Goal: Task Accomplishment & Management: Complete application form

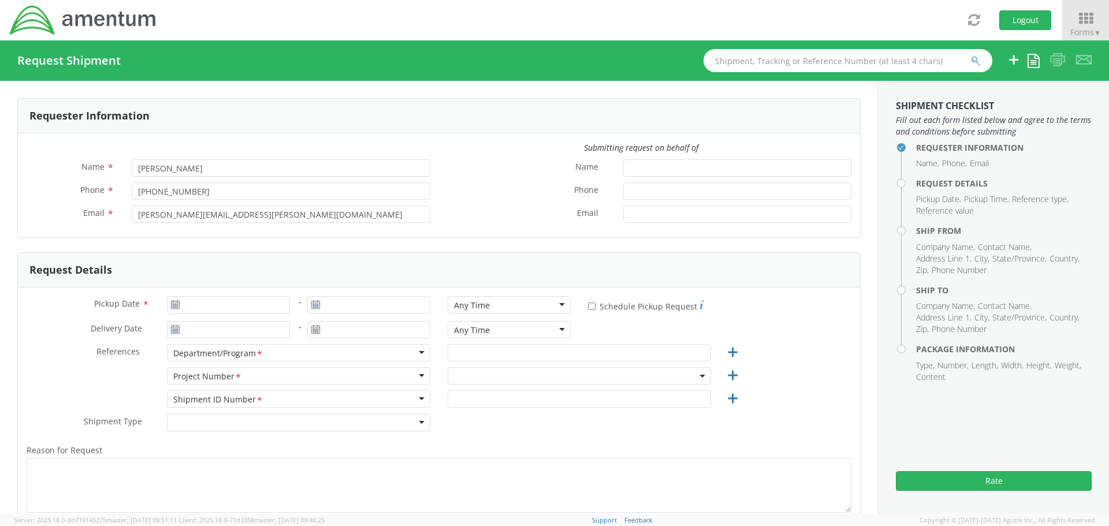
select select "ADMN.100123.SVDSK"
type input "09/12/2025"
click at [220, 306] on input "09/12/2025" at bounding box center [228, 304] width 123 height 17
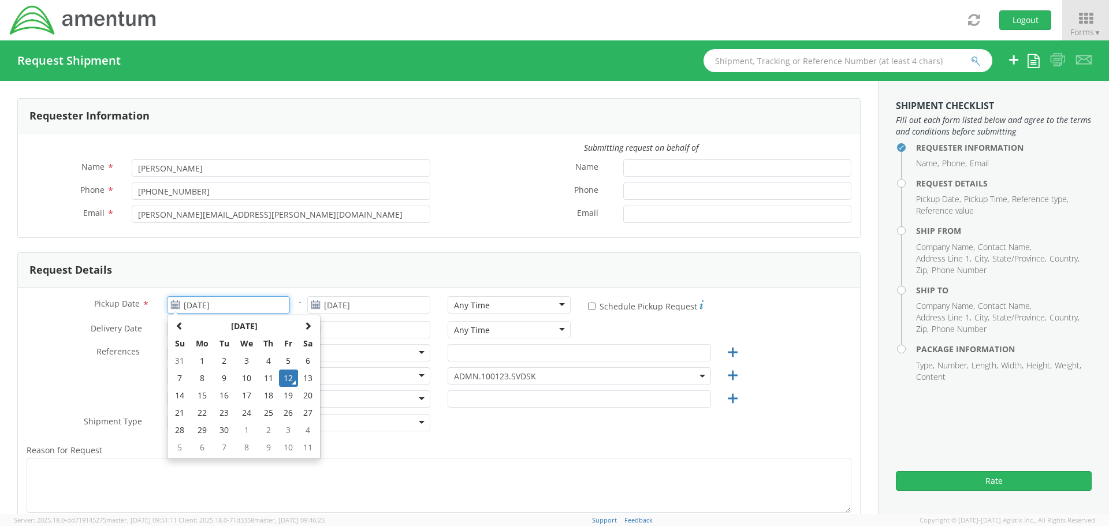
click at [283, 378] on td "12" at bounding box center [289, 378] width 20 height 17
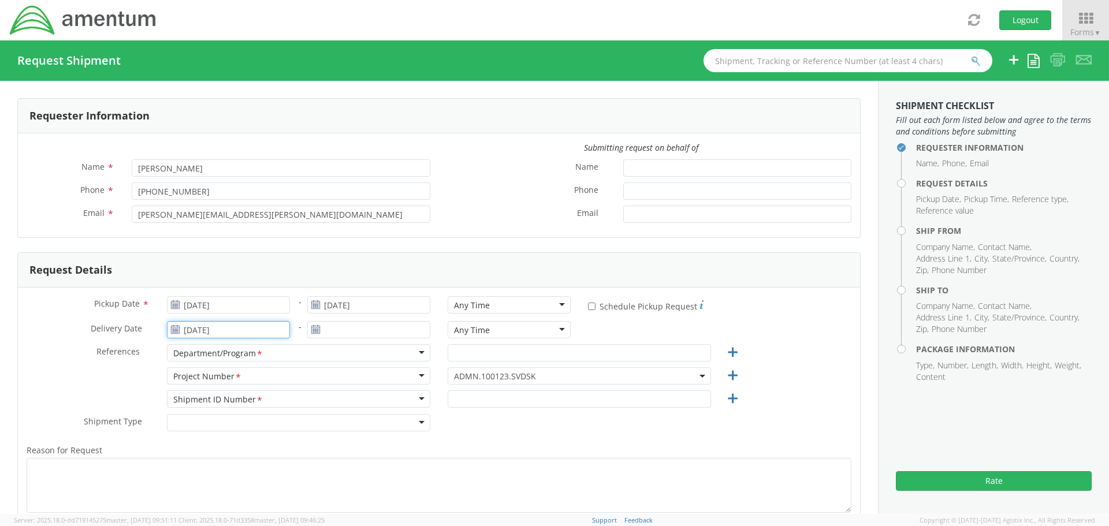
click at [261, 331] on input "09/12/2025" at bounding box center [228, 329] width 123 height 17
click at [200, 251] on td "15" at bounding box center [202, 256] width 24 height 17
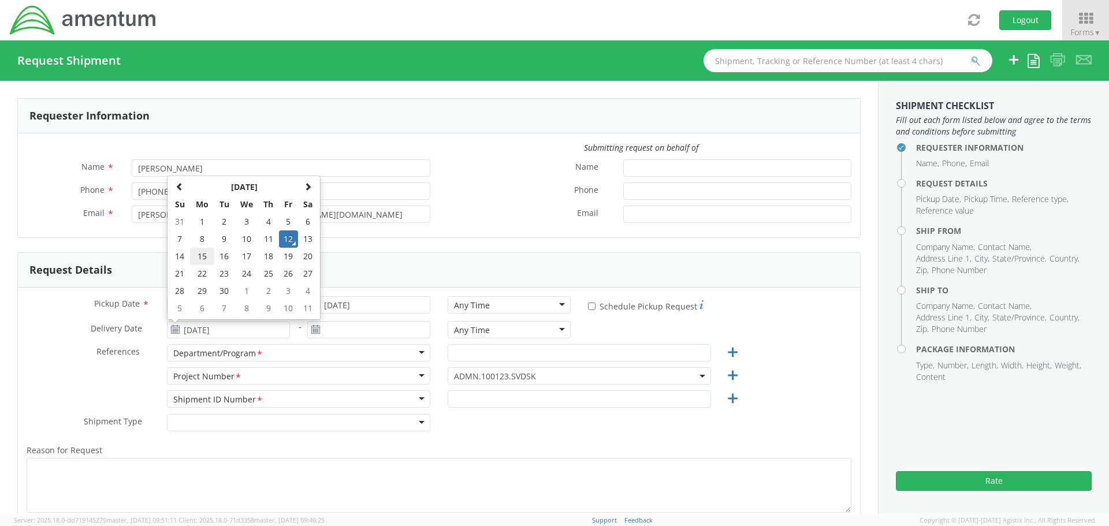
type input "09/15/2025"
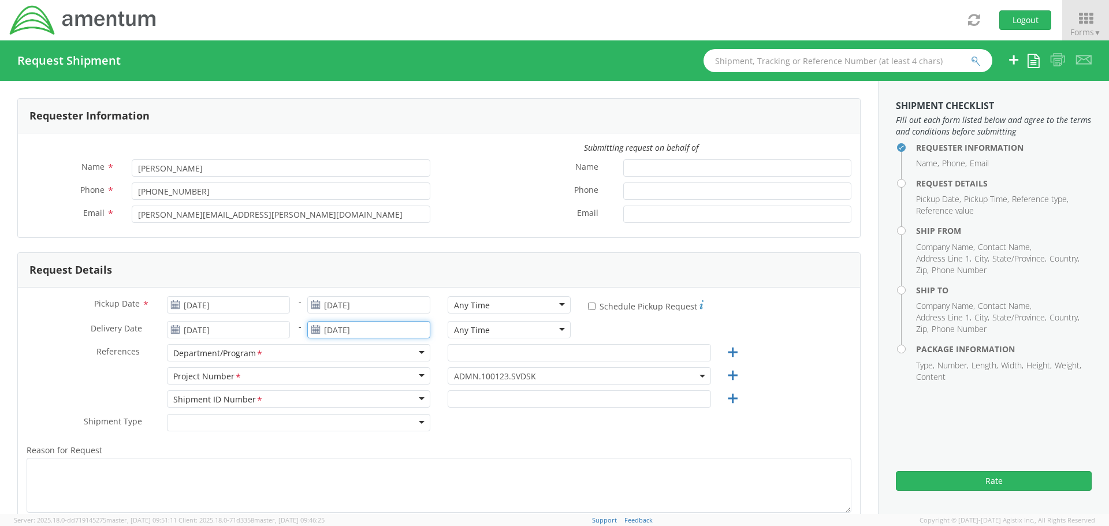
click at [337, 332] on input "09/12/2025" at bounding box center [368, 329] width 123 height 17
click at [340, 256] on td "15" at bounding box center [342, 256] width 24 height 17
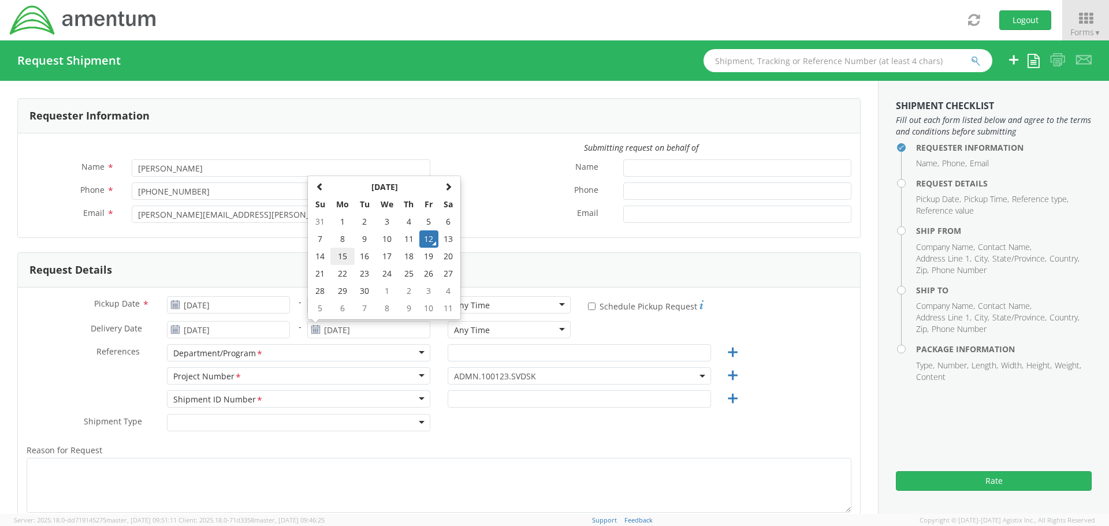
type input "09/15/2025"
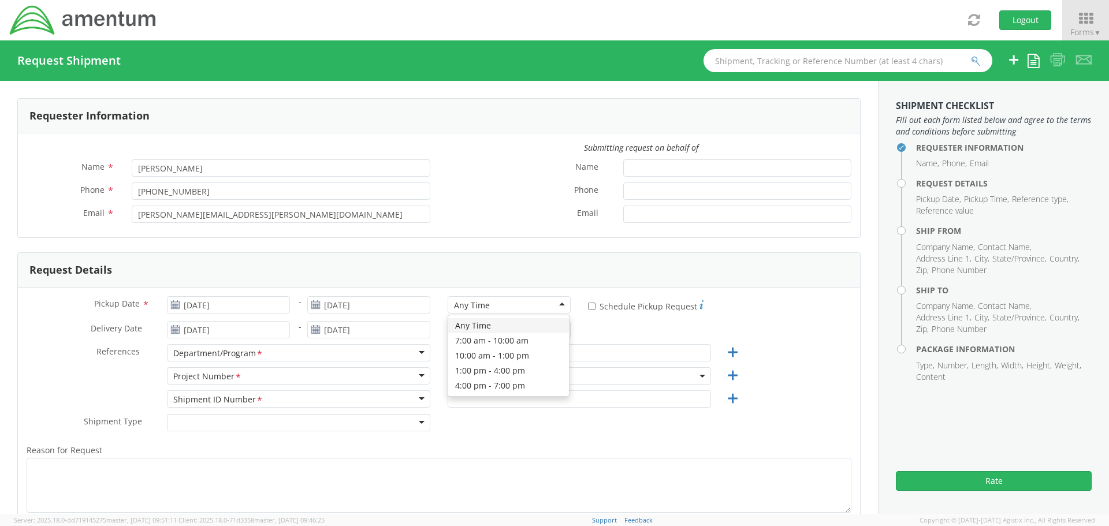
click at [460, 302] on div "Any Time" at bounding box center [472, 306] width 36 height 12
click at [473, 338] on div "Any Time" at bounding box center [509, 329] width 123 height 17
click at [477, 354] on input "text" at bounding box center [579, 352] width 263 height 17
paste input "EE Projects"
type input "EE Projects"
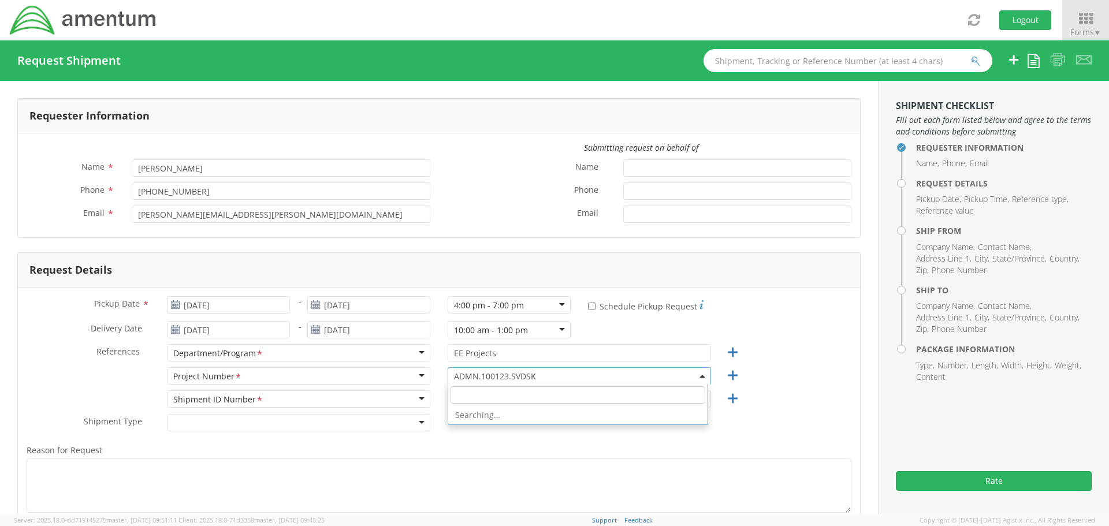
click at [468, 378] on span "ADMN.100123.SVDSK" at bounding box center [579, 376] width 251 height 11
click at [467, 395] on input "search" at bounding box center [578, 394] width 255 height 17
paste input "OVHD.100525.00000"
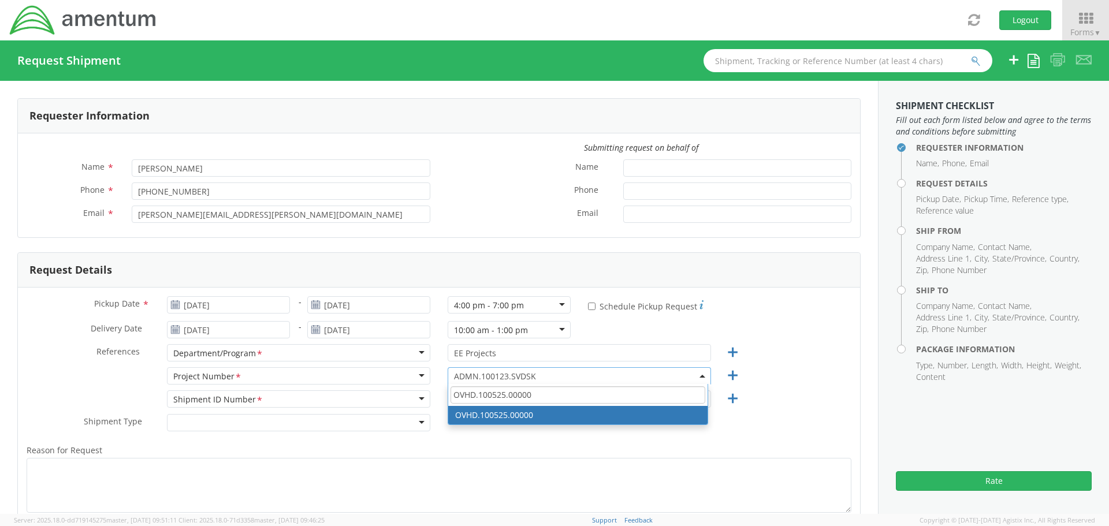
type input "OVHD.100525.00000"
select select "OVHD.100525.00000"
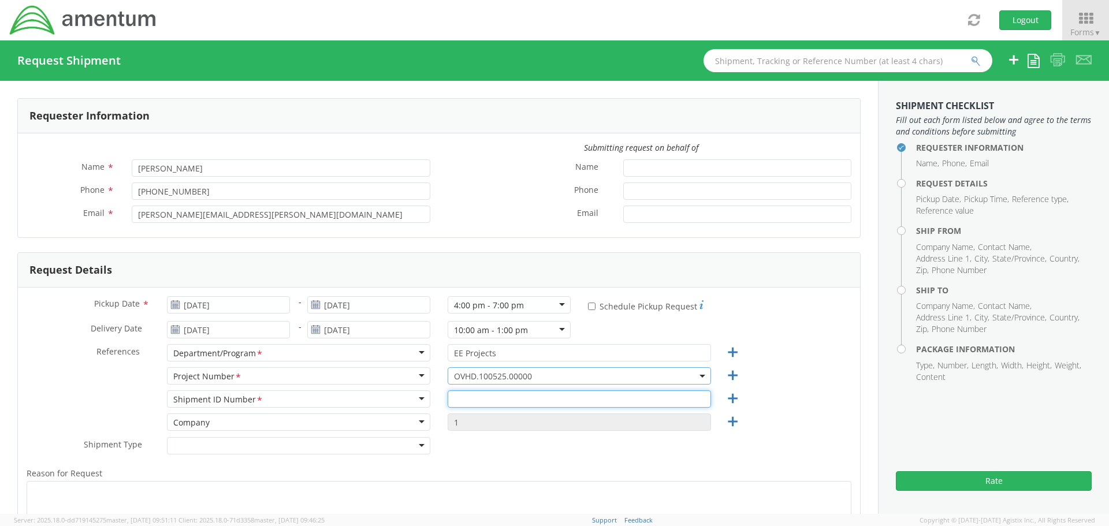
drag, startPoint x: 470, startPoint y: 401, endPoint x: 466, endPoint y: 394, distance: 8.0
click at [470, 400] on input "text" at bounding box center [579, 399] width 263 height 17
type input "RITM0235272"
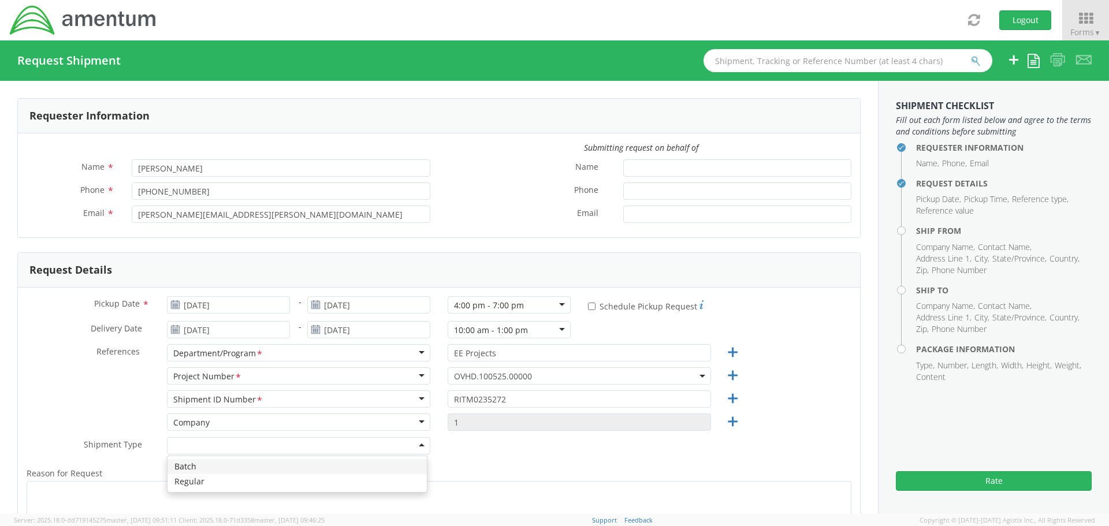
click at [310, 447] on div at bounding box center [298, 445] width 263 height 17
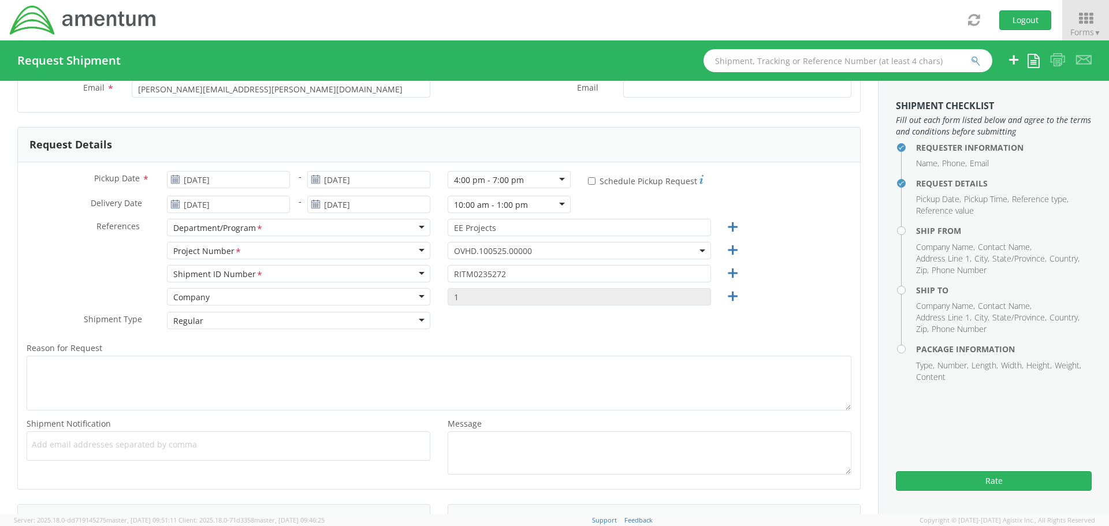
scroll to position [173, 0]
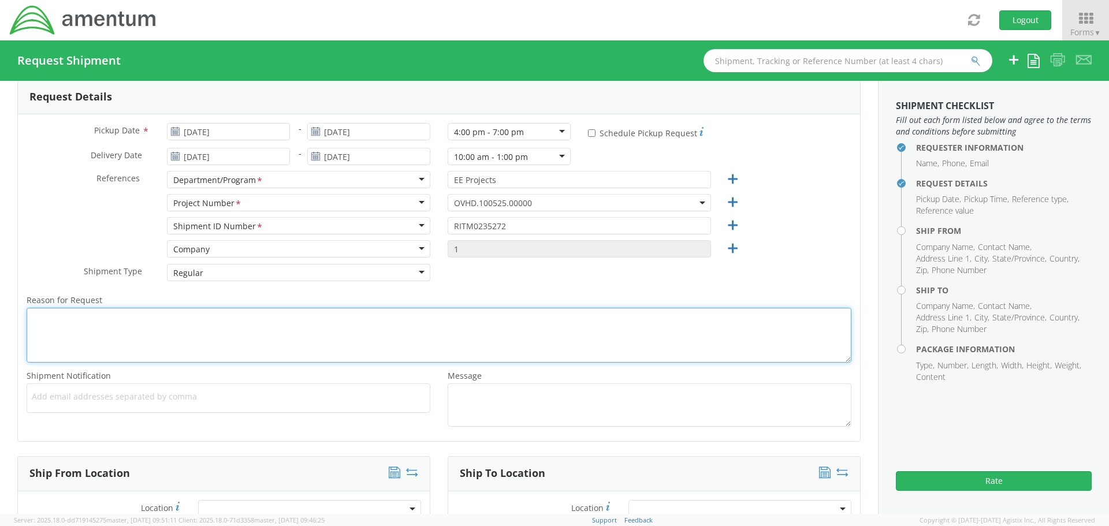
click at [213, 324] on textarea "Reason for Request *" at bounding box center [439, 335] width 825 height 55
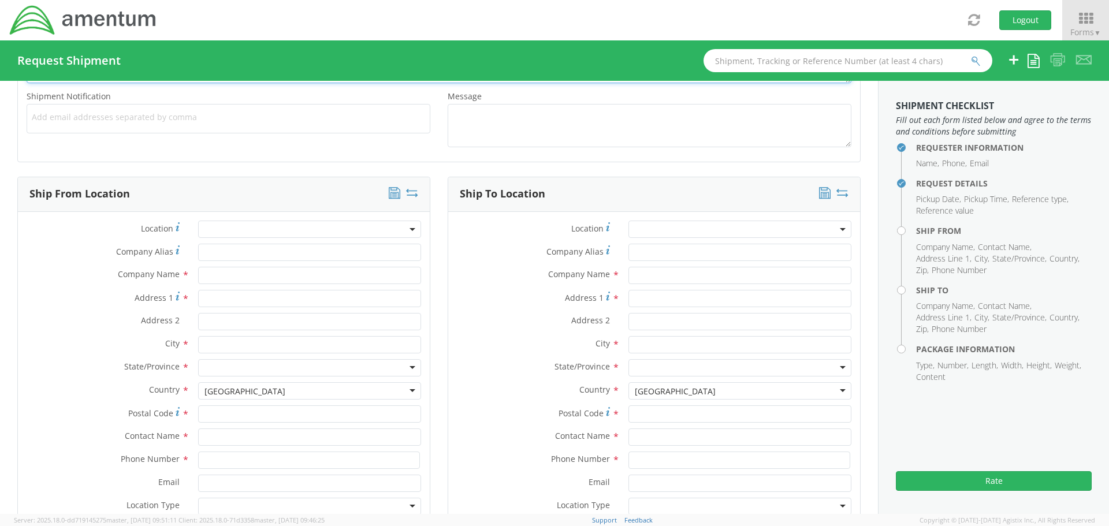
scroll to position [462, 0]
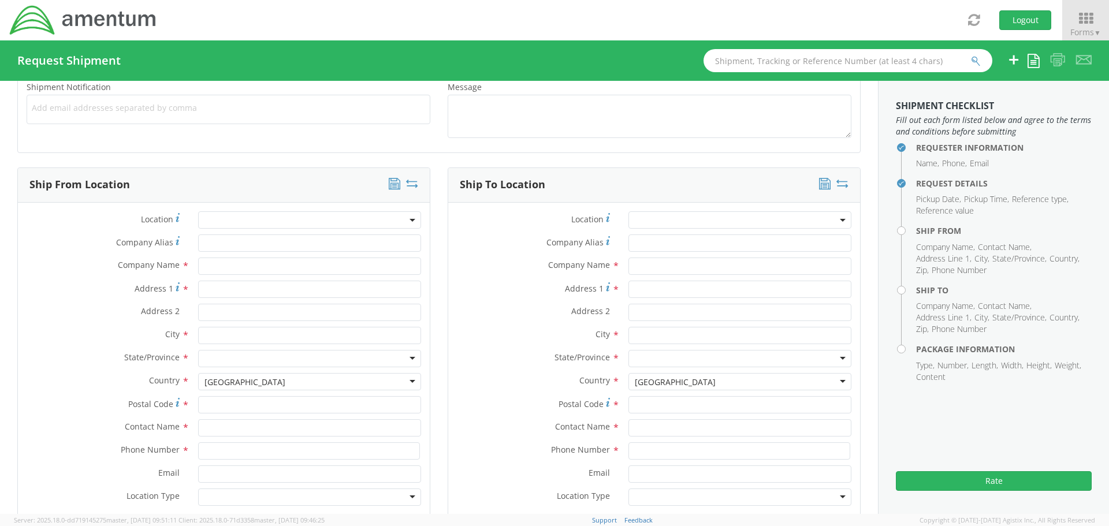
type textarea "Spare iPhone 13"
click at [225, 262] on input "text" at bounding box center [309, 266] width 223 height 17
click at [220, 292] on div "searching..." at bounding box center [310, 288] width 222 height 17
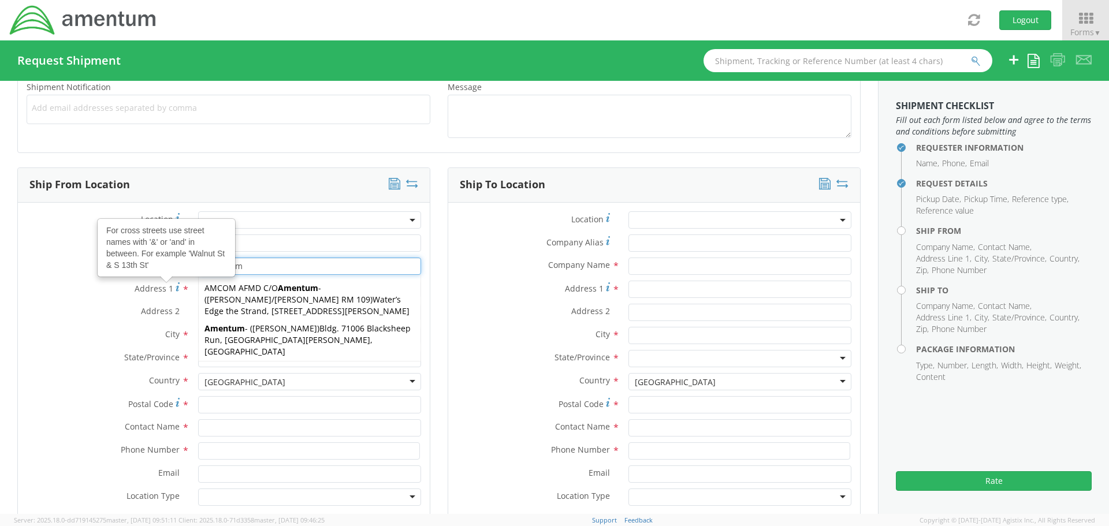
type input "Amentum"
click at [169, 291] on span "Address 1" at bounding box center [154, 288] width 39 height 11
click at [198, 291] on input "Address 1 For cross streets use street names with '&' or 'and' in between. For …" at bounding box center [309, 289] width 223 height 17
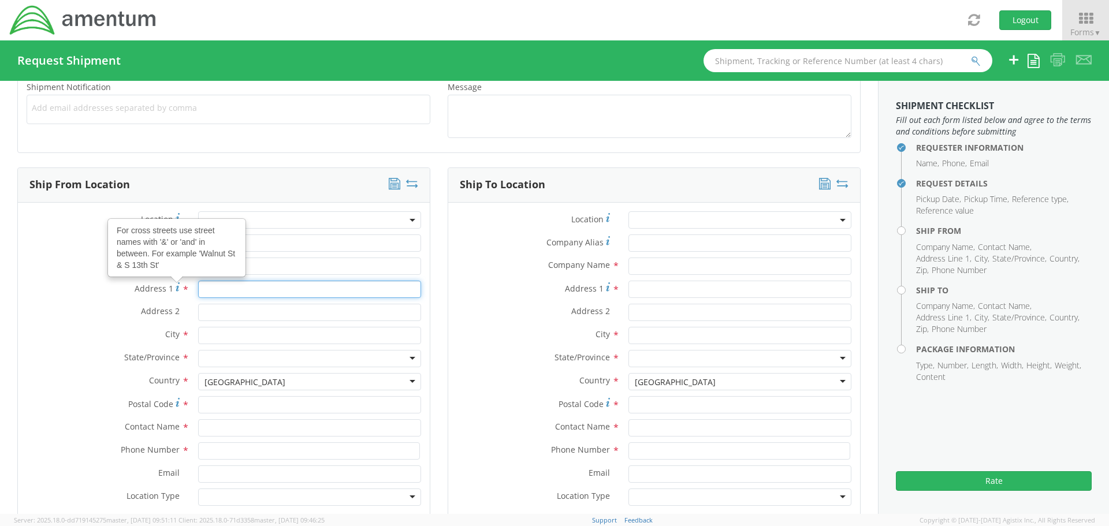
click at [231, 290] on input "Address 1 For cross streets use street names with '&' or 'and' in between. For …" at bounding box center [309, 289] width 223 height 17
type input "19713 Midas Court"
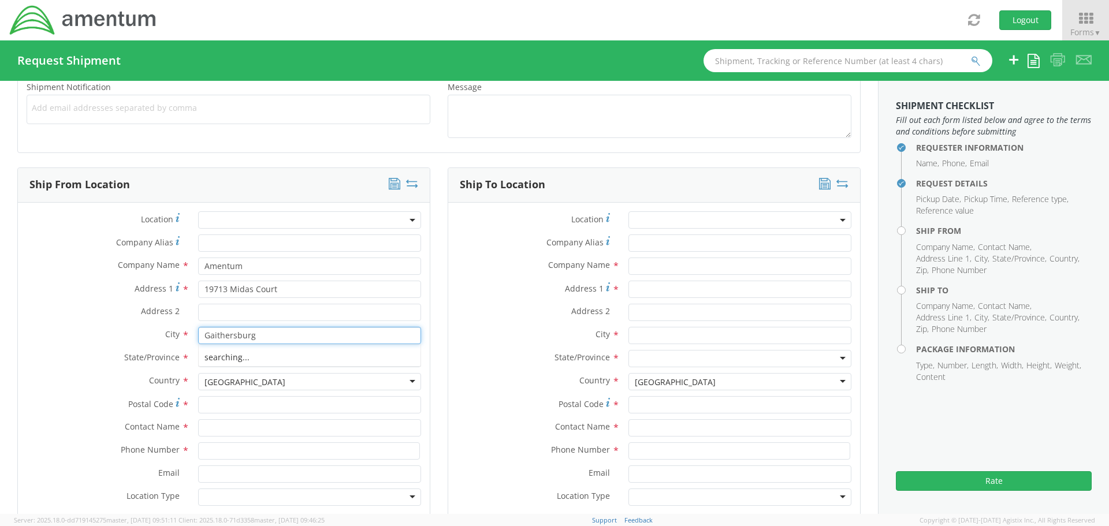
type input "Gaithersburg"
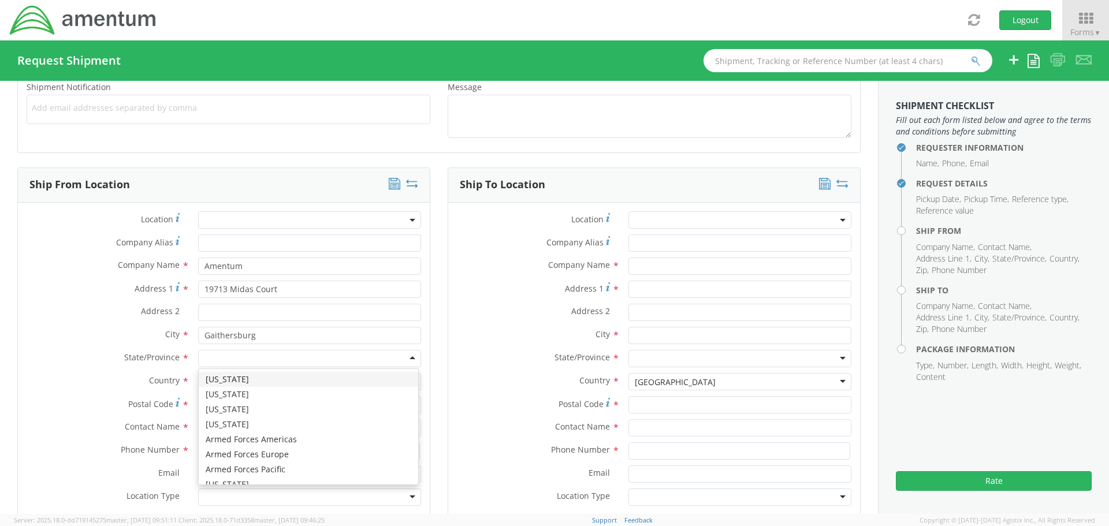
type input "m"
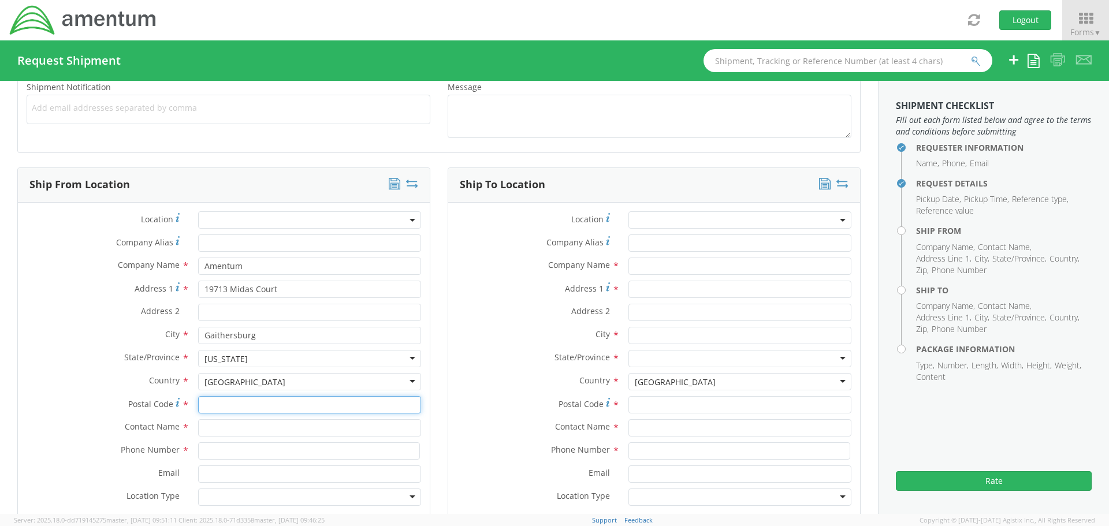
click at [206, 407] on input "Postal Code *" at bounding box center [309, 404] width 223 height 17
type input "20879"
click at [202, 419] on input "text" at bounding box center [309, 427] width 223 height 17
type input "Millie Greene"
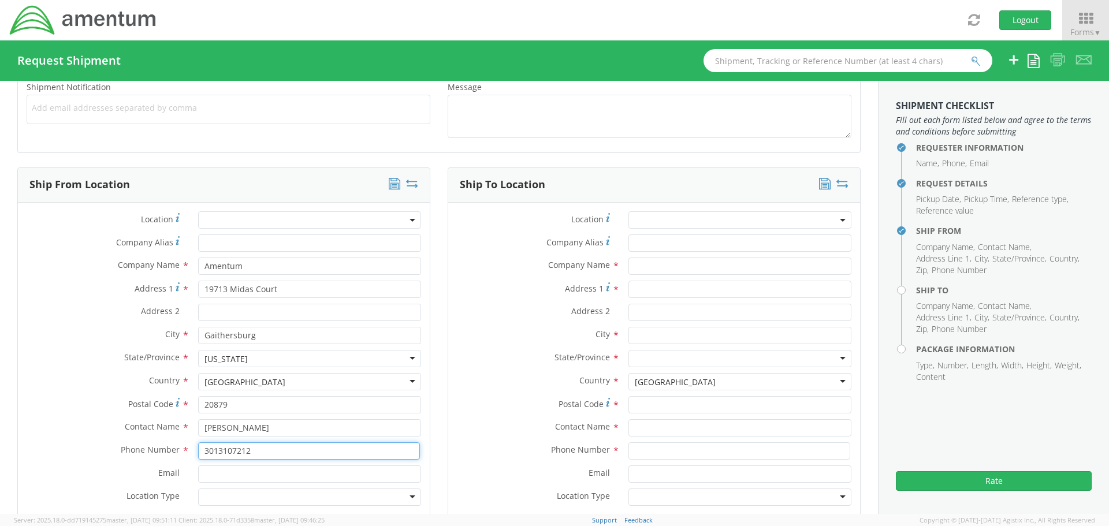
type input "3013107212"
click at [209, 470] on input "Email *" at bounding box center [309, 474] width 223 height 17
type input "Millie.Greene@amentum.com"
click at [209, 491] on div at bounding box center [309, 497] width 223 height 17
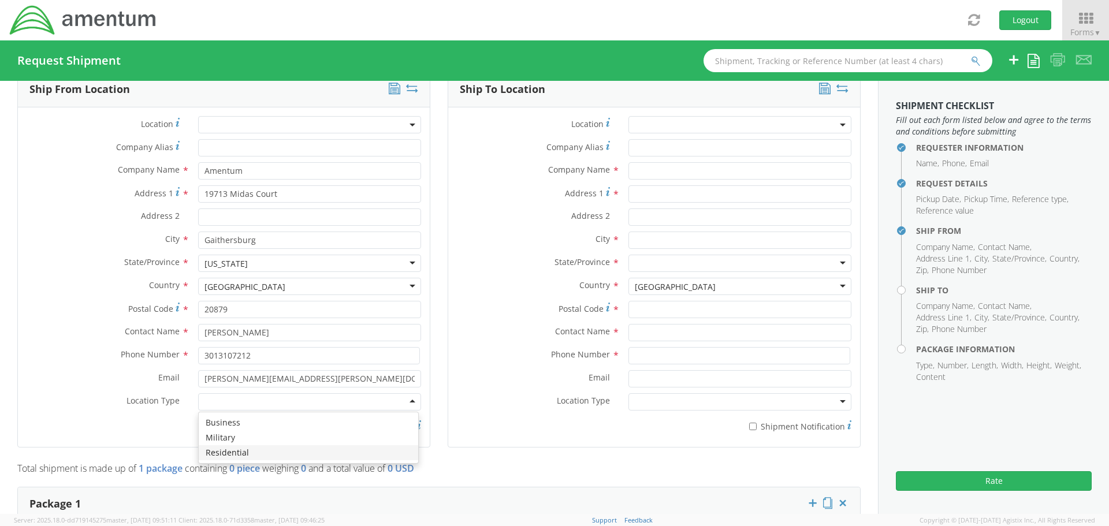
scroll to position [578, 0]
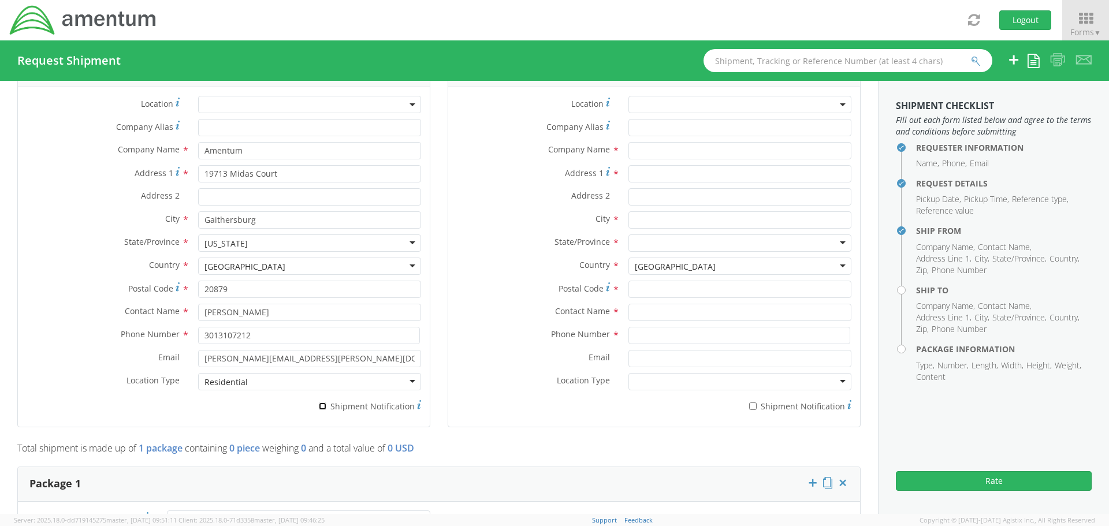
click at [320, 407] on input "* Shipment Notification" at bounding box center [323, 407] width 8 height 8
checkbox input "true"
click at [752, 403] on label "* Shipment Notification" at bounding box center [740, 406] width 223 height 14
click at [752, 403] on input "* Shipment Notification" at bounding box center [753, 407] width 8 height 8
checkbox input "true"
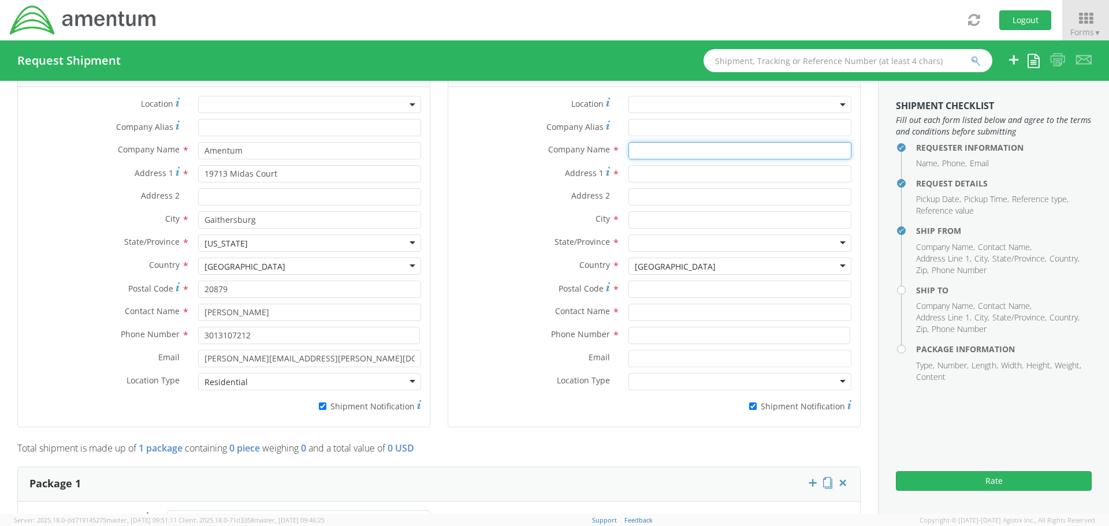
click at [670, 152] on input "text" at bounding box center [740, 150] width 223 height 17
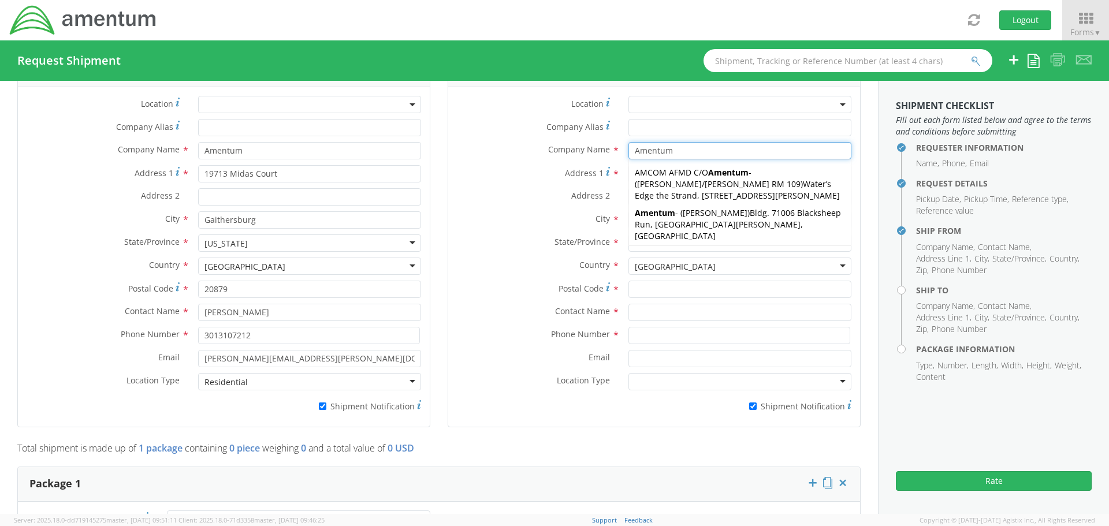
type input "Amentum"
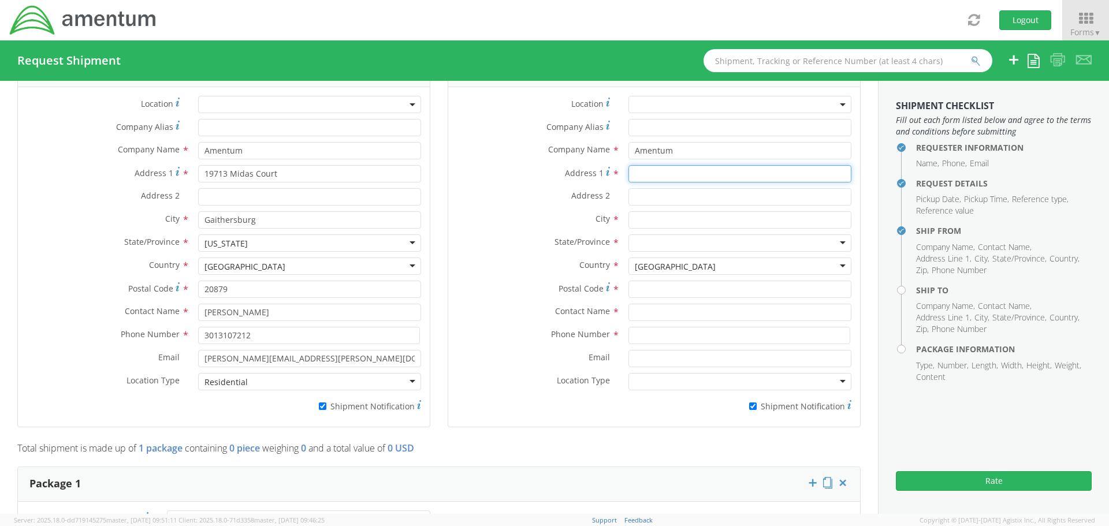
click at [640, 170] on input "Address 1 *" at bounding box center [740, 173] width 223 height 17
paste input "6733 W. Rowland Circle"
type input "6733 W. Rowland Circle"
click at [640, 238] on div at bounding box center [740, 243] width 223 height 17
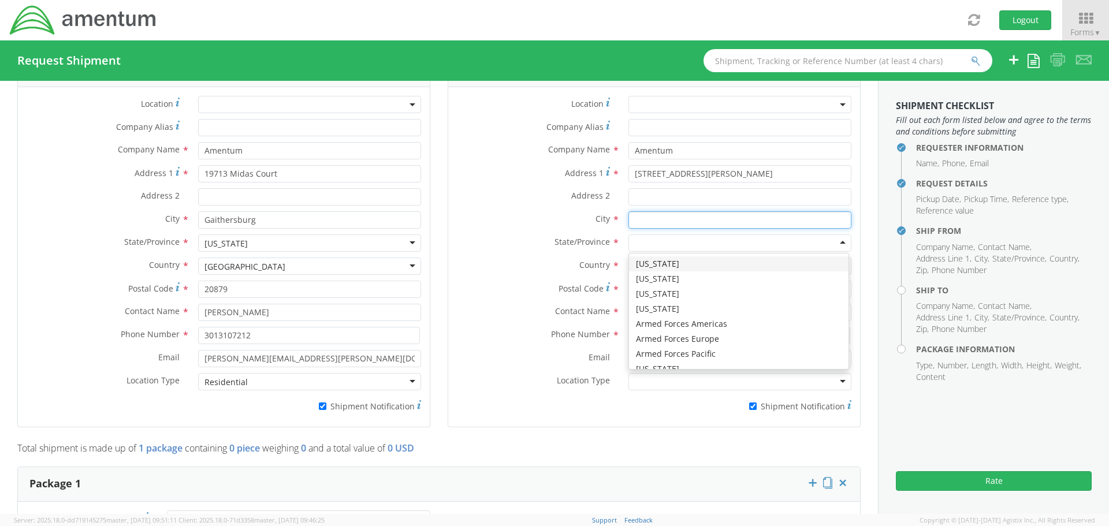
click at [637, 213] on input "text" at bounding box center [740, 219] width 223 height 17
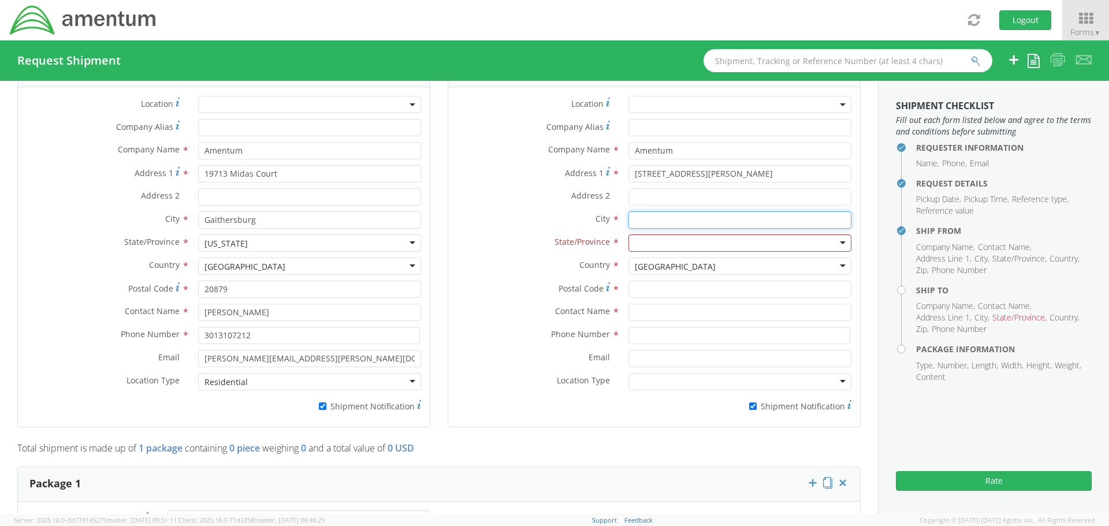
paste input "Littleton"
type input "Littletonc"
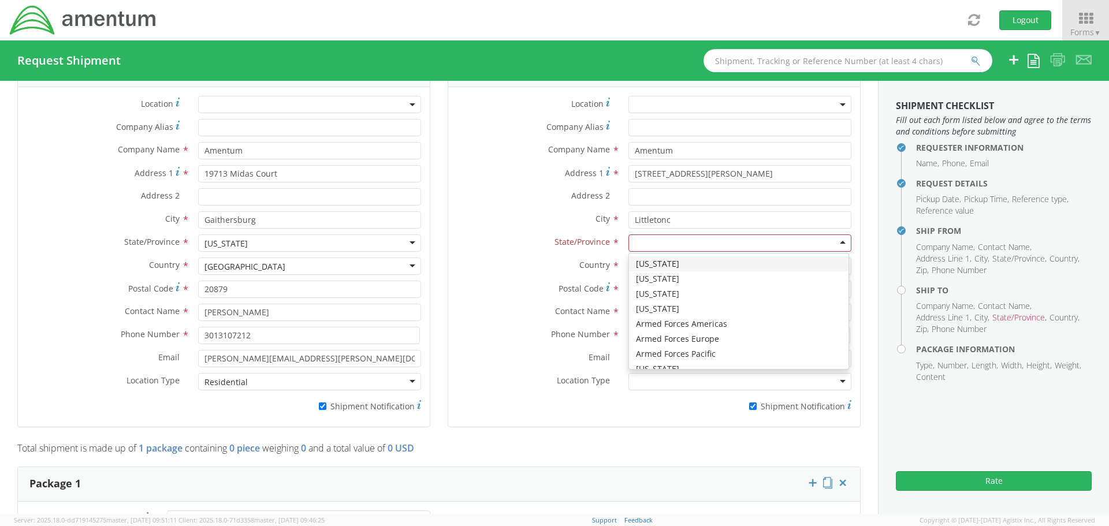
click at [637, 243] on div at bounding box center [740, 243] width 223 height 17
type input "c"
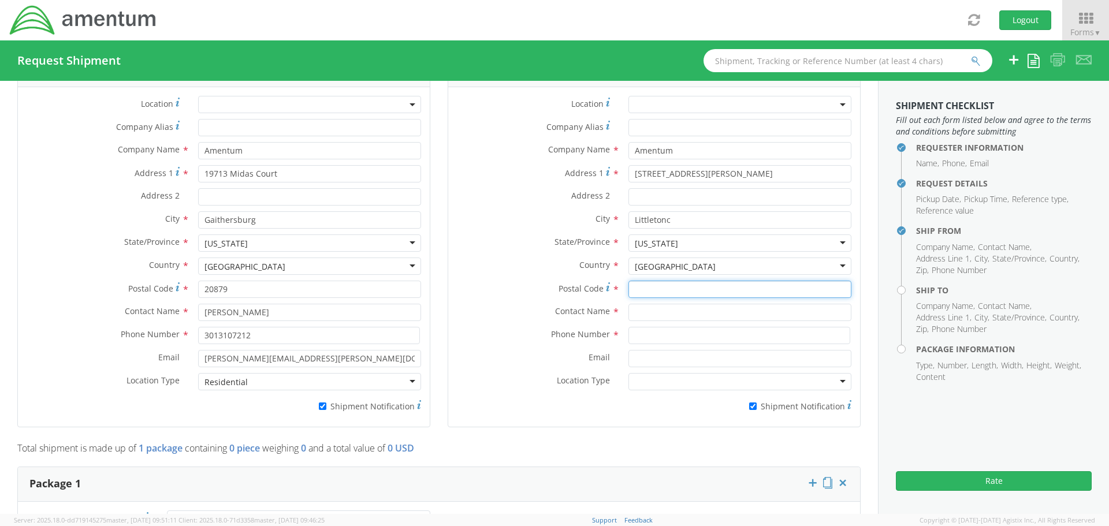
click at [638, 285] on input "Postal Code *" at bounding box center [740, 289] width 223 height 17
paste input "80128"
type input "80128"
click at [636, 311] on input "text" at bounding box center [740, 312] width 223 height 17
type input "JJ O'Brien"
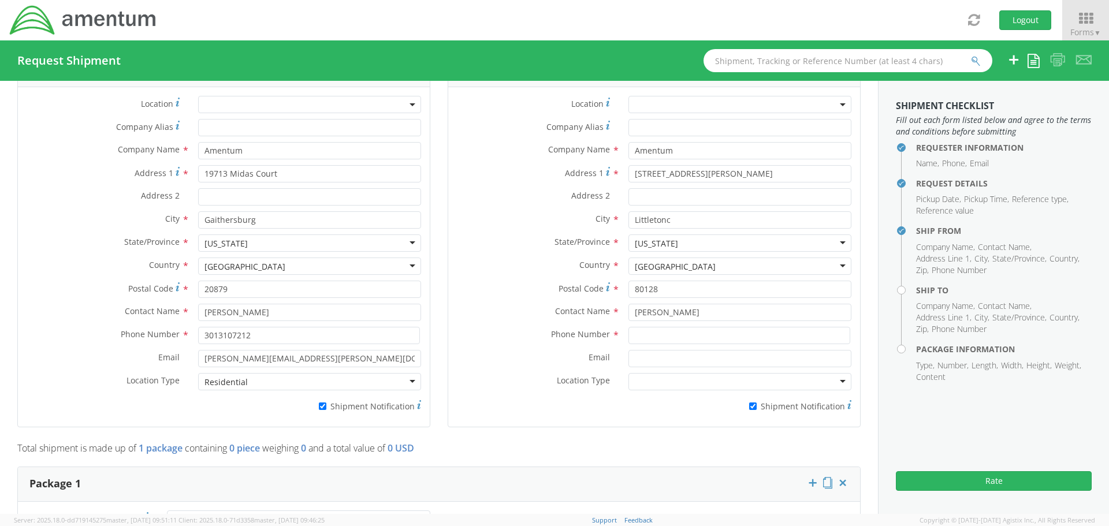
click at [598, 333] on span "Phone Number" at bounding box center [580, 334] width 59 height 11
click at [629, 329] on input at bounding box center [740, 335] width 222 height 17
type input "7205443677"
click at [688, 357] on input "Email *" at bounding box center [740, 358] width 223 height 17
paste input "JJ.OBrien@amentum.com"
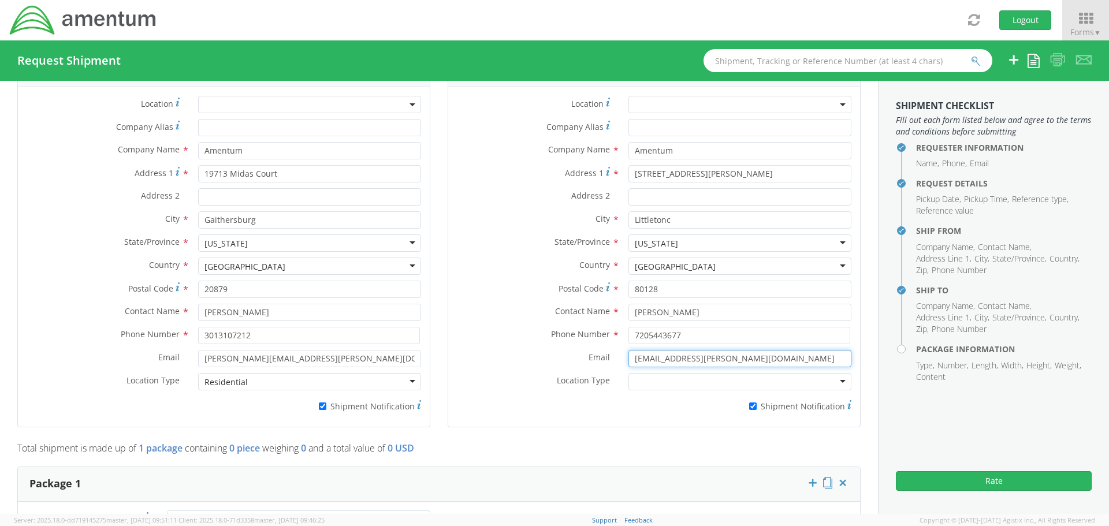
type input "JJ.OBrien@amentum.com"
click at [668, 380] on div at bounding box center [740, 381] width 223 height 17
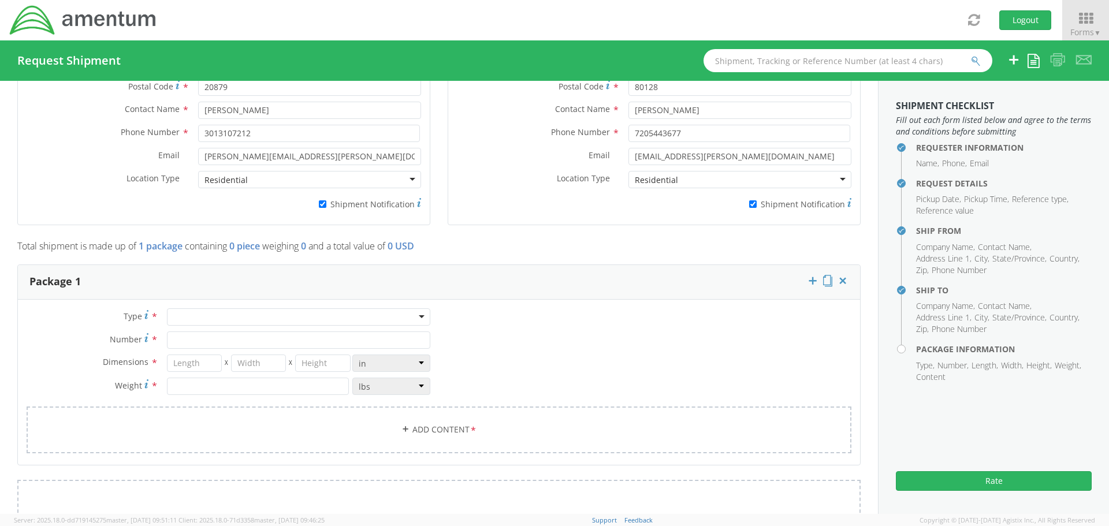
scroll to position [809, 0]
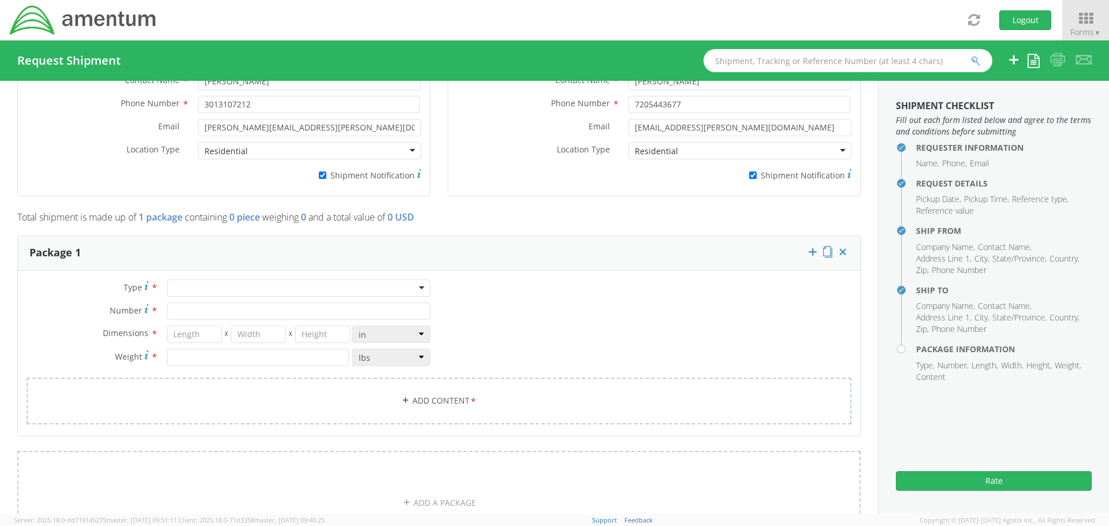
click at [203, 291] on div at bounding box center [298, 288] width 263 height 17
click at [188, 313] on input "Number *" at bounding box center [298, 311] width 263 height 17
type input "2"
click at [192, 329] on input "number" at bounding box center [194, 334] width 55 height 17
type input "9"
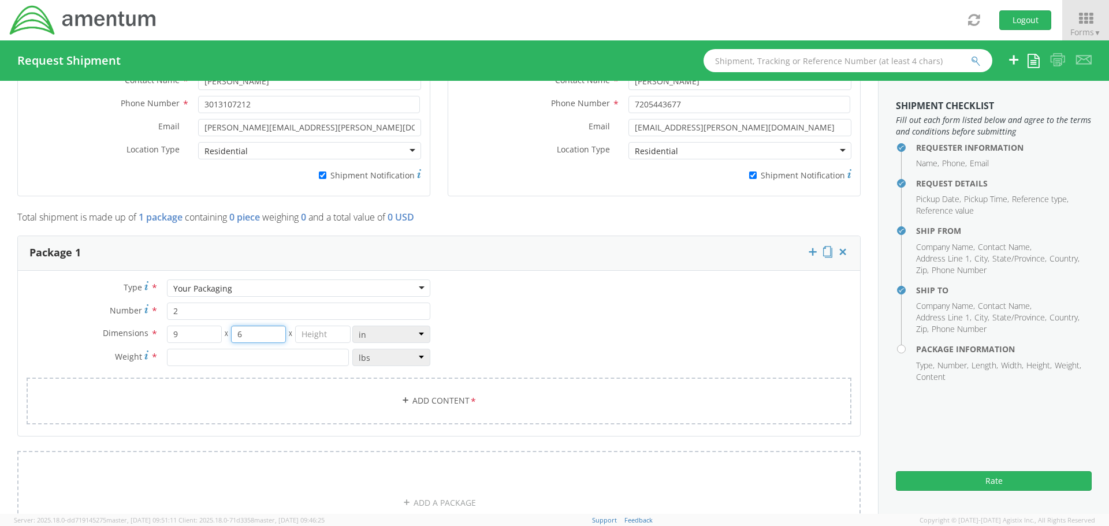
type input "6"
type input "4"
click at [176, 354] on input "number" at bounding box center [258, 357] width 182 height 17
type input "2"
click at [414, 400] on link "Add Content *" at bounding box center [439, 401] width 825 height 47
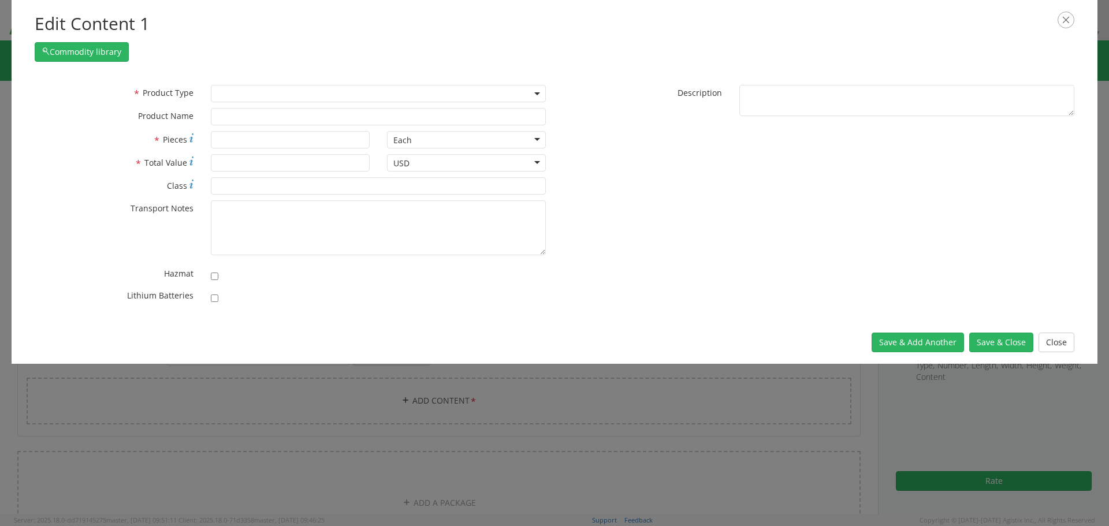
click at [274, 97] on span at bounding box center [378, 93] width 335 height 17
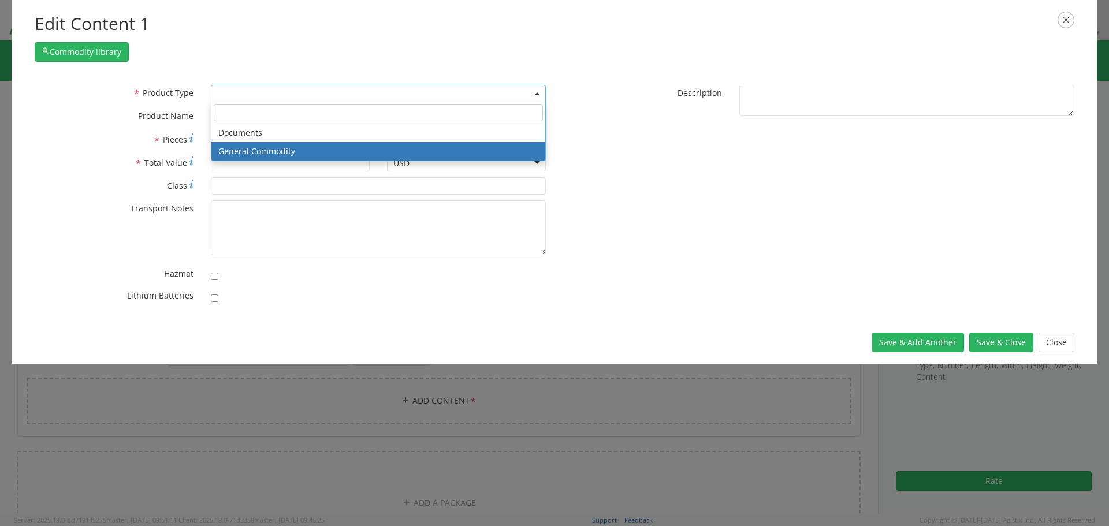
select select "COMMODITY"
type input "General Commodity"
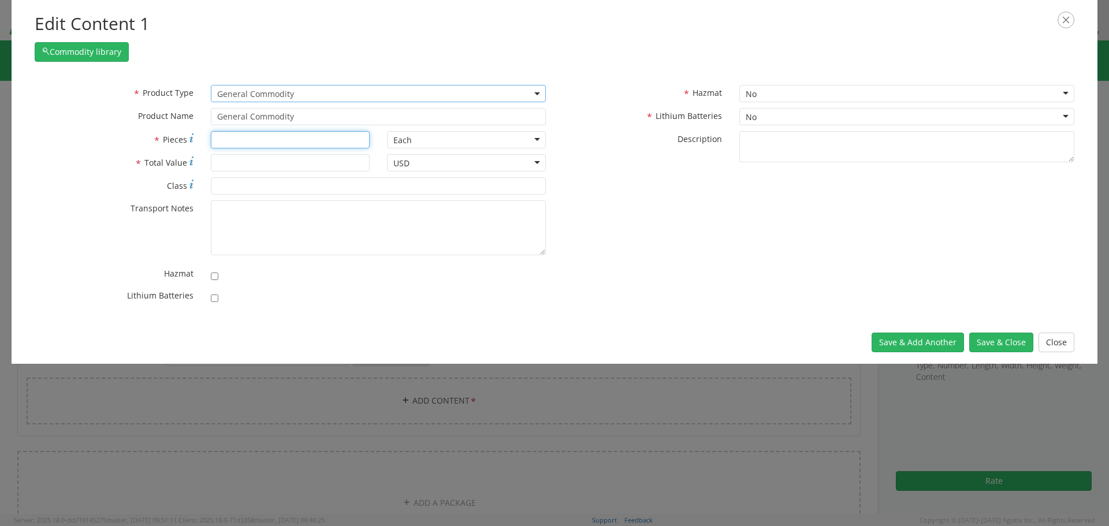
click at [254, 133] on input "* Pieces" at bounding box center [290, 139] width 159 height 17
type input "1"
click at [251, 167] on input "* Total Value" at bounding box center [290, 162] width 159 height 17
type input "350"
click at [750, 116] on div "No" at bounding box center [751, 117] width 11 height 12
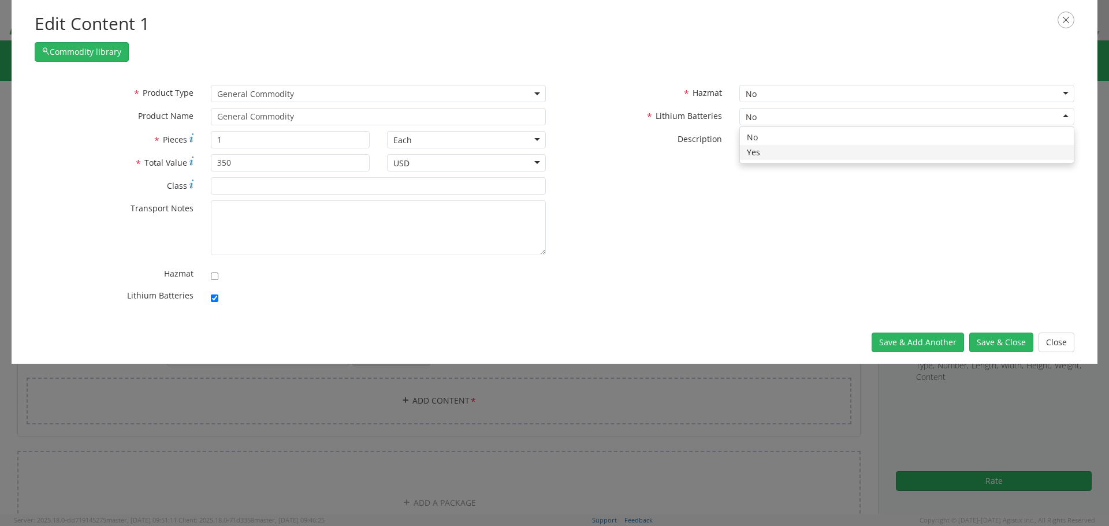
checkbox input "true"
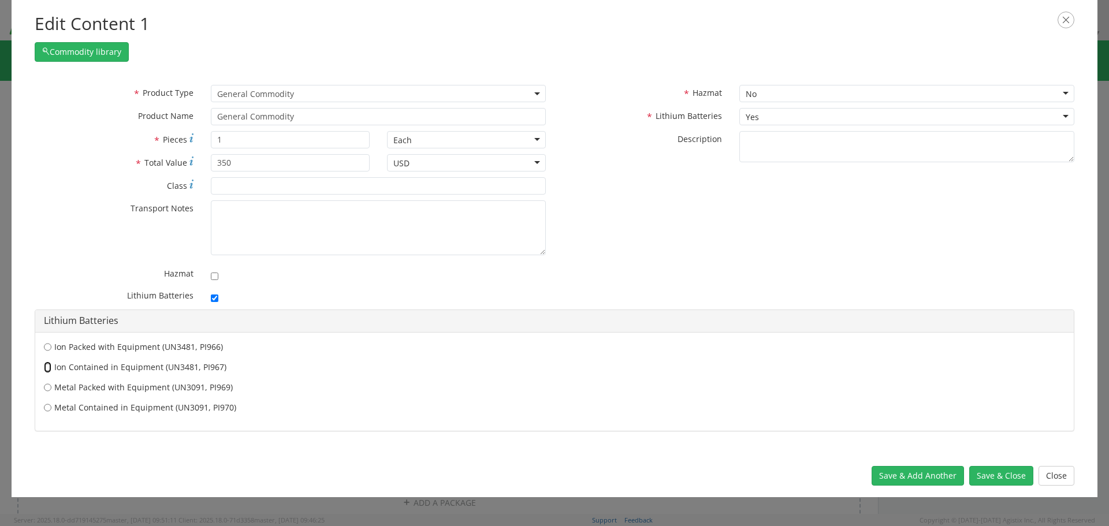
click at [49, 367] on input "Ion Contained in Equipment (UN3481, PI967)" at bounding box center [48, 368] width 8 height 12
radio input "true"
click at [1001, 474] on button "Save & Close" at bounding box center [1001, 476] width 64 height 20
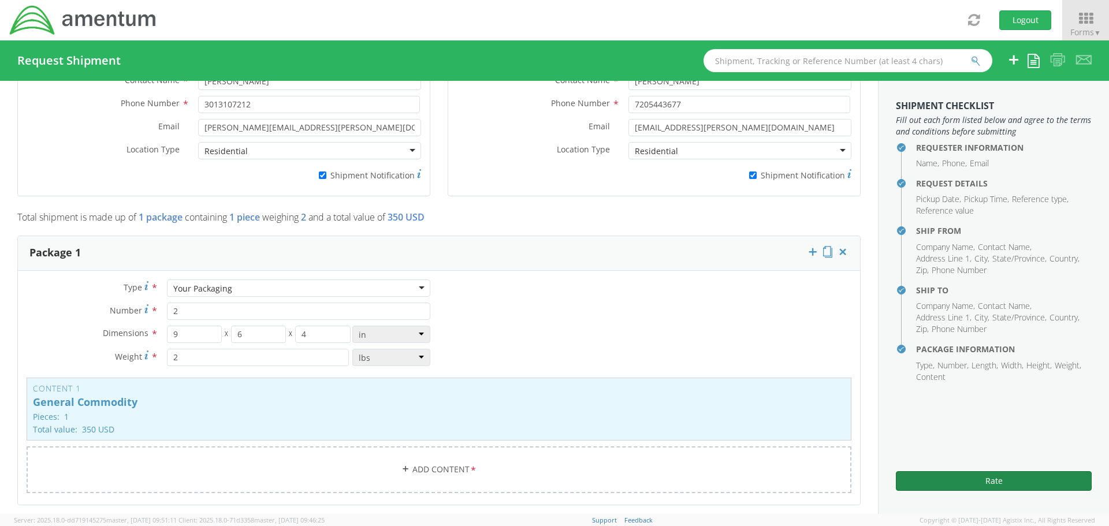
click at [982, 485] on button "Rate" at bounding box center [994, 481] width 196 height 20
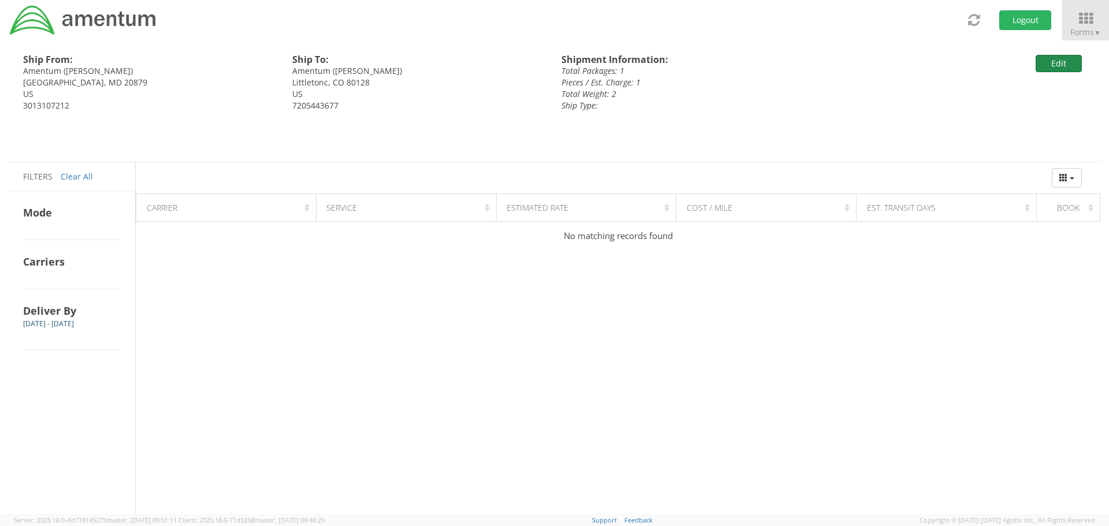
click at [1055, 61] on button "Edit" at bounding box center [1059, 63] width 46 height 17
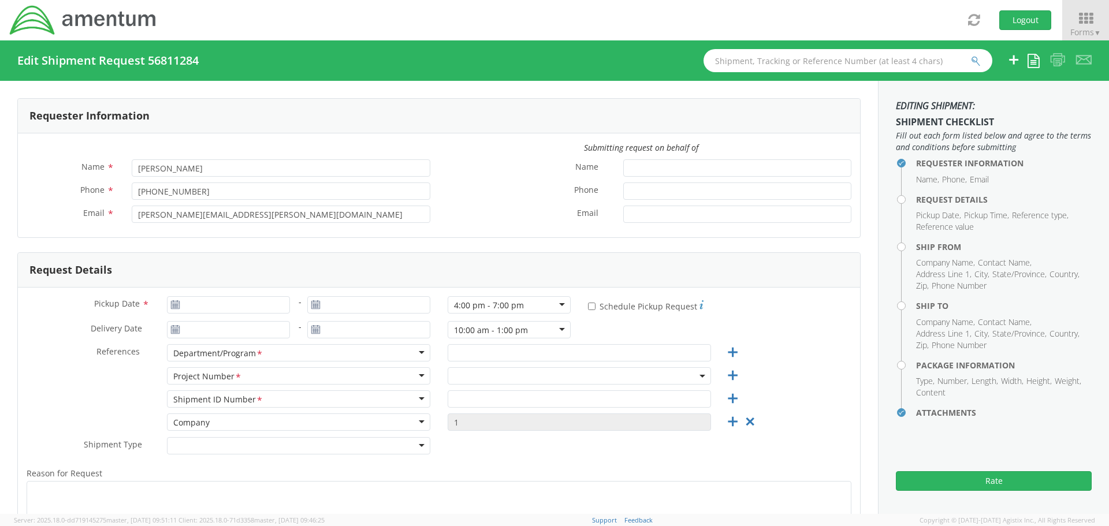
type input "09/12/2025"
type input "09/15/2025"
type input "EE Projects"
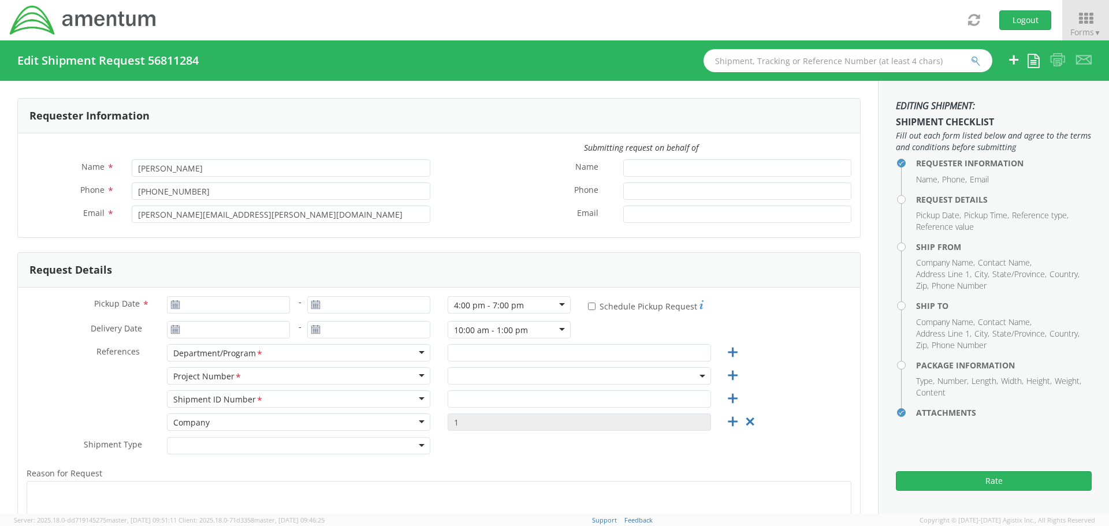
type input "Regular"
type textarea "Spare iPhone 13"
select select "ADMN.100123.SVDSK"
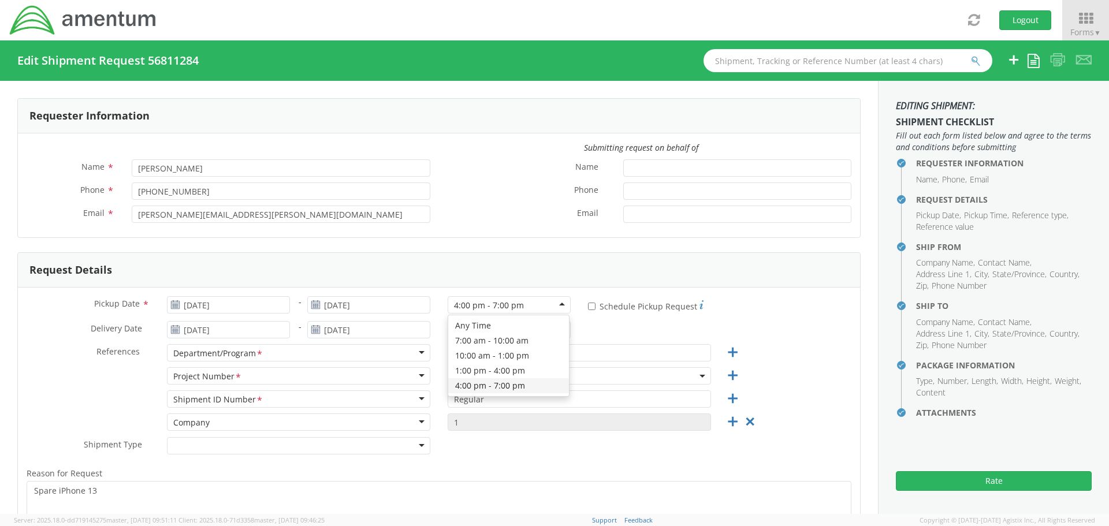
click at [550, 305] on div "4:00 pm - 7:00 pm" at bounding box center [509, 304] width 123 height 17
click at [542, 331] on div "10:00 am - 1:00 pm" at bounding box center [509, 329] width 123 height 17
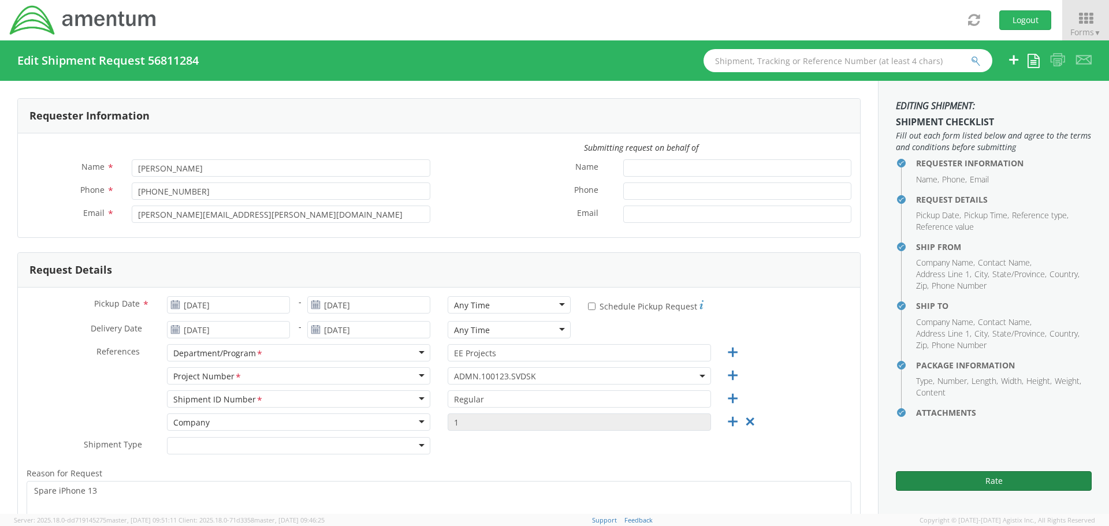
click at [976, 483] on button "Rate" at bounding box center [994, 481] width 196 height 20
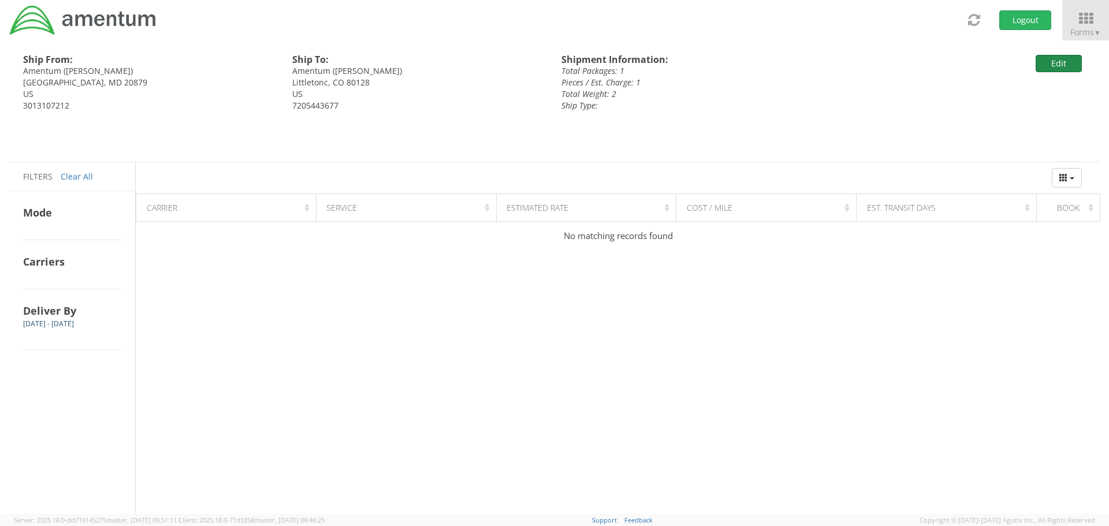
click at [1045, 64] on button "Edit" at bounding box center [1059, 63] width 46 height 17
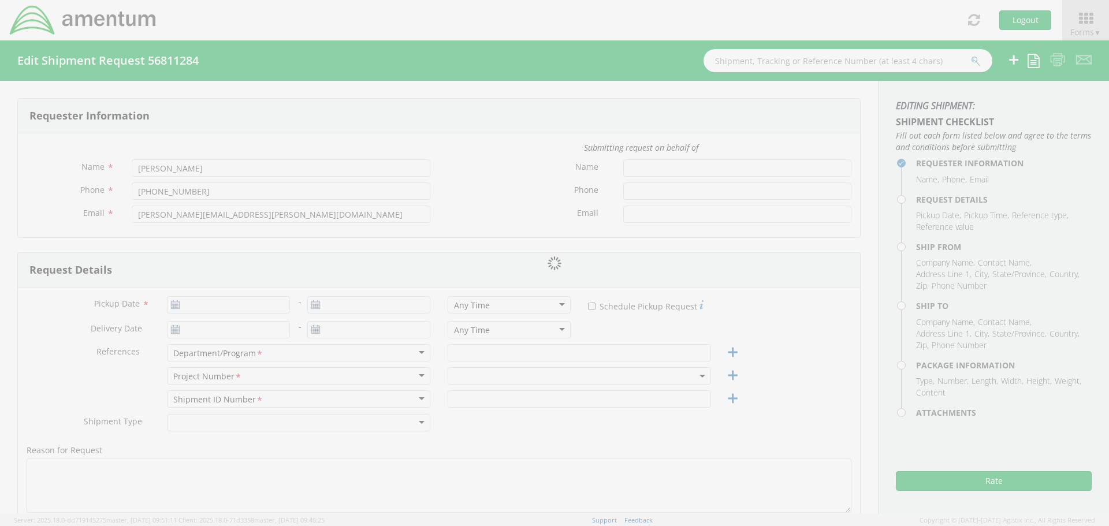
type input "09/12/2025"
type input "09/15/2025"
type input "EE Projects"
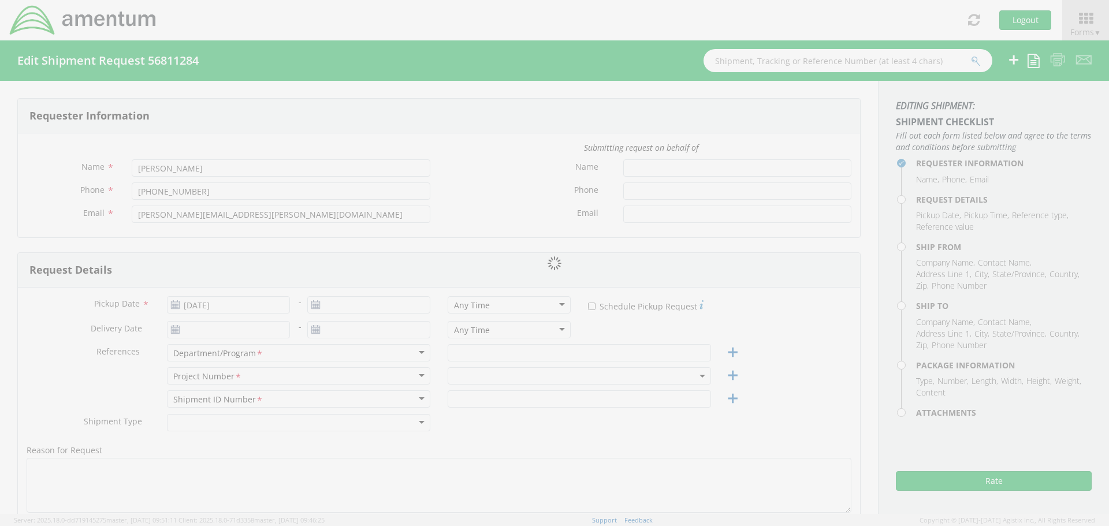
type input "Regular"
type textarea "Spare iPhone 13"
select select
type input "Amentum"
type input "19713 Midas Court"
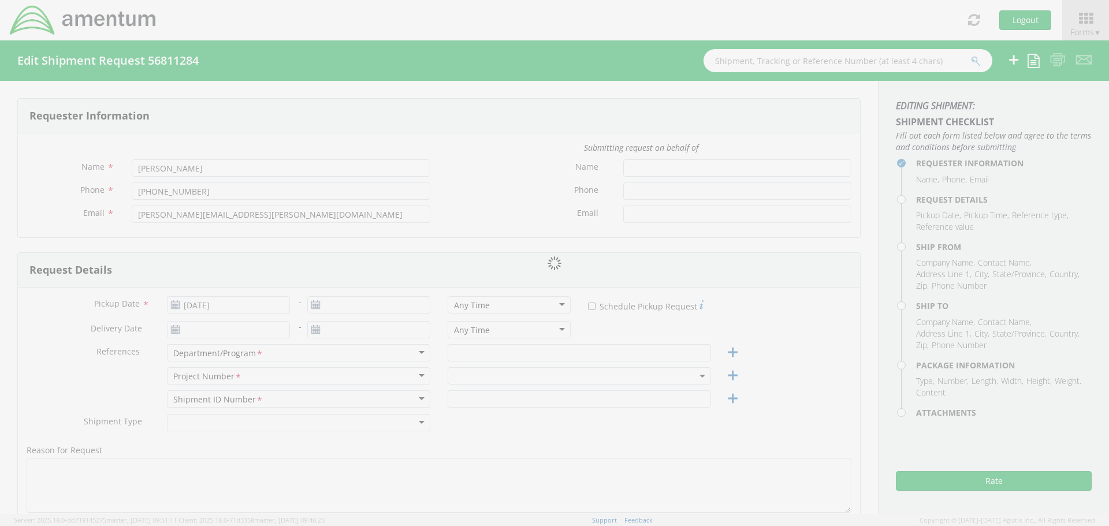
type input "Gaithersburg"
type input "20879"
type input "Millie Greene"
type input "3013107212"
type input "millie.greene@amentum.com"
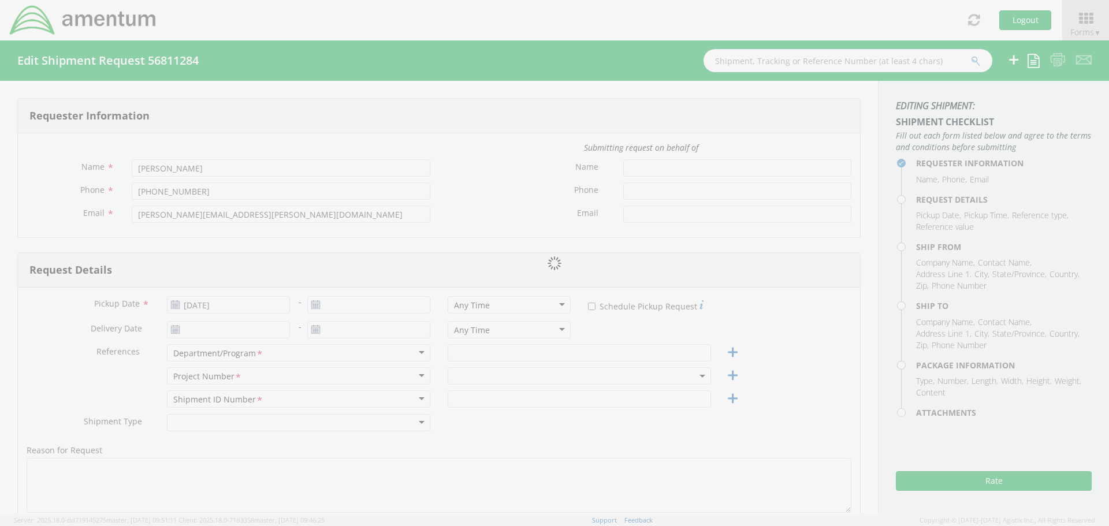
checkbox input "true"
select select
type input "Amentum"
type input "6733 W. Rowland Circle"
type input "Littletonc"
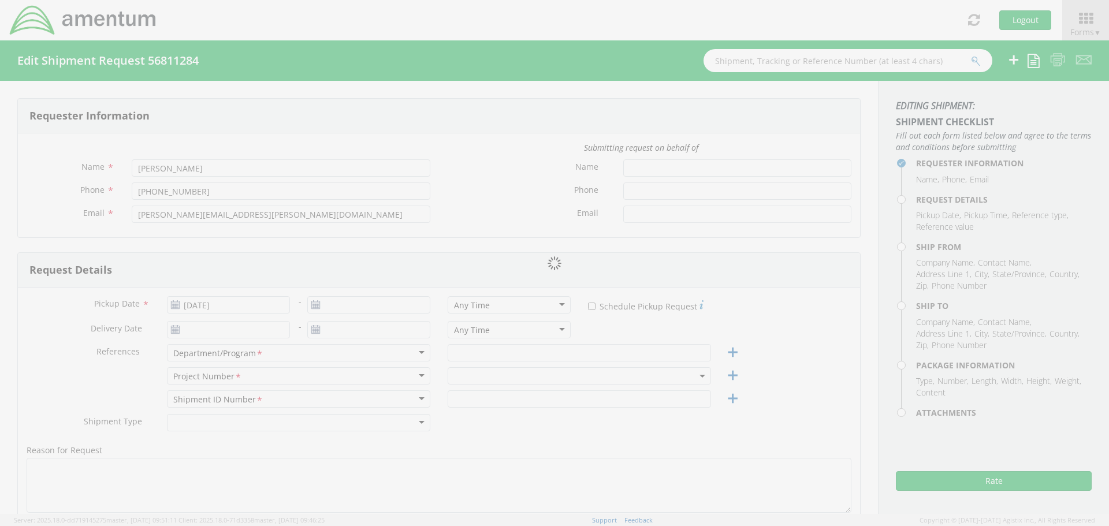
type input "80128"
type input "JJ O'Brien"
type input "7205443677"
type input "jj.obrien@amentum.com"
checkbox input "true"
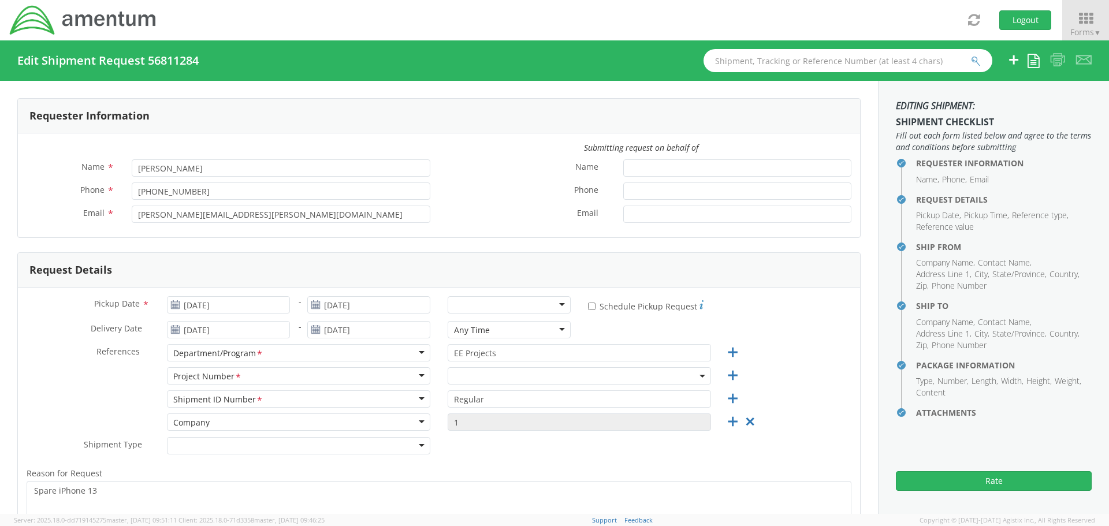
select select "ADMN.100123.SVDSK"
click at [255, 305] on input "09/12/2025" at bounding box center [228, 304] width 123 height 17
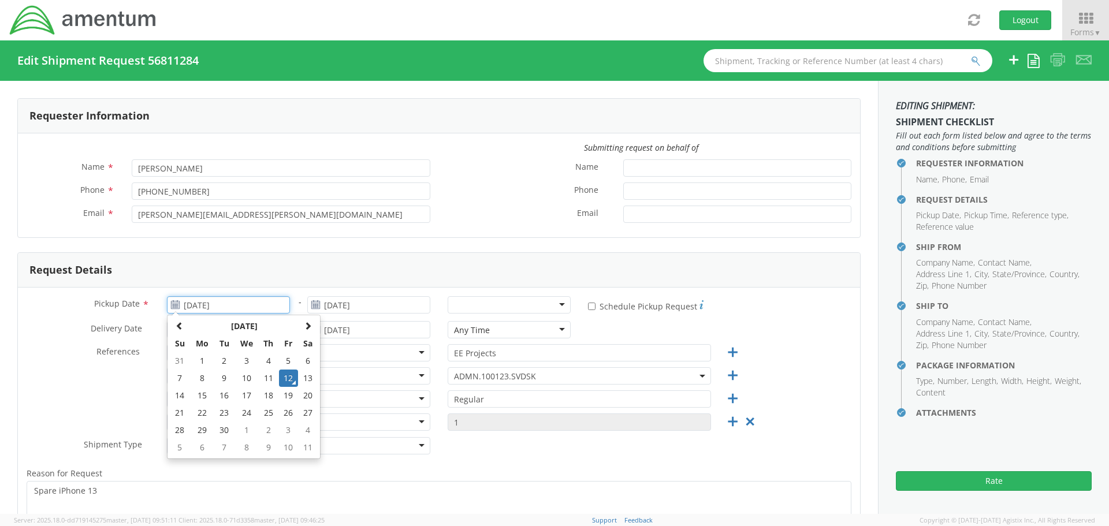
click at [255, 305] on input "09/12/2025" at bounding box center [228, 304] width 123 height 17
click at [198, 393] on td "15" at bounding box center [202, 395] width 24 height 17
type input "09/15/2025"
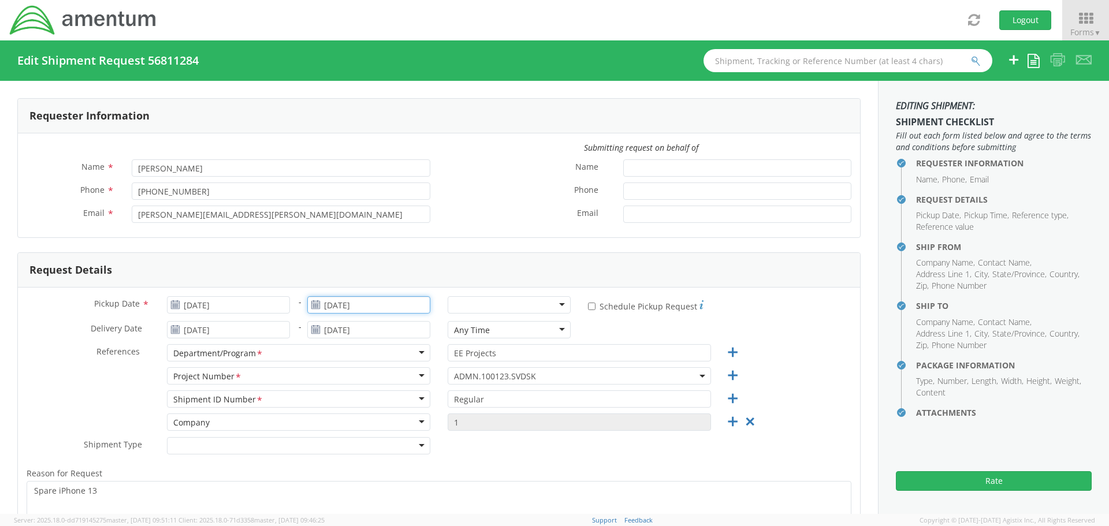
click at [332, 303] on input "09/15/2025" at bounding box center [368, 304] width 123 height 17
click at [336, 396] on td "15" at bounding box center [342, 395] width 24 height 17
click at [485, 310] on div at bounding box center [509, 304] width 123 height 17
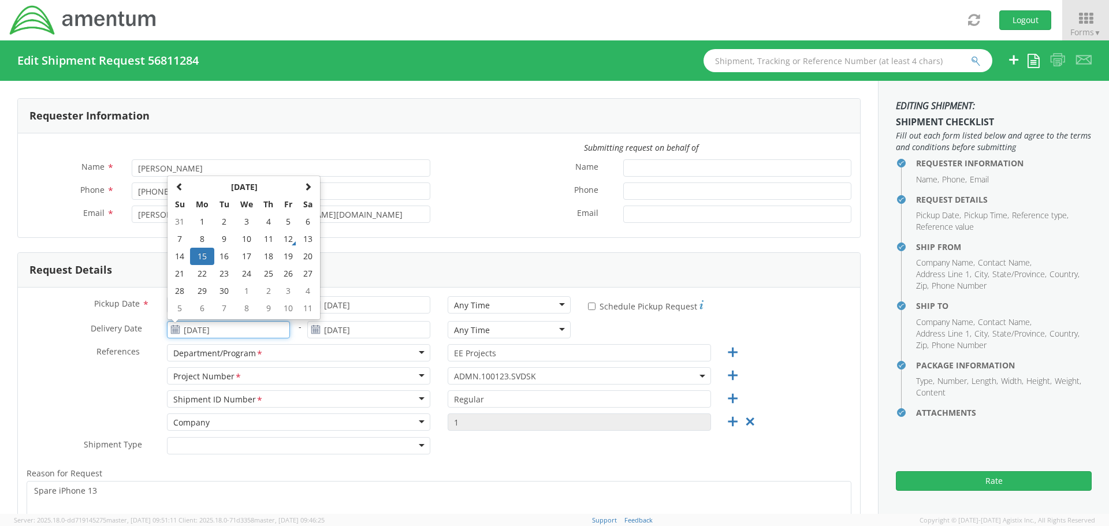
click at [216, 329] on input "09/15/2025" at bounding box center [228, 329] width 123 height 17
click at [222, 258] on td "16" at bounding box center [224, 256] width 20 height 17
type input "09/16/2025"
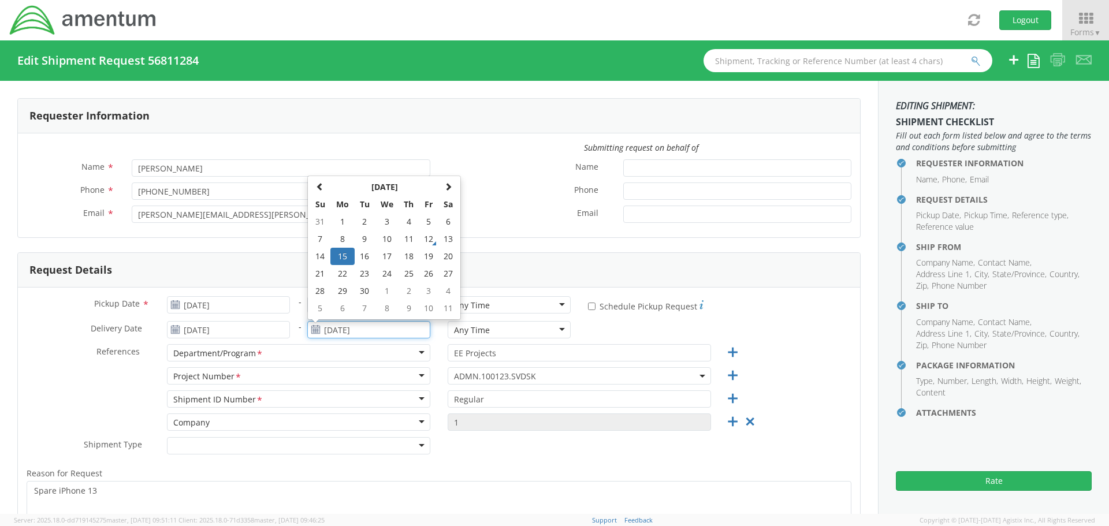
click at [343, 330] on input "09/15/2025" at bounding box center [368, 329] width 123 height 17
click at [359, 257] on td "16" at bounding box center [365, 256] width 20 height 17
type input "09/16/2025"
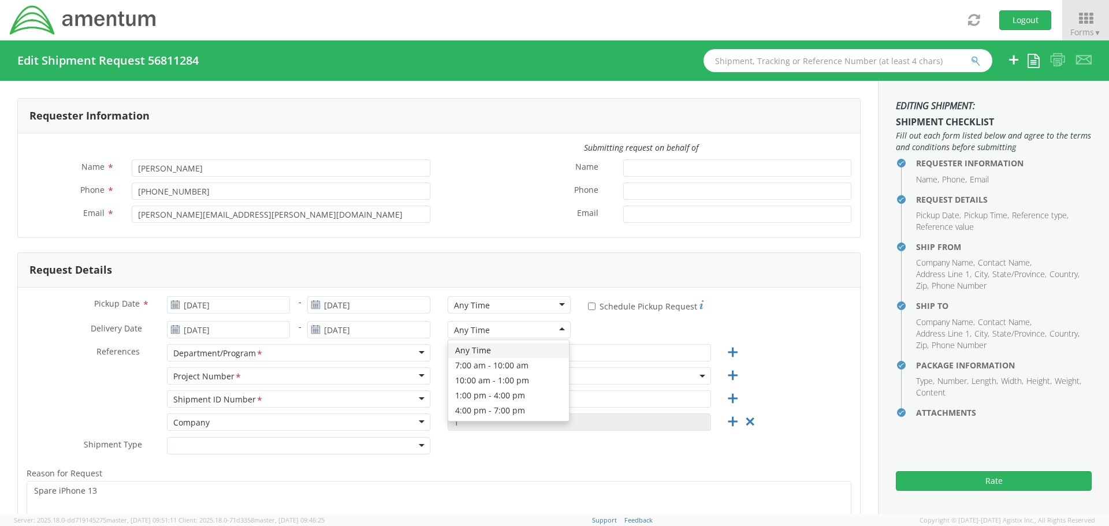
click at [507, 333] on div "Any Time" at bounding box center [509, 329] width 123 height 17
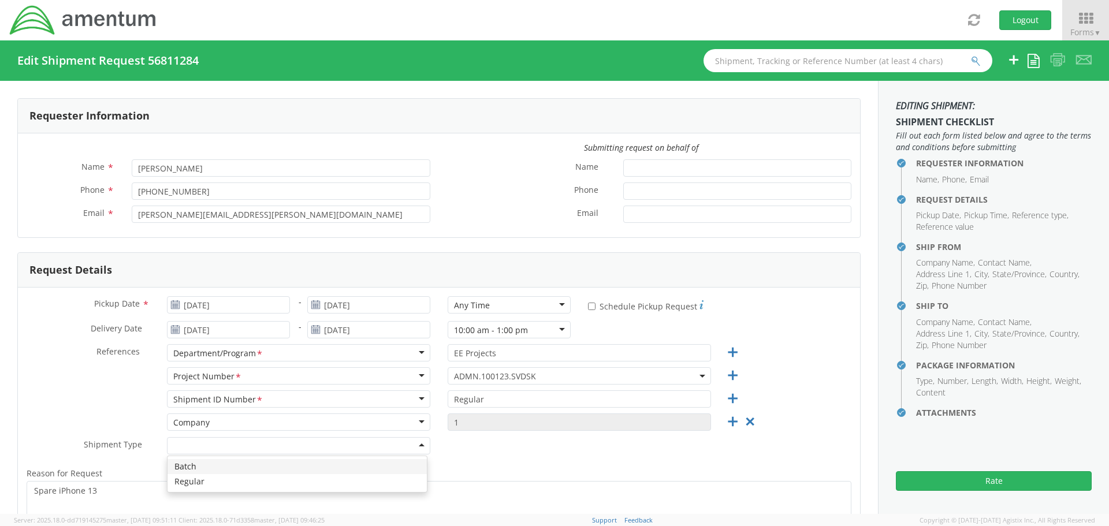
click at [387, 445] on div at bounding box center [298, 445] width 263 height 17
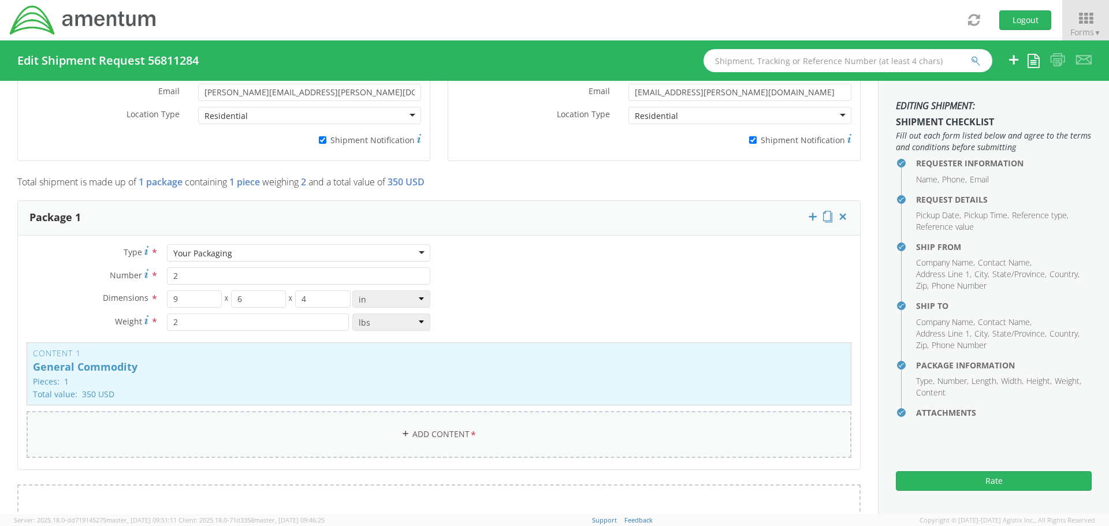
scroll to position [867, 0]
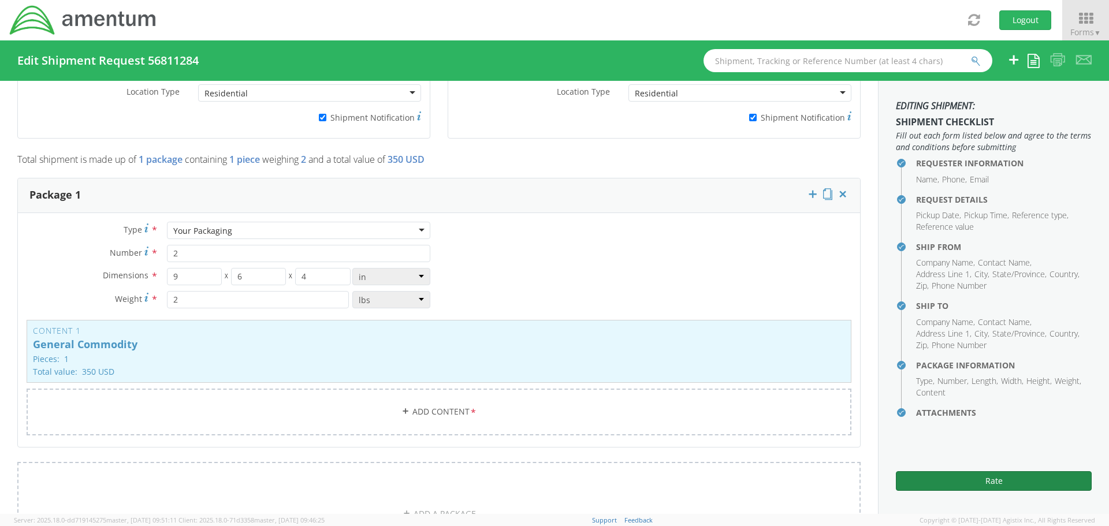
click at [978, 478] on button "Rate" at bounding box center [994, 481] width 196 height 20
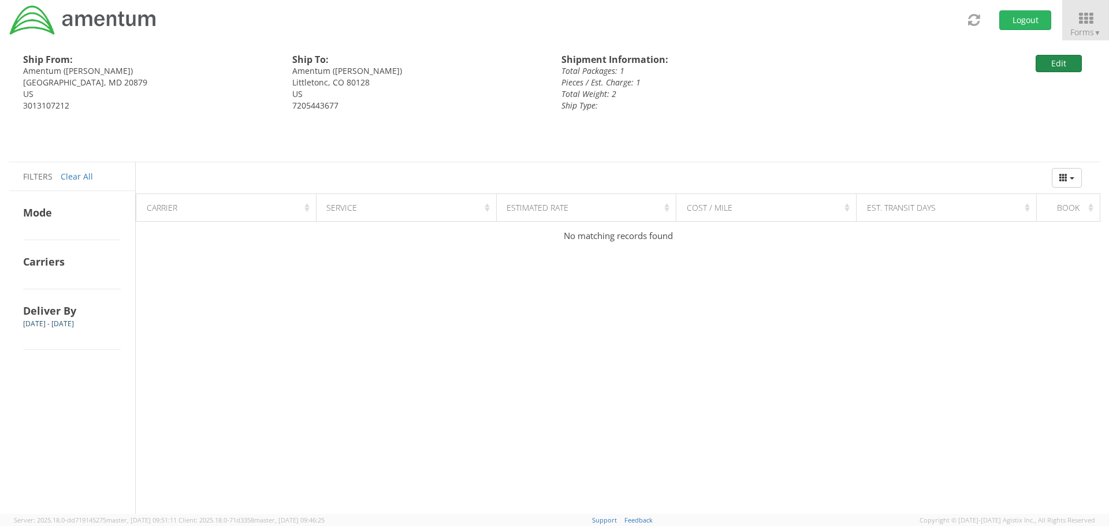
click at [1049, 65] on button "Edit" at bounding box center [1059, 63] width 46 height 17
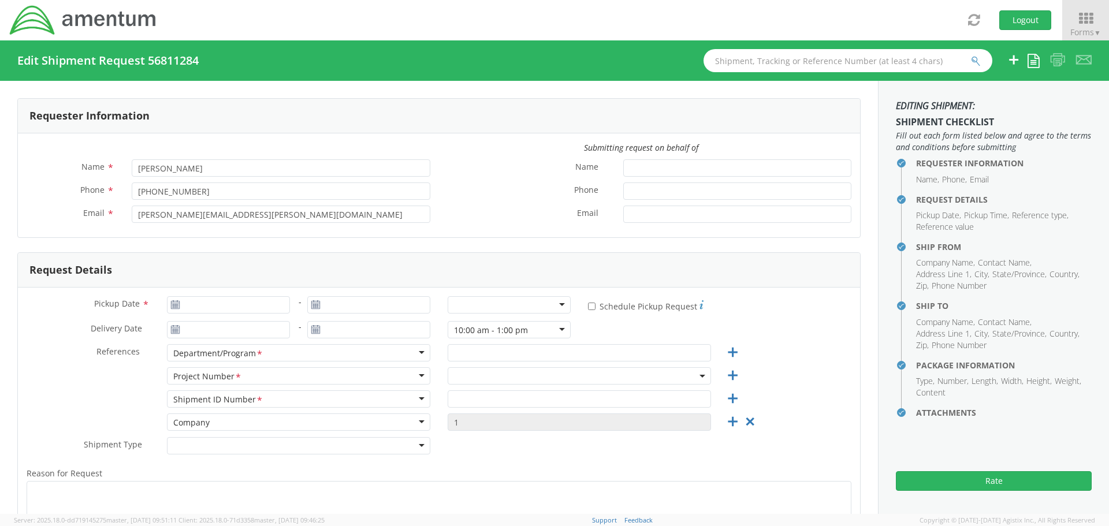
type input "09/15/2025"
type input "09/16/2025"
type input "EE Projects"
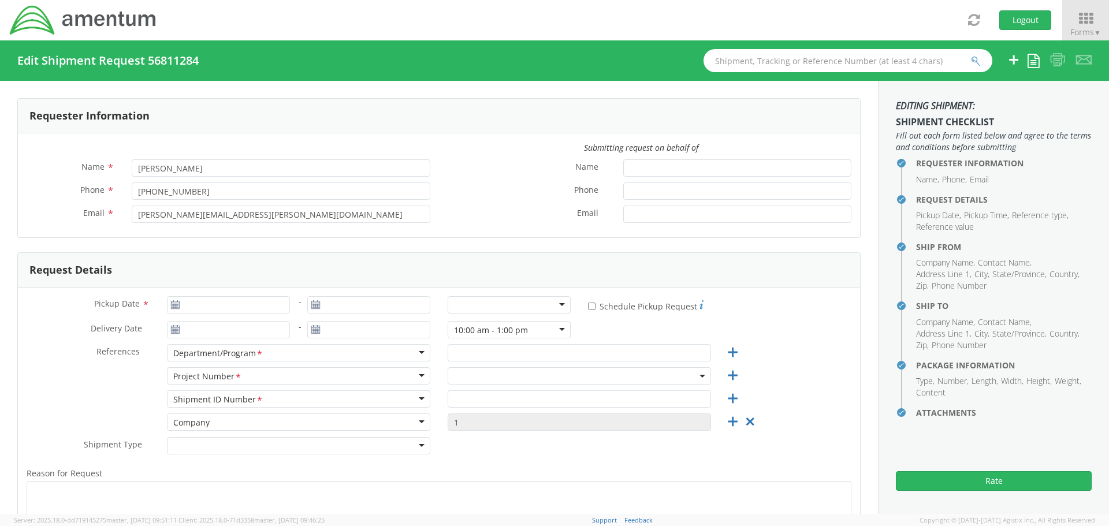
type input "Regular"
type textarea "Spare iPhone 13"
select select
type input "Amentum"
type input "19713 Midas Court"
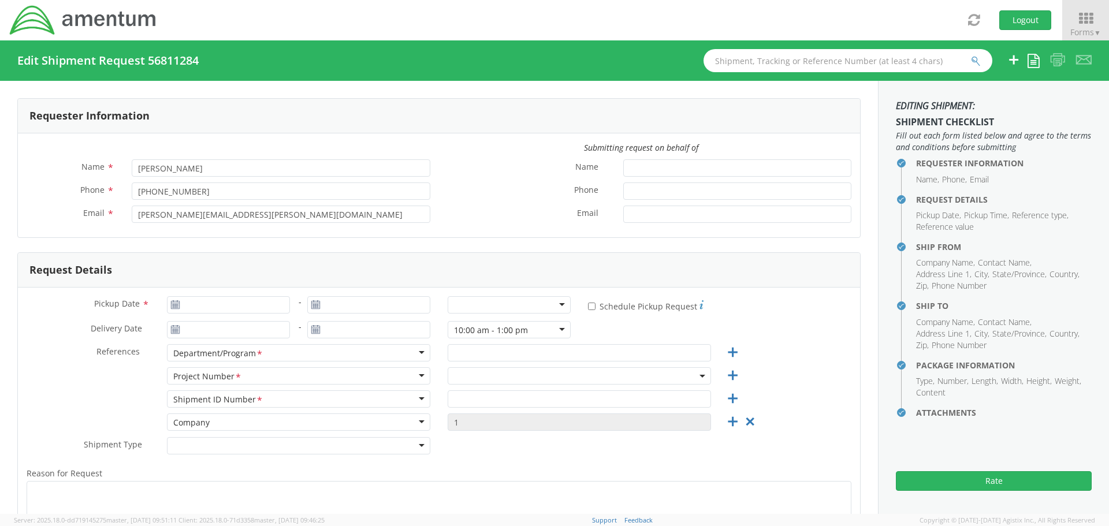
type input "Gaithersburg"
type input "20879"
type input "Millie Greene"
type input "3013107212"
type input "millie.greene@amentum.com"
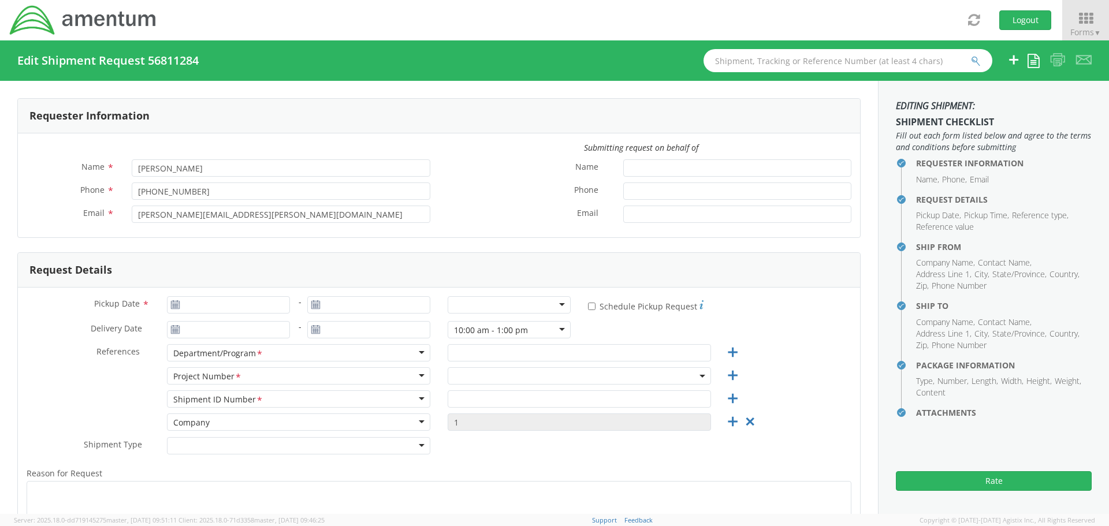
checkbox input "true"
select select
type input "Amentum"
type input "6733 W. Rowland Circle"
type input "Littletonc"
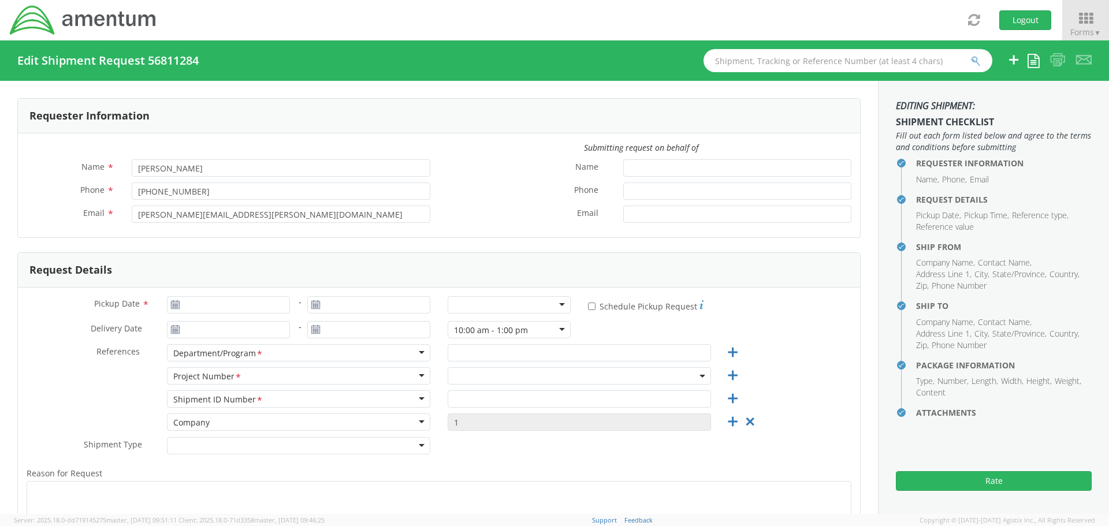
type input "80128"
type input "JJ O'Brien"
type input "7205443677"
type input "jj.obrien@amentum.com"
checkbox input "true"
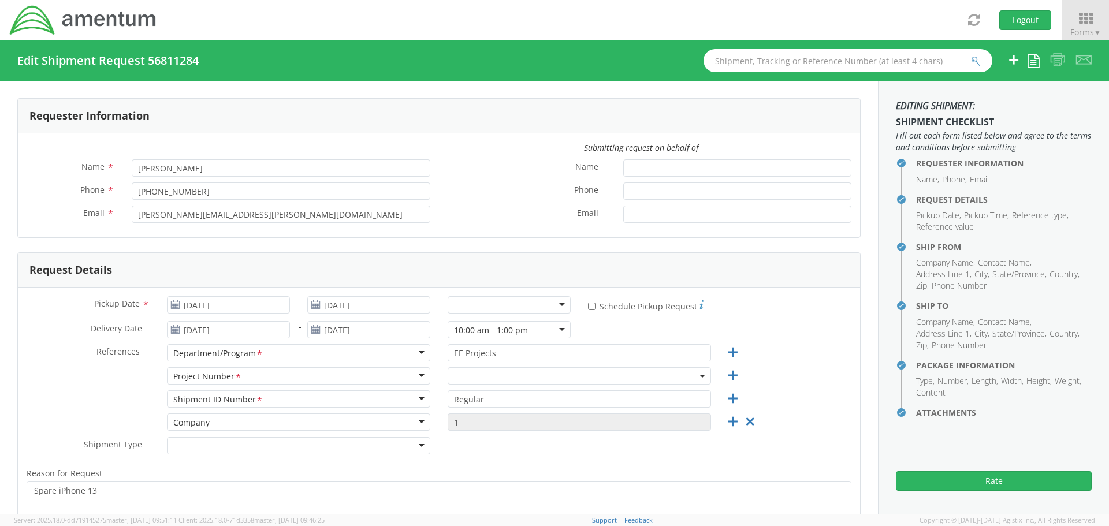
select select "ADMN.100123.SVDSK"
click at [557, 326] on div "10:00 am - 1:00 pm" at bounding box center [509, 329] width 123 height 17
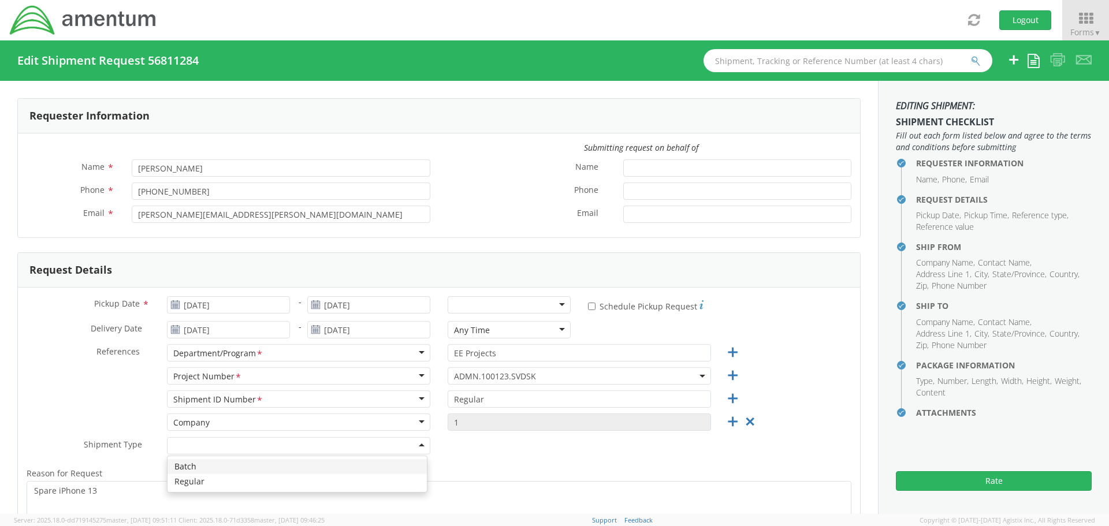
click at [249, 449] on div at bounding box center [298, 445] width 263 height 17
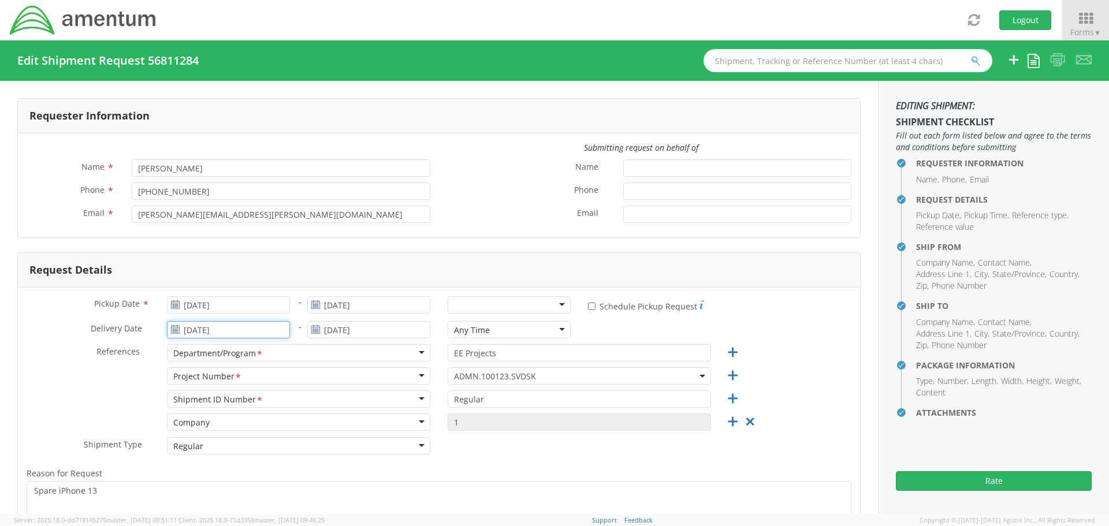
click at [252, 332] on input "09/16/2025" at bounding box center [228, 329] width 123 height 17
click at [789, 303] on div "* Schedule Pickup Request" at bounding box center [719, 305] width 263 height 19
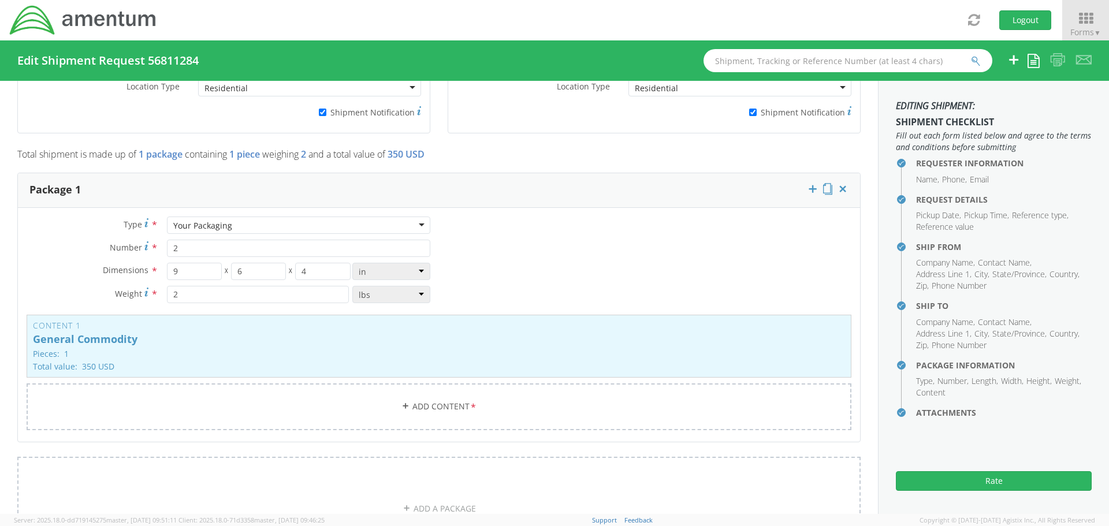
scroll to position [924, 0]
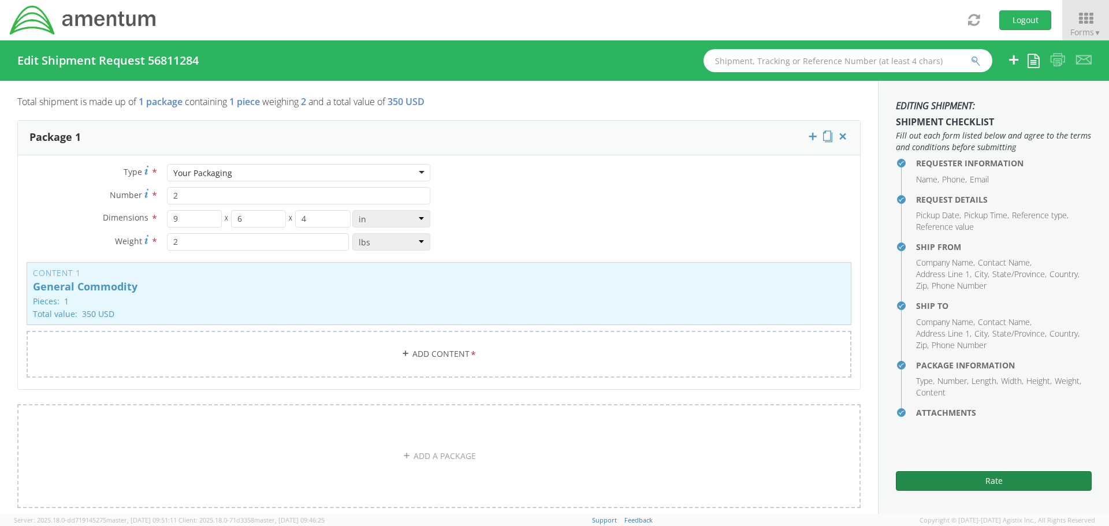
click at [986, 482] on button "Rate" at bounding box center [994, 481] width 196 height 20
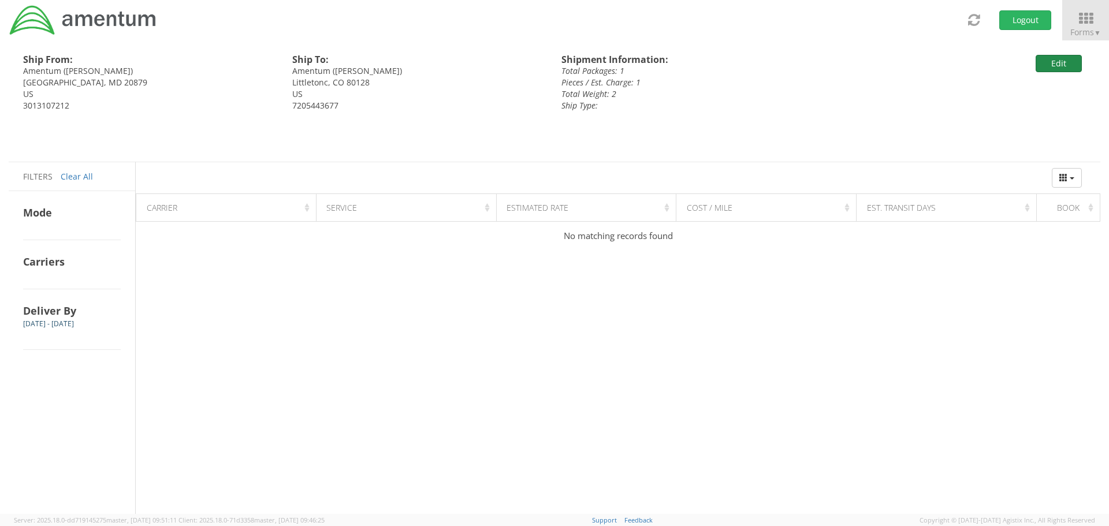
click at [1043, 60] on button "Edit" at bounding box center [1059, 63] width 46 height 17
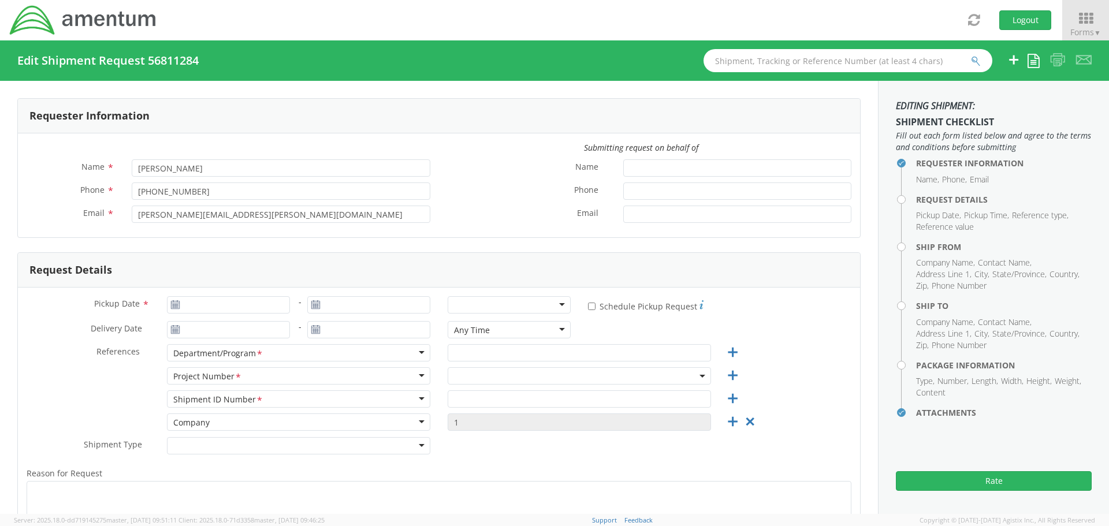
type input "09/15/2025"
type input "09/16/2025"
type input "EE Projects"
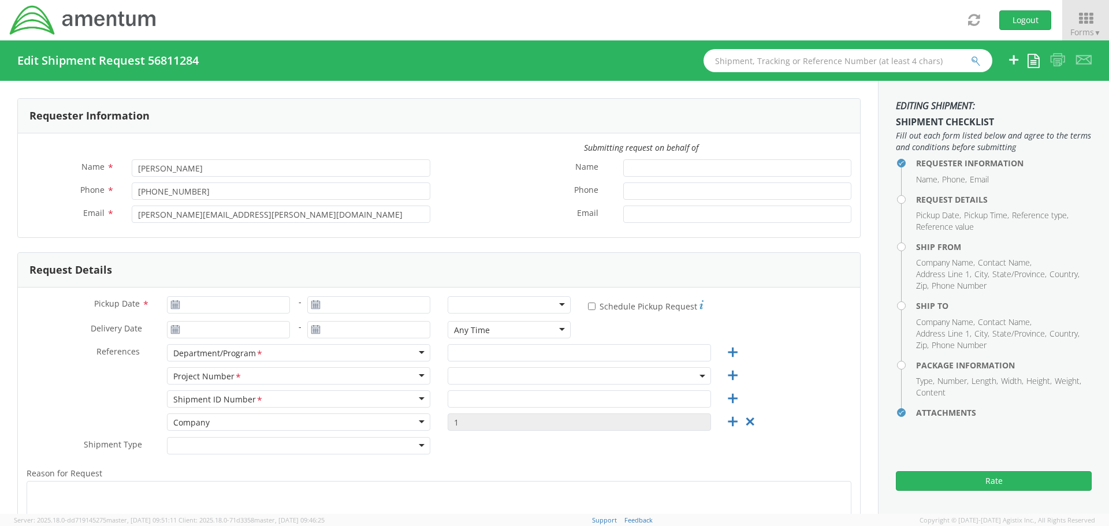
type input "Regular"
type textarea "Spare iPhone 13"
select select
type input "Amentum"
type input "19713 Midas Court"
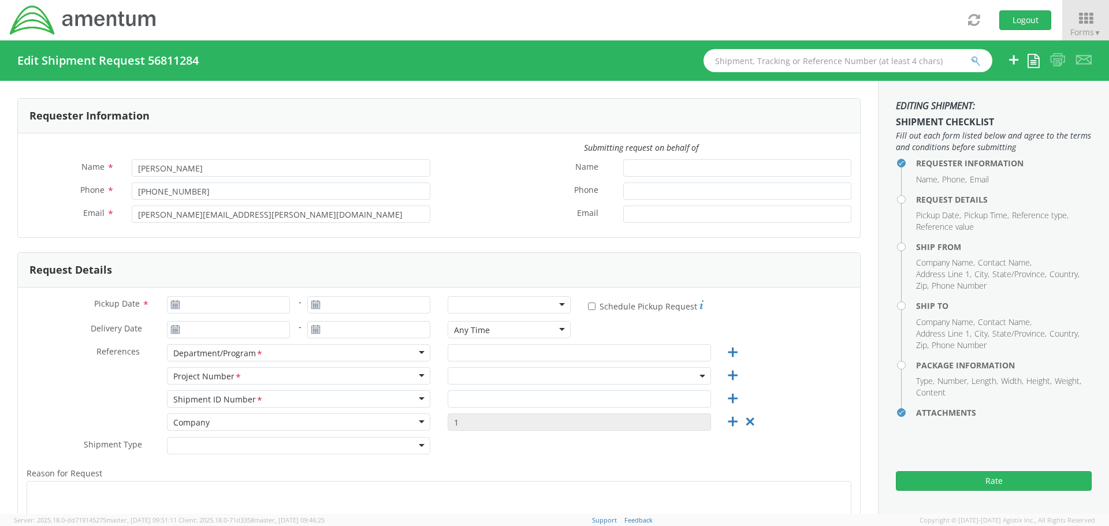
type input "Gaithersburg"
type input "20879"
type input "Millie Greene"
type input "3013107212"
type input "millie.greene@amentum.com"
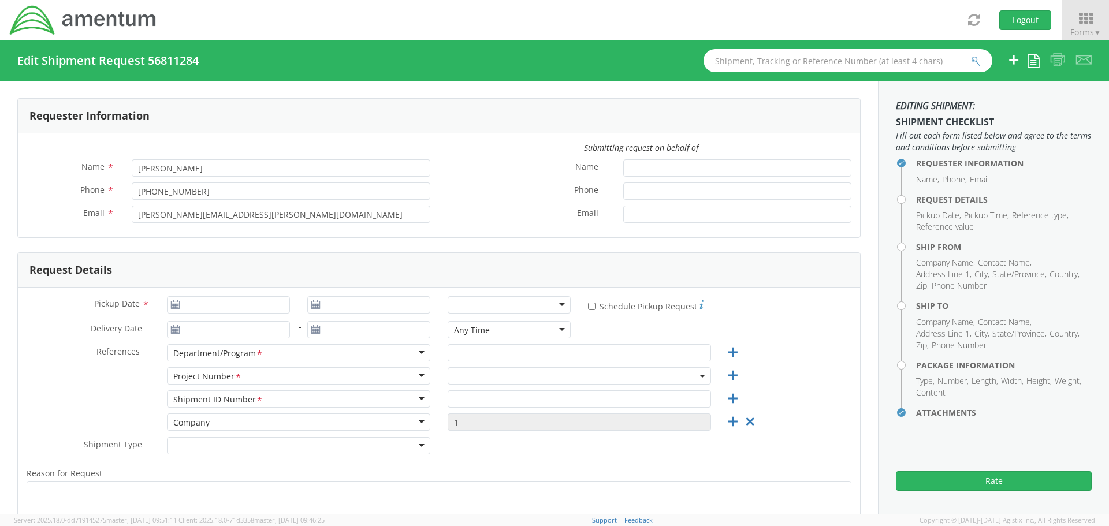
checkbox input "true"
select select
type input "Amentum"
type input "6733 W. Rowland Circle"
type input "Littletonc"
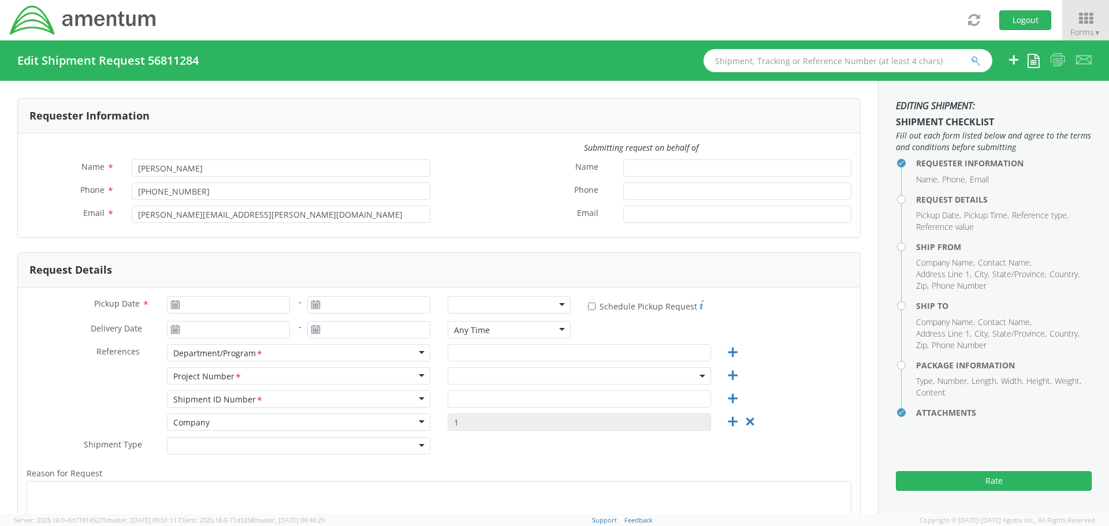
type input "80128"
type input "JJ O'Brien"
type input "7205443677"
type input "jj.obrien@amentum.com"
checkbox input "true"
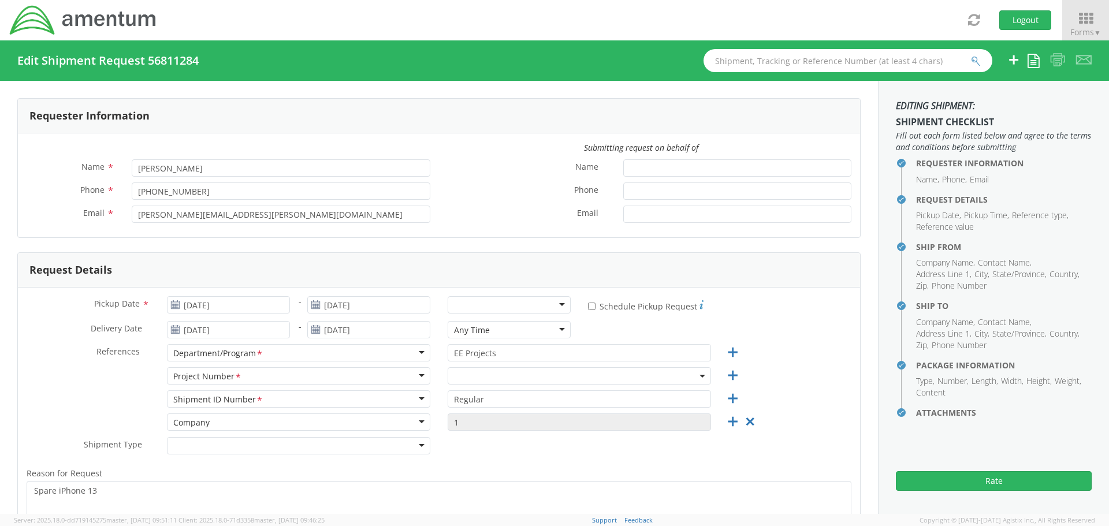
select select "ADMN.100123.SVDSK"
click at [514, 326] on div "Any Time" at bounding box center [509, 329] width 123 height 17
click at [496, 299] on div at bounding box center [509, 304] width 123 height 17
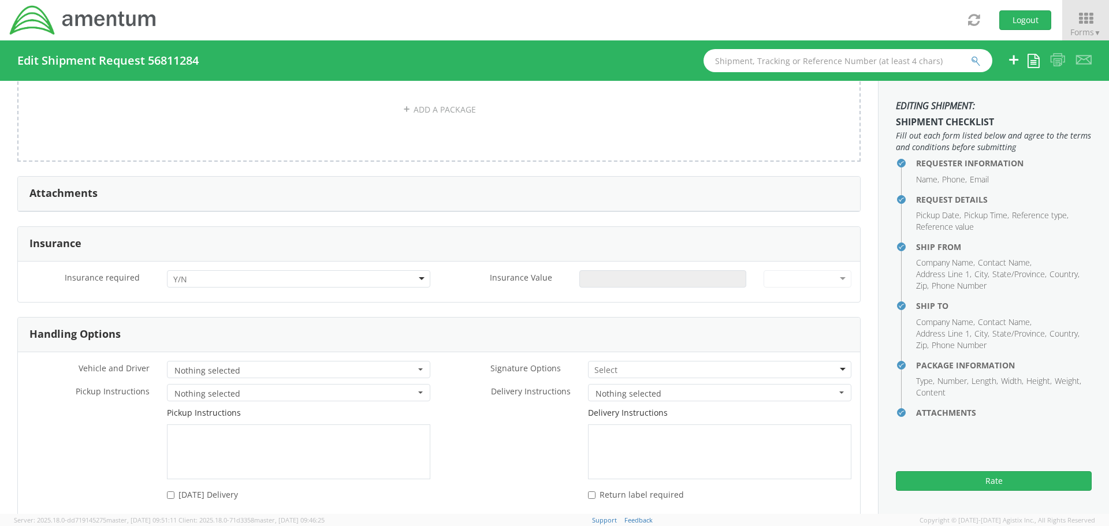
scroll to position [1427, 0]
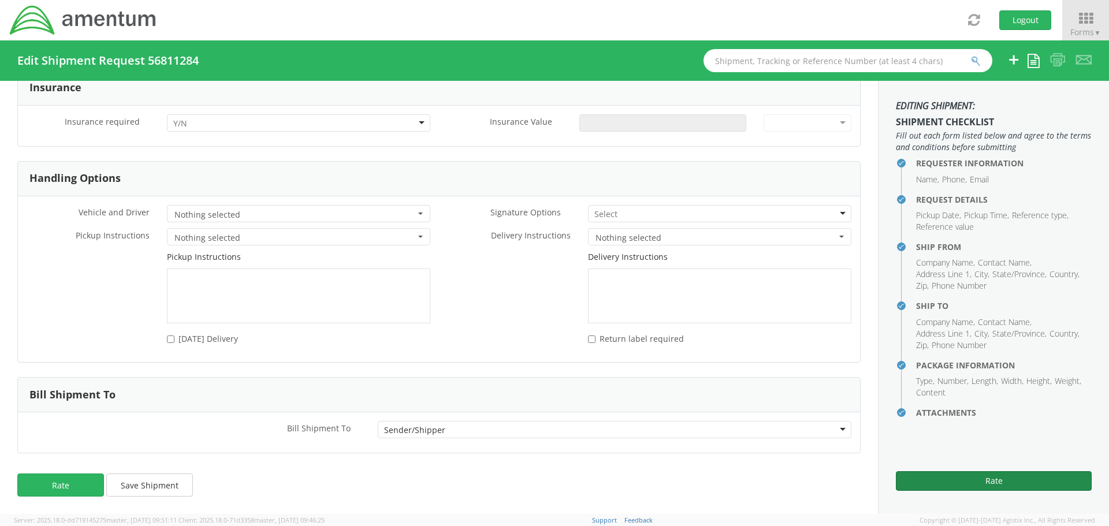
click at [994, 483] on button "Rate" at bounding box center [994, 481] width 196 height 20
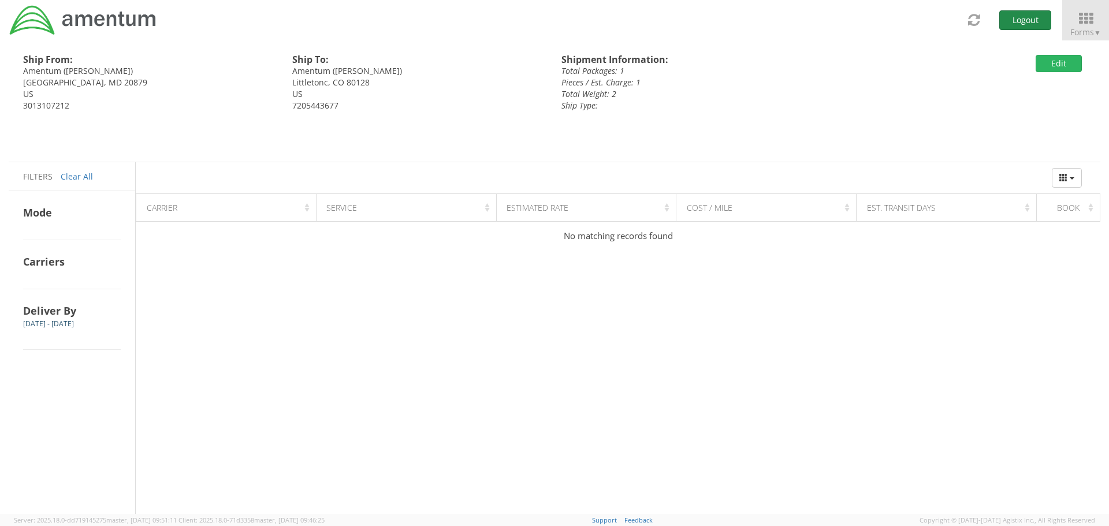
click at [1008, 20] on button "Logout" at bounding box center [1025, 20] width 52 height 20
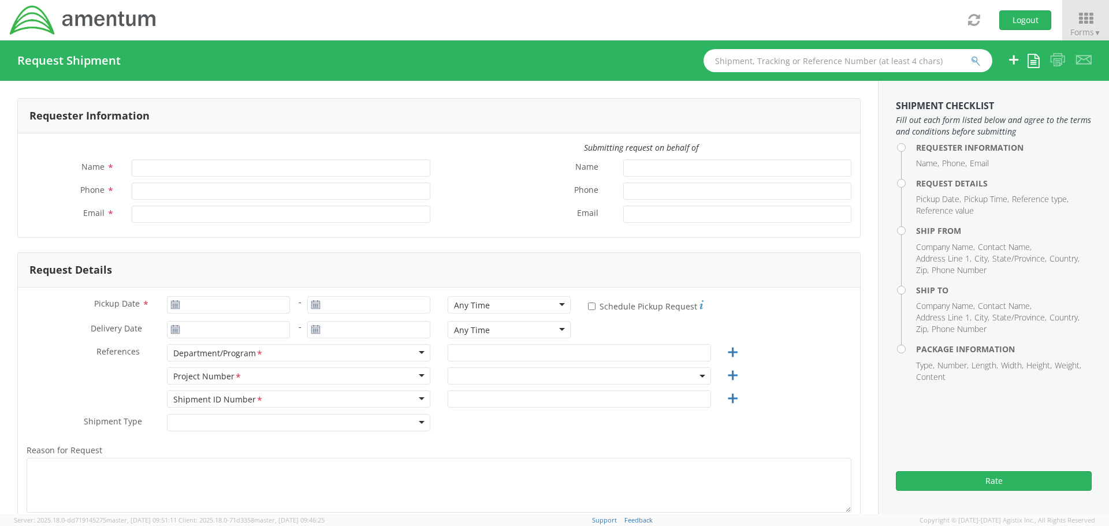
type input "Millie Greene"
type input "+1-301-310-7212"
type input "millie.greene@amentum.com"
select select "ADMN.100123.SVDSK"
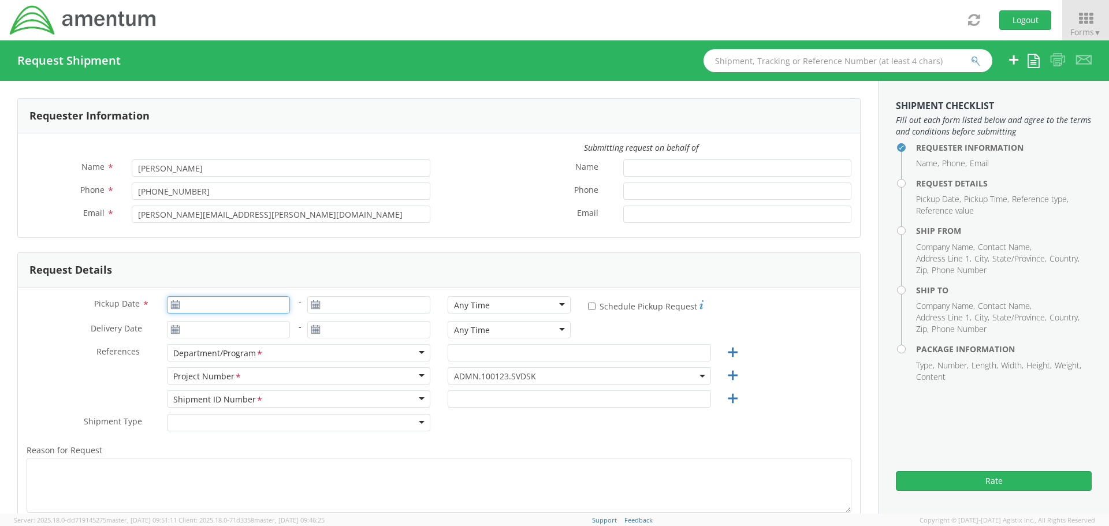
type input "09/12/2025"
click at [225, 304] on input "09/12/2025" at bounding box center [228, 304] width 123 height 17
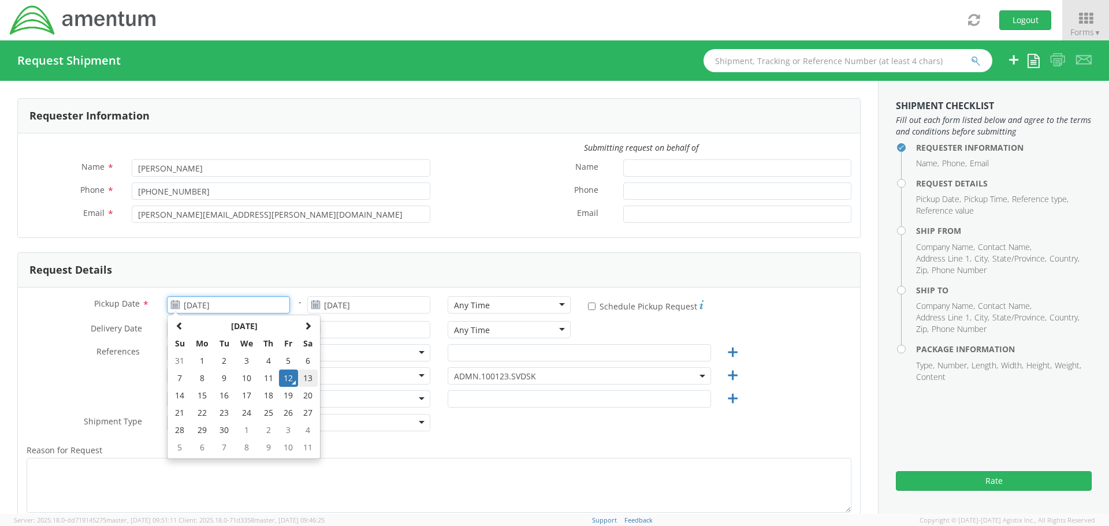
click at [306, 378] on td "13" at bounding box center [308, 378] width 20 height 17
type input "09/13/2025"
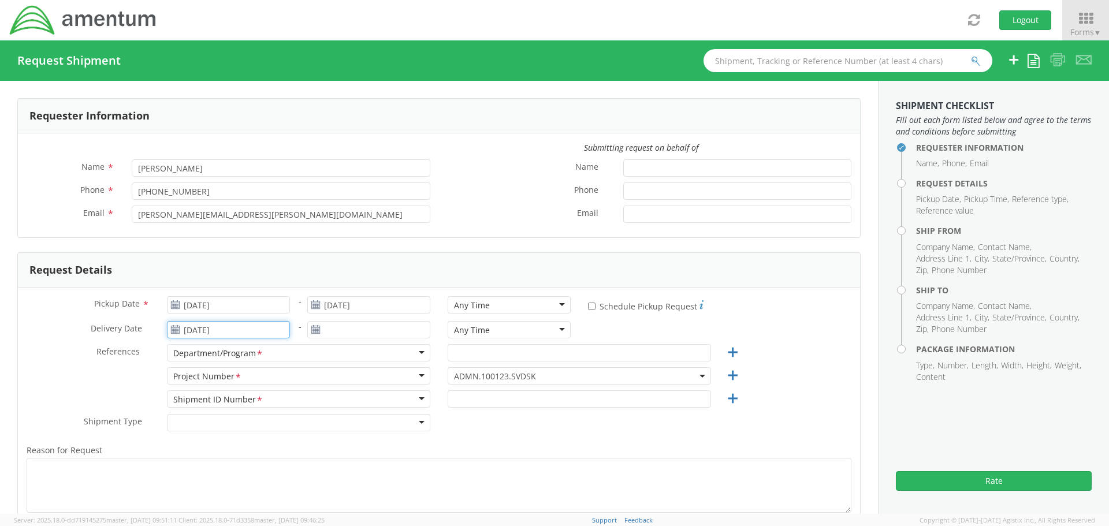
click at [214, 329] on input "09/12/2025" at bounding box center [228, 329] width 123 height 17
click at [201, 254] on td "15" at bounding box center [202, 256] width 24 height 17
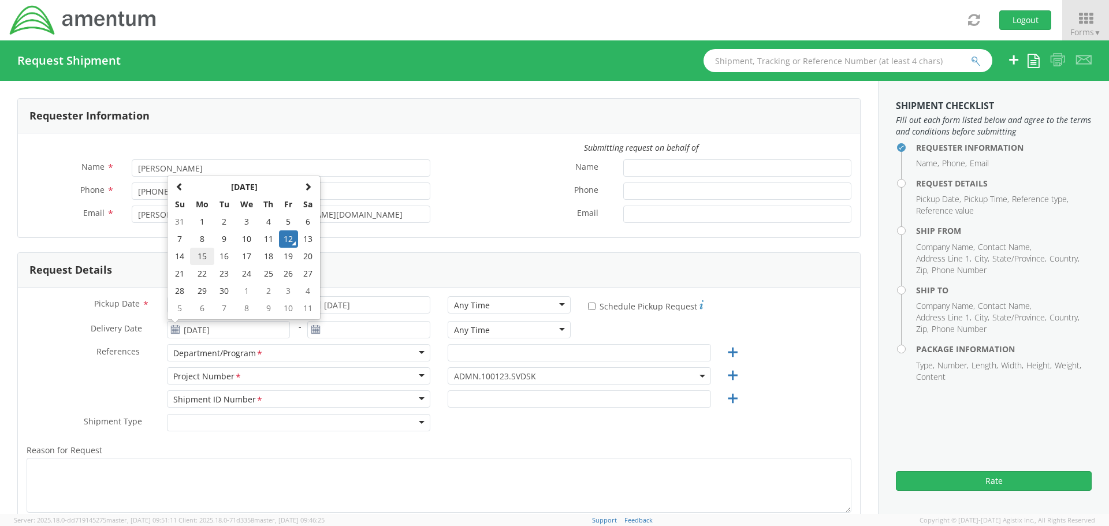
type input "09/15/2025"
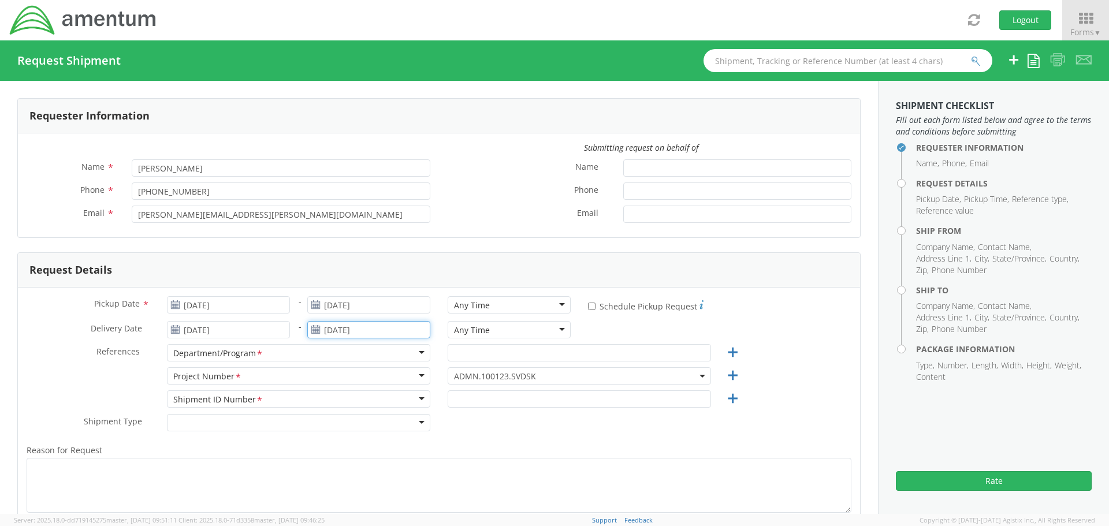
click at [332, 329] on input "09/12/2025" at bounding box center [368, 329] width 123 height 17
click at [340, 254] on td "15" at bounding box center [342, 256] width 24 height 17
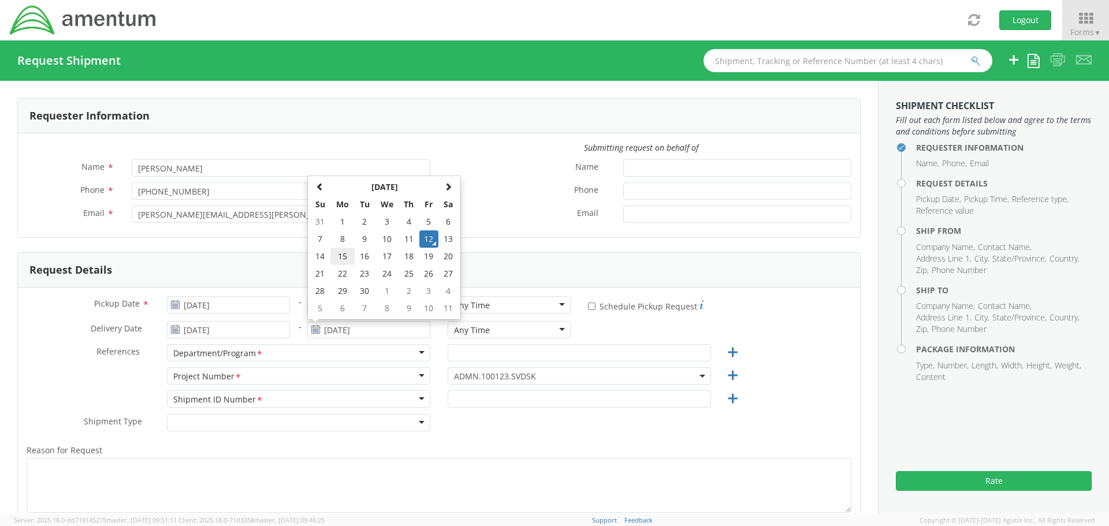
type input "09/15/2025"
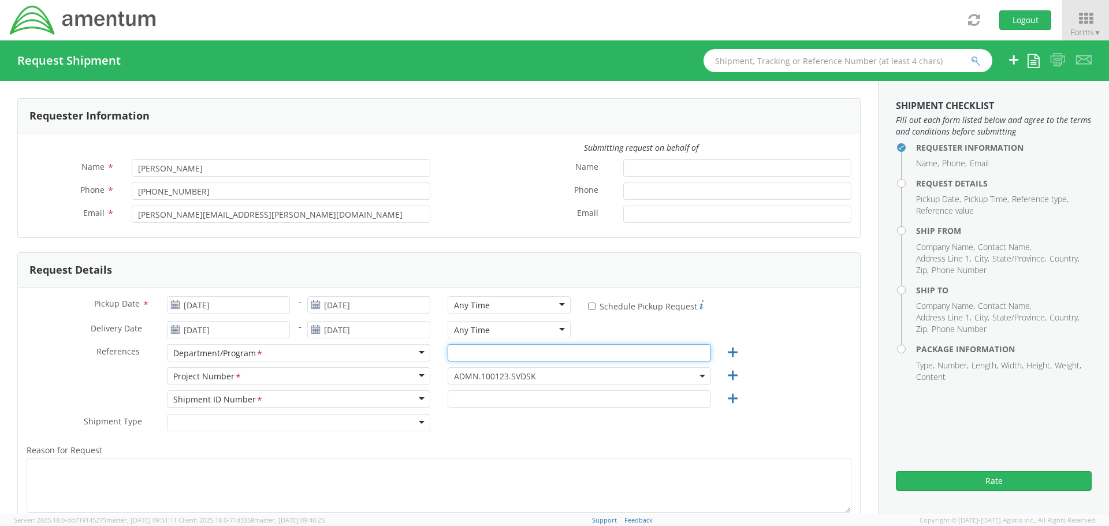
click at [478, 352] on input "text" at bounding box center [579, 352] width 263 height 17
type input "EE Projects"
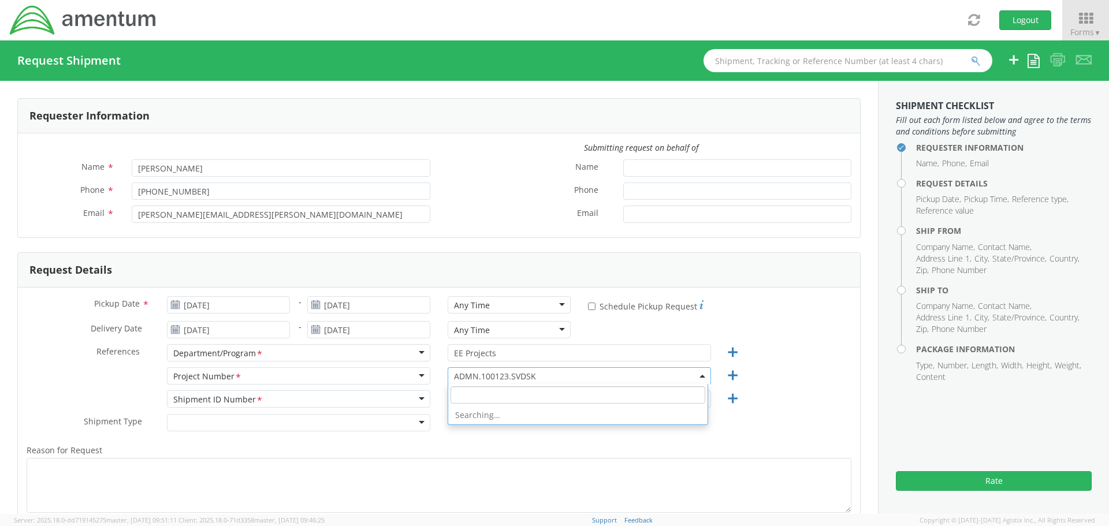
click at [462, 376] on span "ADMN.100123.SVDSK" at bounding box center [579, 376] width 251 height 11
click at [460, 393] on input "search" at bounding box center [578, 394] width 255 height 17
paste input "OVHD.100525.00000"
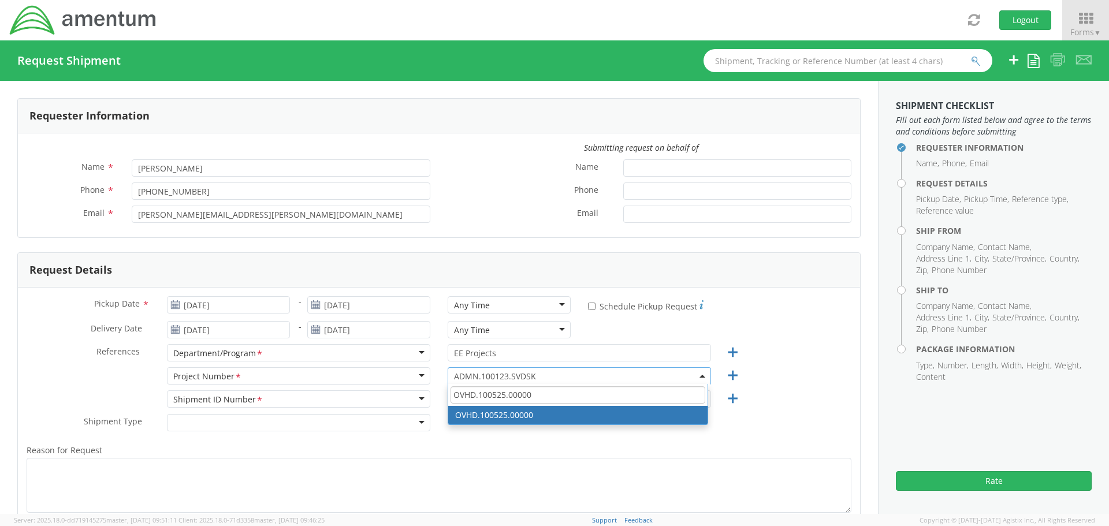
type input "OVHD.100525.00000"
select select "OVHD.100525.00000"
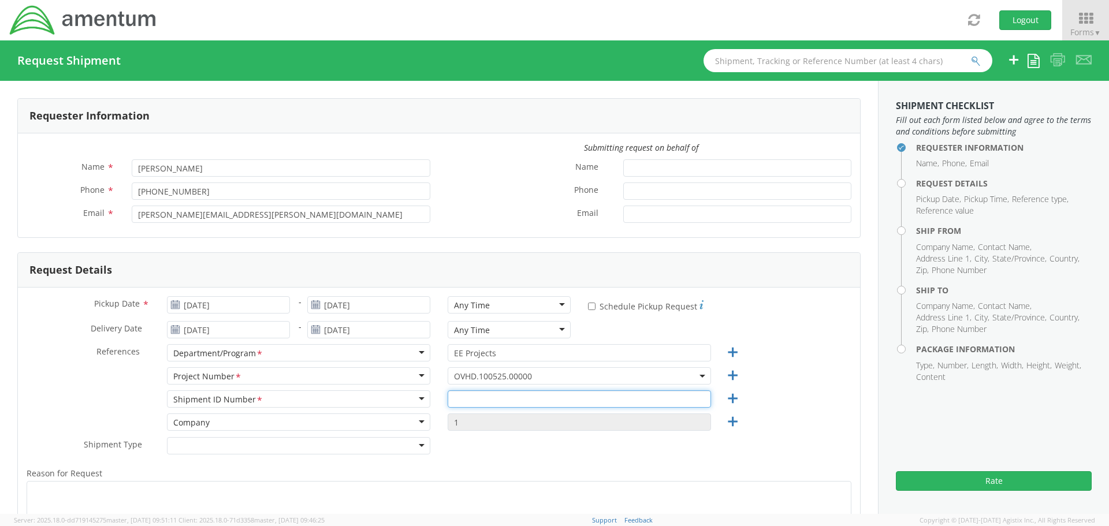
click at [466, 397] on input "text" at bounding box center [579, 399] width 263 height 17
type input "RITM0235272"
click at [262, 444] on div at bounding box center [298, 445] width 263 height 17
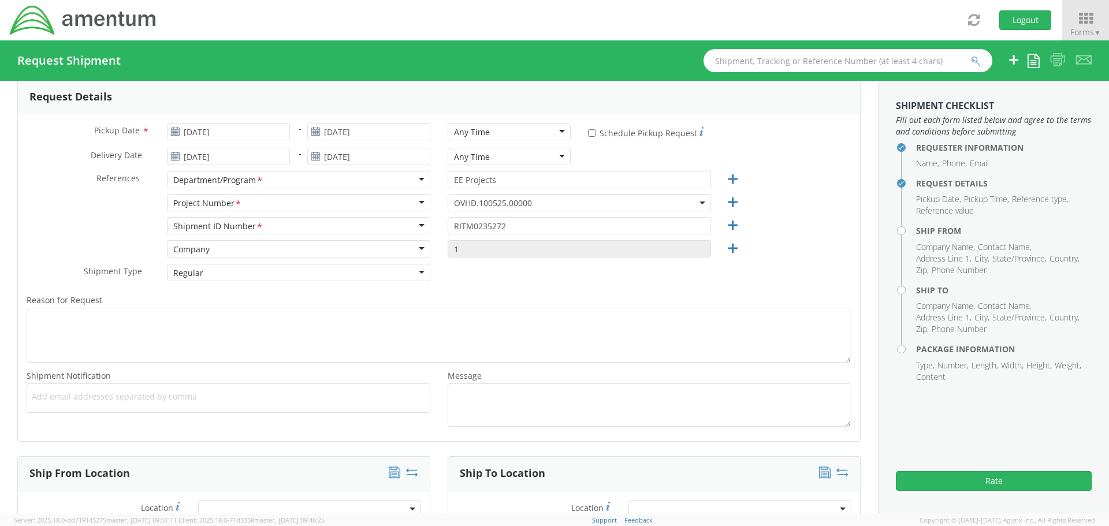
scroll to position [231, 0]
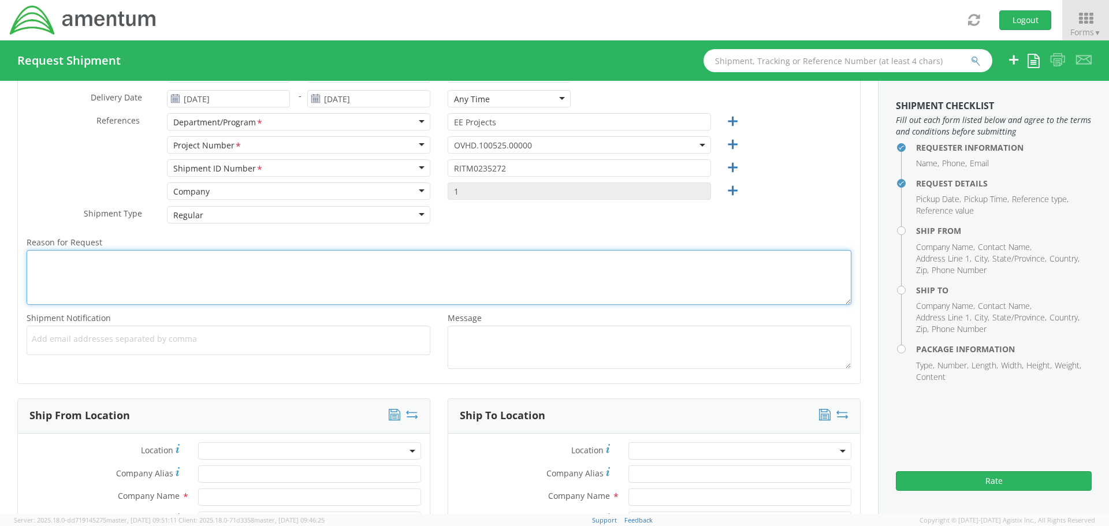
click at [175, 278] on textarea "Reason for Request *" at bounding box center [439, 277] width 825 height 55
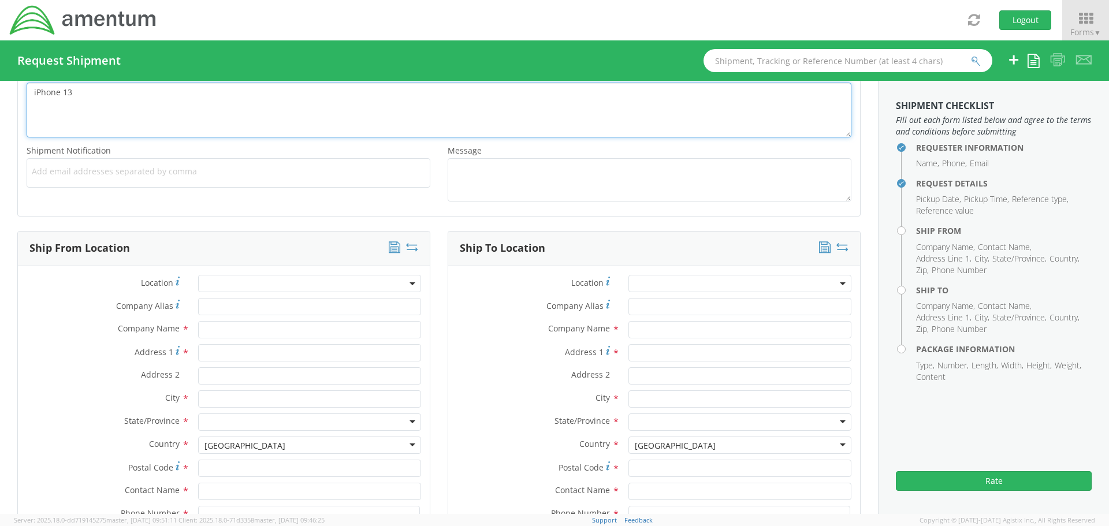
scroll to position [404, 0]
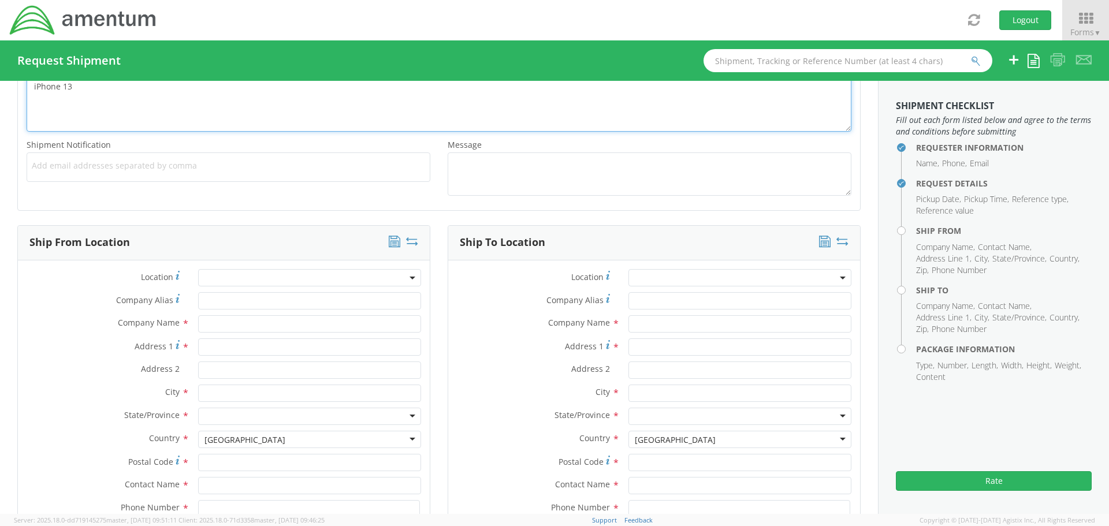
type textarea "iPhone 13"
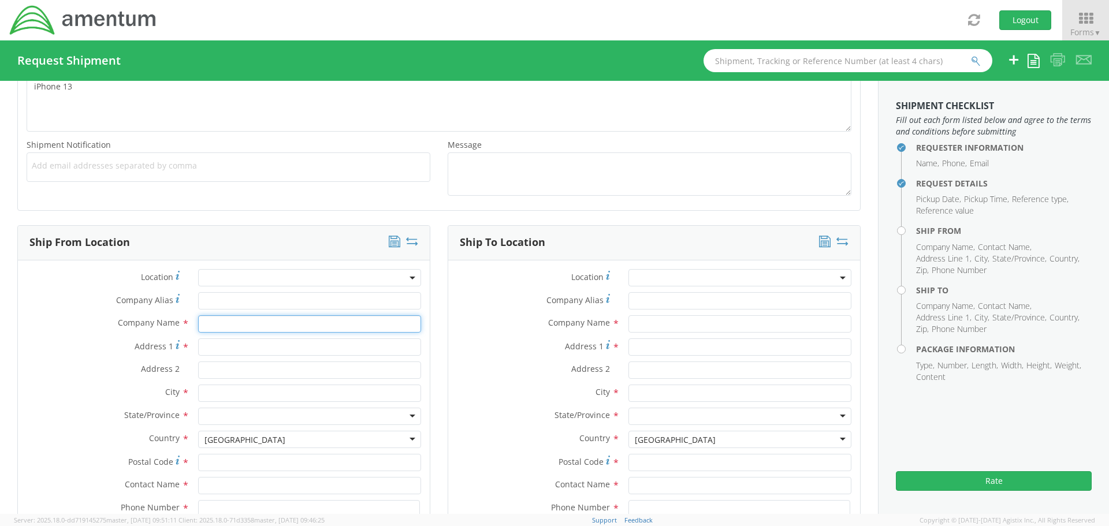
click at [202, 325] on input "text" at bounding box center [309, 323] width 223 height 17
type input "Amentum"
type input "19713 Midas Court"
type input "Gaithersburg"
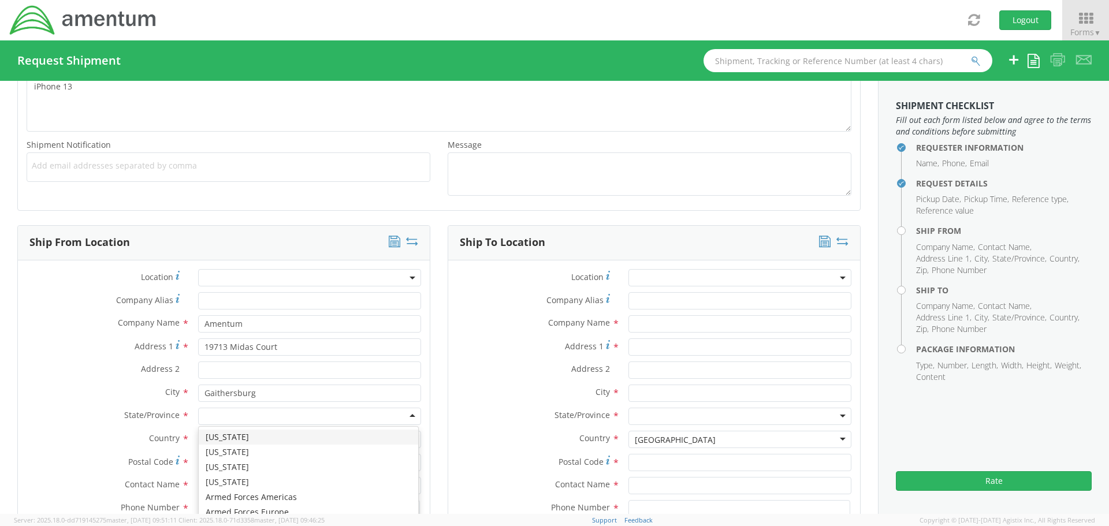
type input "m"
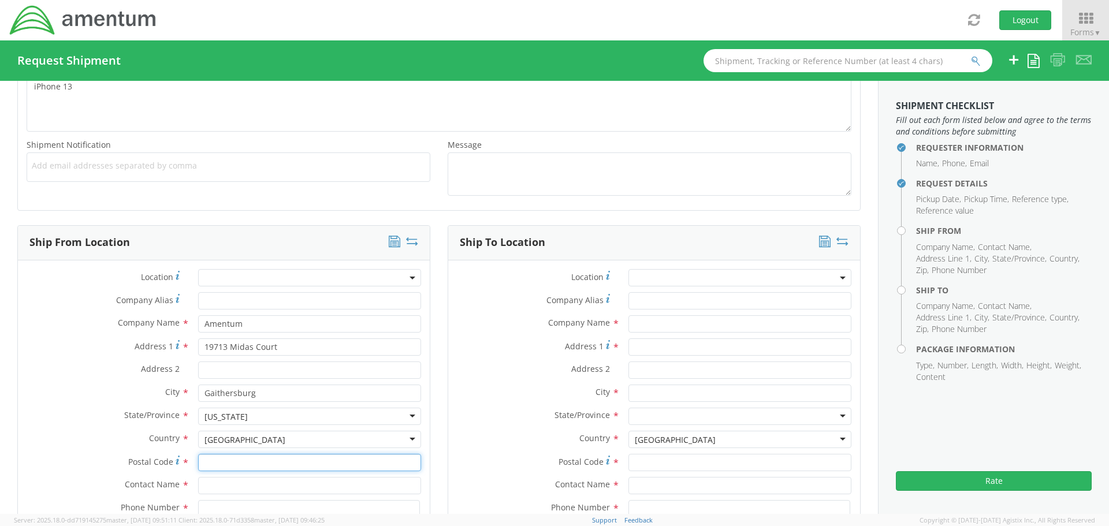
click at [216, 459] on input "Postal Code *" at bounding box center [309, 462] width 223 height 17
type input "20879"
click at [207, 488] on input "text" at bounding box center [309, 485] width 223 height 17
type input "Millie Greene"
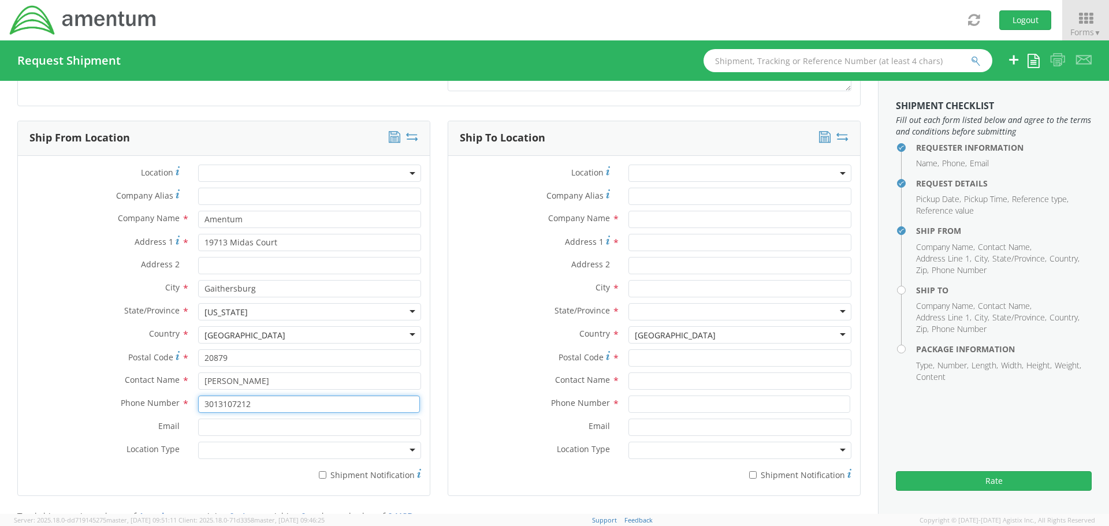
scroll to position [581, 0]
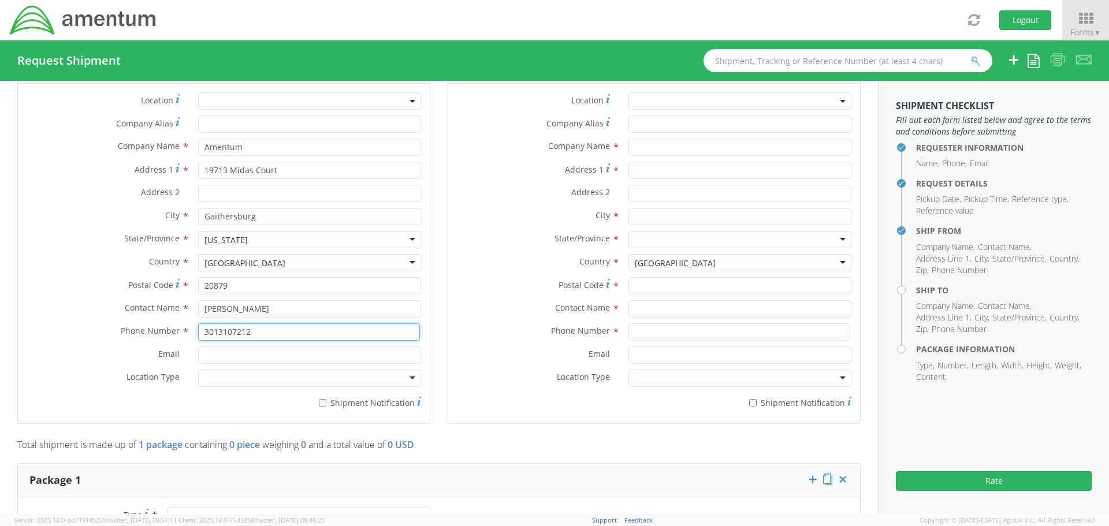
type input "3013107212"
click at [228, 356] on input "Email *" at bounding box center [309, 355] width 223 height 17
type input "Millie.Greene@amentum.com"
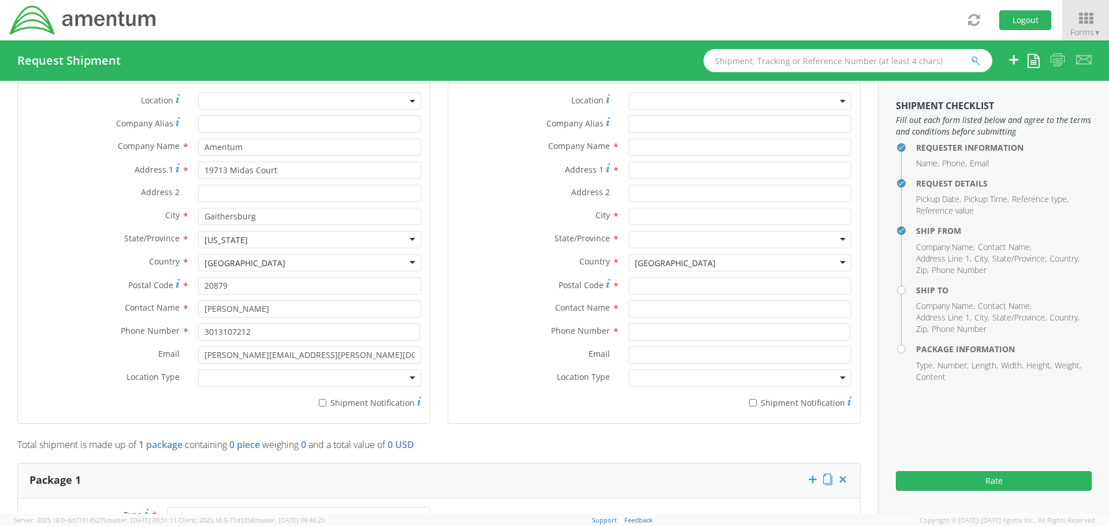
click at [222, 376] on div at bounding box center [309, 378] width 223 height 17
click at [322, 399] on input "* Shipment Notification" at bounding box center [323, 403] width 8 height 8
checkbox input "true"
click at [749, 403] on input "* Shipment Notification" at bounding box center [753, 403] width 8 height 8
checkbox input "true"
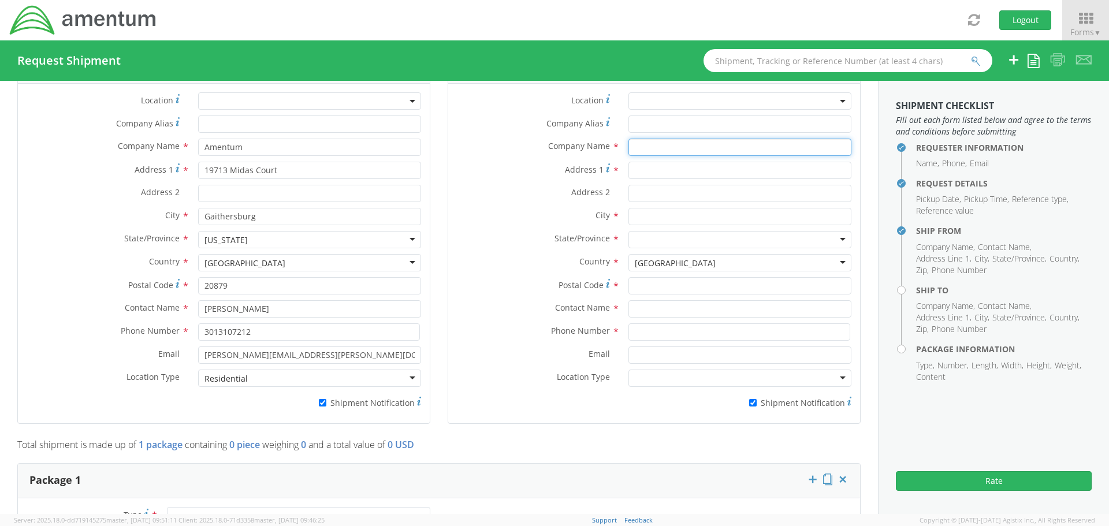
click at [664, 142] on input "text" at bounding box center [740, 147] width 223 height 17
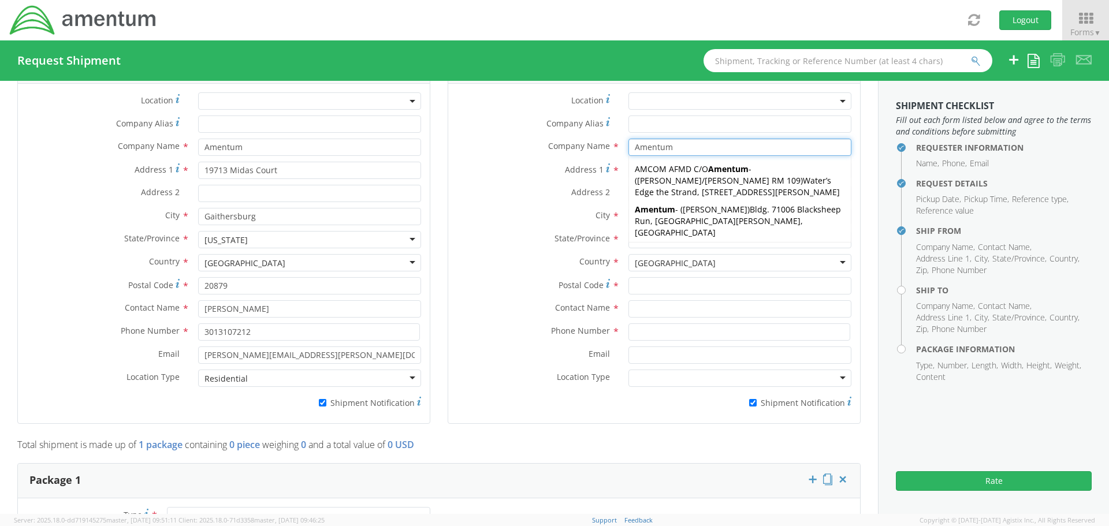
type input "Amentum"
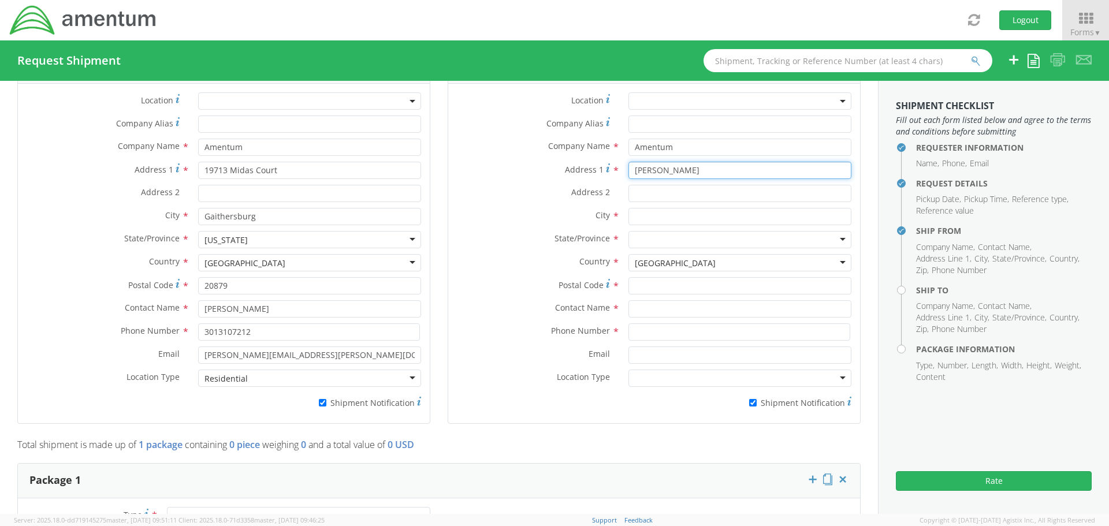
type input "JJ OBrien"
click at [684, 195] on input "Address 2 *" at bounding box center [740, 193] width 223 height 17
paste input "6733 W. Rowland Circle"
type input "6733 W. Rowland Circle"
click at [652, 236] on div at bounding box center [740, 239] width 223 height 17
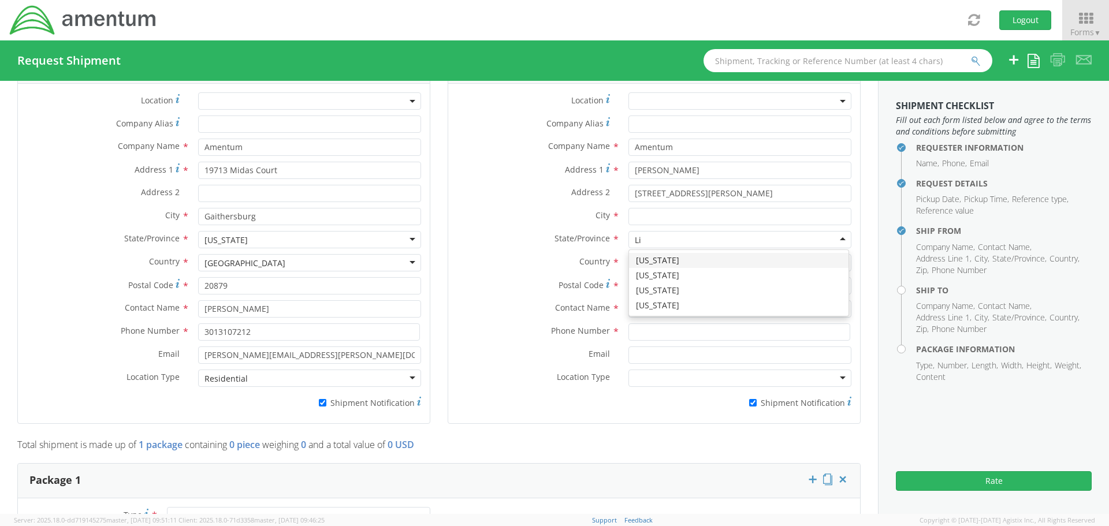
type input "L"
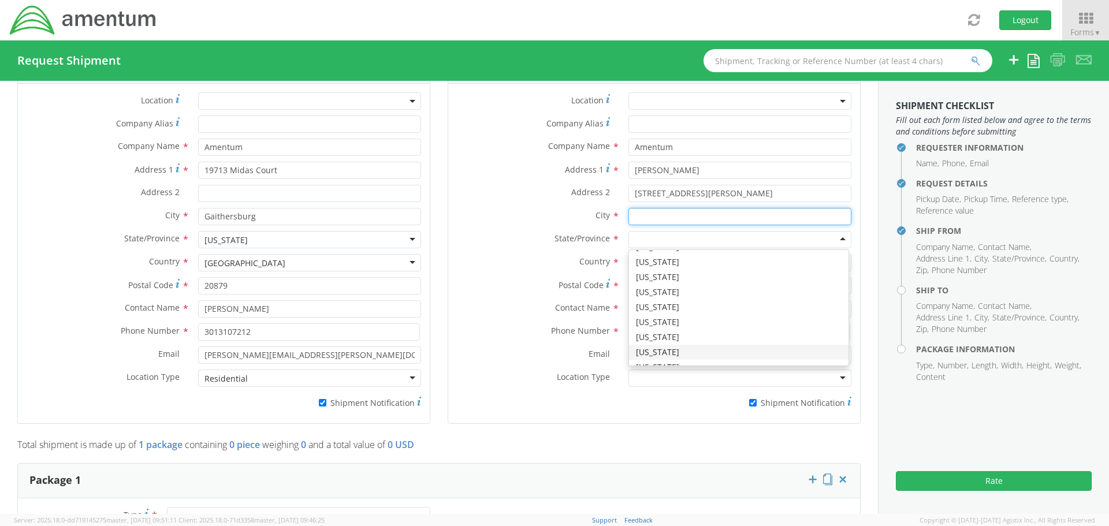
click at [656, 217] on input "text" at bounding box center [740, 216] width 223 height 17
type input "Littleton"
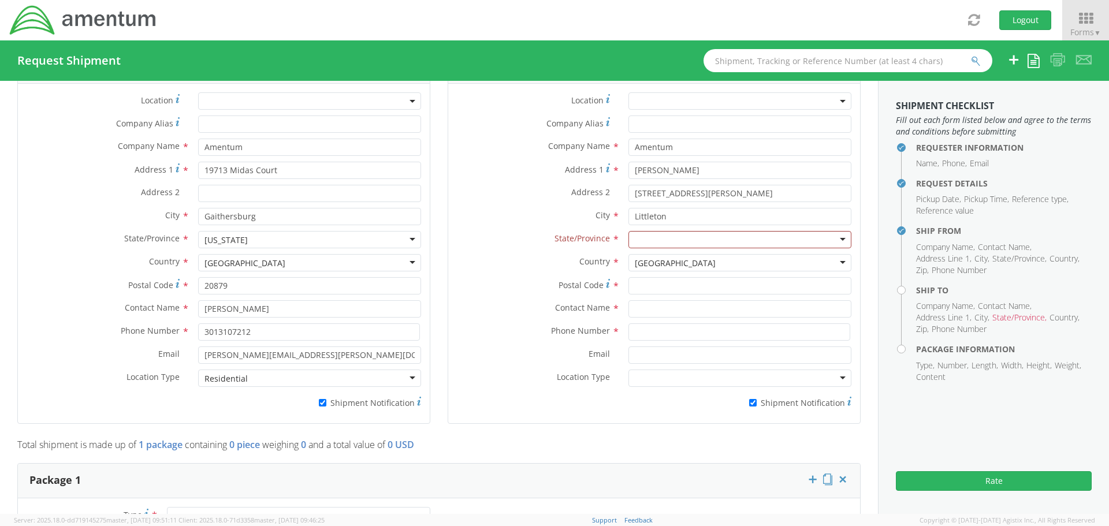
click at [651, 236] on div at bounding box center [740, 239] width 223 height 17
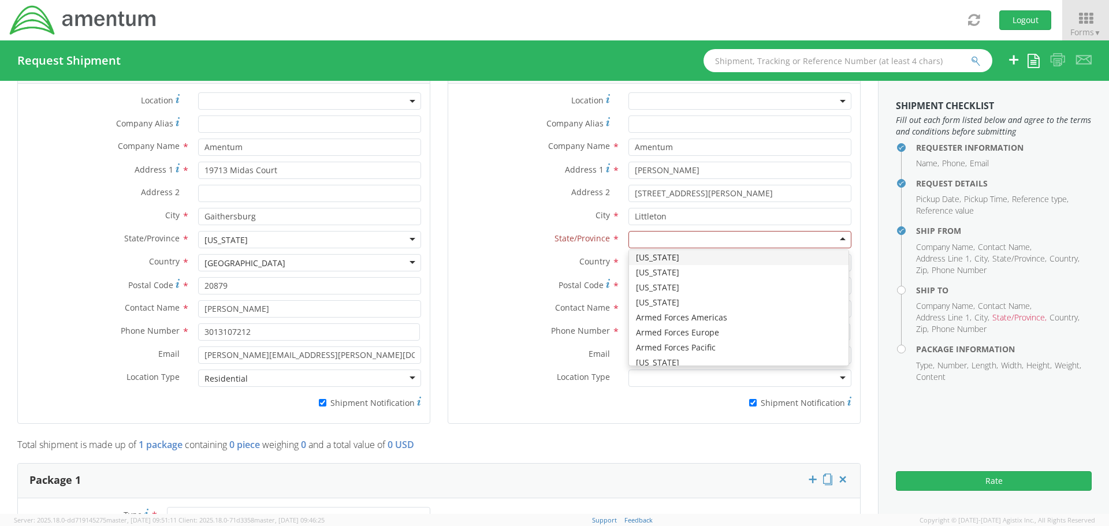
type input "c"
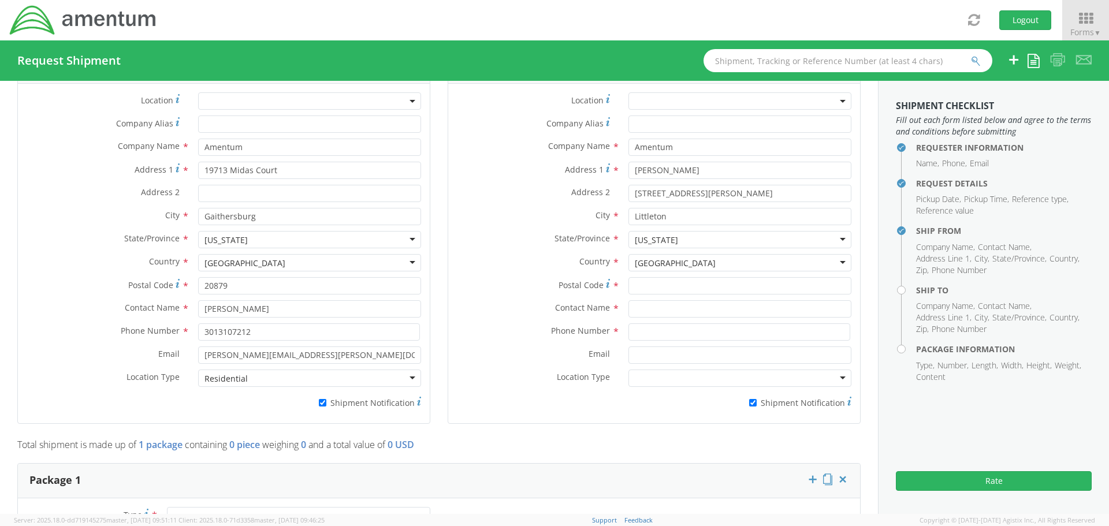
scroll to position [0, 0]
click at [645, 284] on input "Postal Code *" at bounding box center [740, 285] width 223 height 17
type input "80128"
click at [647, 304] on input "text" at bounding box center [740, 308] width 223 height 17
type input "JJ OBrien"
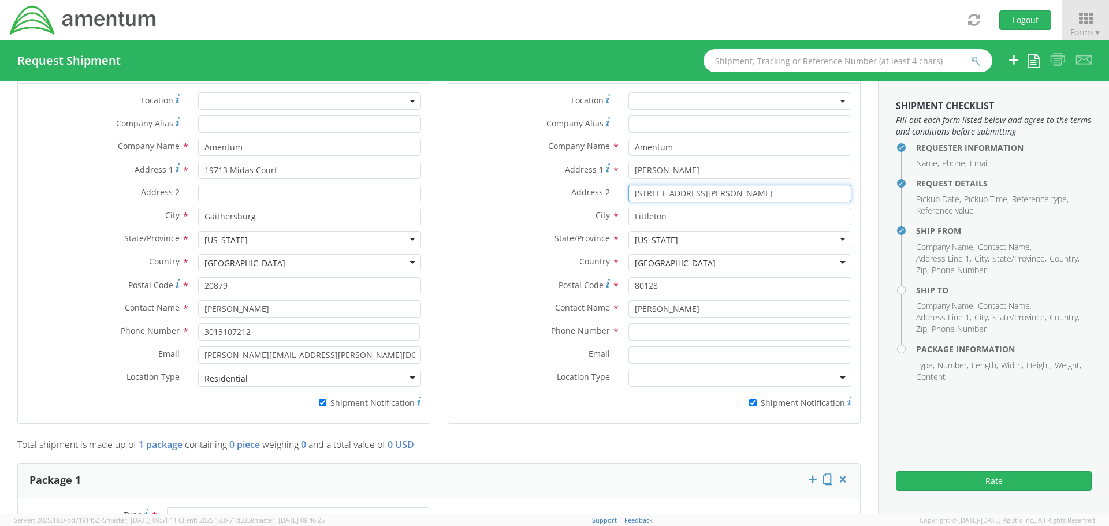
click at [689, 196] on input "6733 W. Rowland Circle" at bounding box center [740, 193] width 223 height 17
click at [688, 196] on input "6733 W. Rowland Circle" at bounding box center [740, 193] width 223 height 17
click at [688, 195] on input "6733 W. Rowland Circle" at bounding box center [740, 193] width 223 height 17
click at [668, 169] on input "JJ OBrien" at bounding box center [740, 170] width 223 height 17
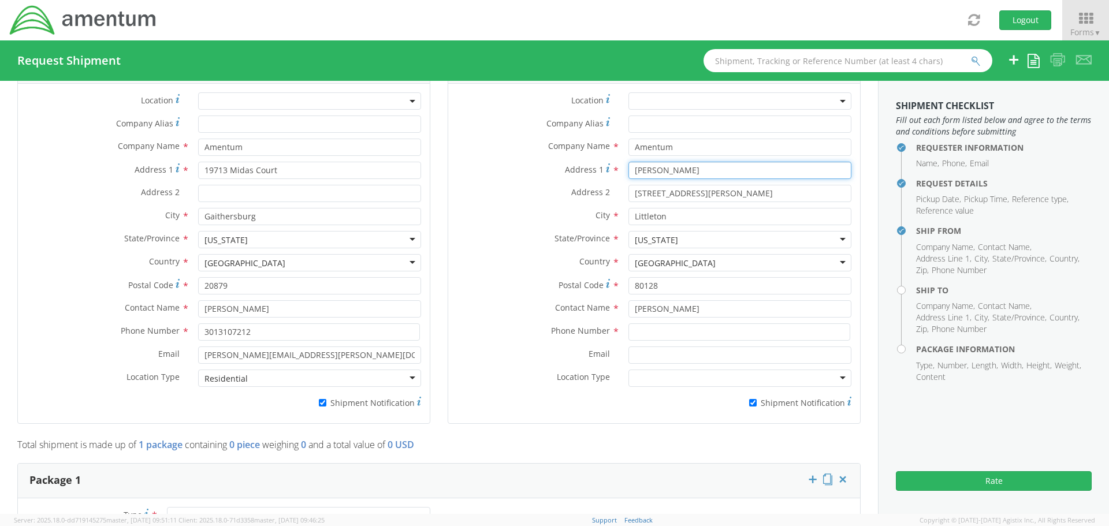
click at [668, 169] on input "JJ OBrien" at bounding box center [740, 170] width 223 height 17
paste input "6733 W. Rowland Circle"
type input "6733 W. Rowland Circle"
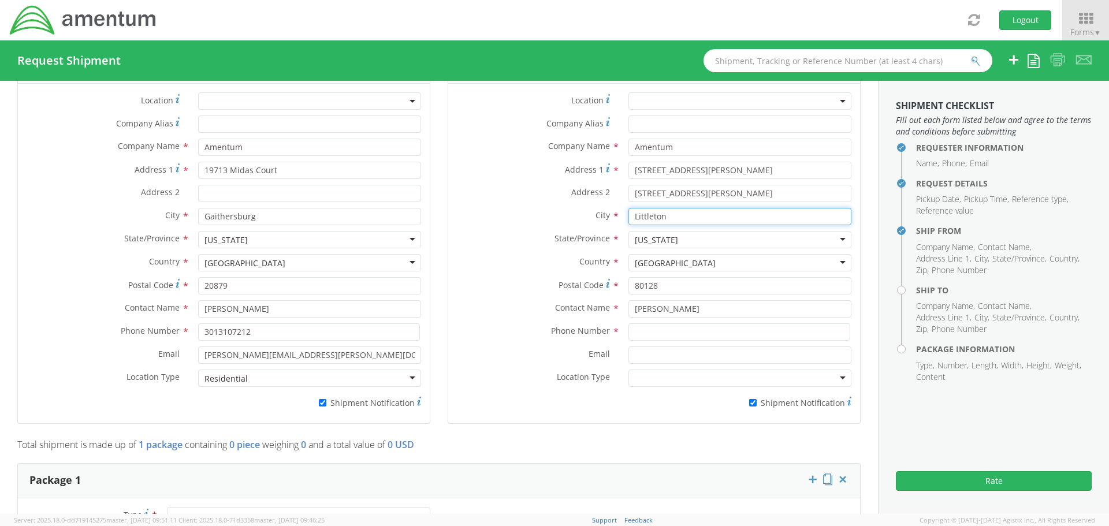
click at [654, 217] on input "Littleton" at bounding box center [740, 216] width 223 height 17
click at [656, 189] on input "6733 W. Rowland Circle" at bounding box center [740, 193] width 223 height 17
click at [656, 190] on input "6733 W. Rowland Circle" at bounding box center [740, 193] width 223 height 17
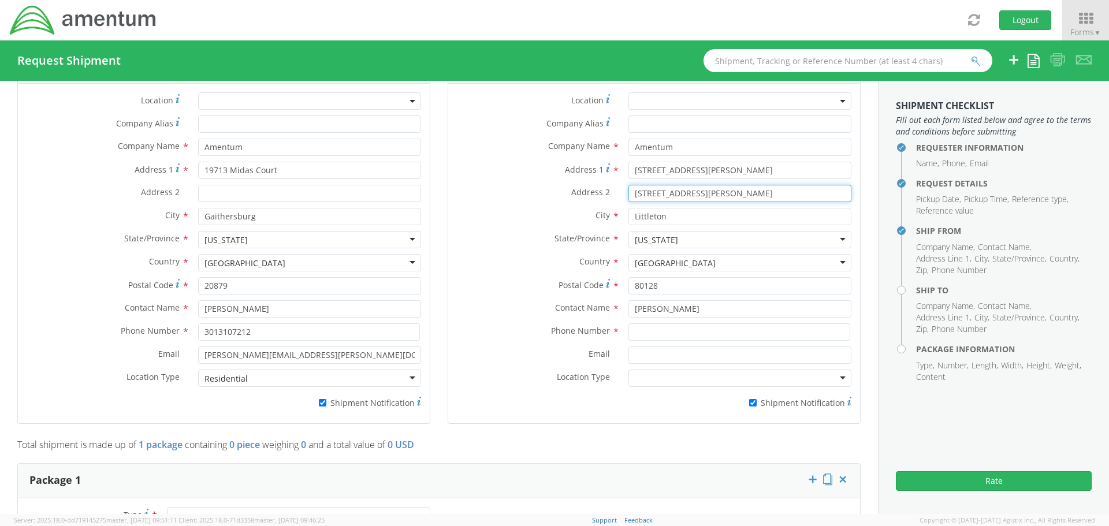
click at [656, 190] on input "6733 W. Rowland Circle" at bounding box center [740, 193] width 223 height 17
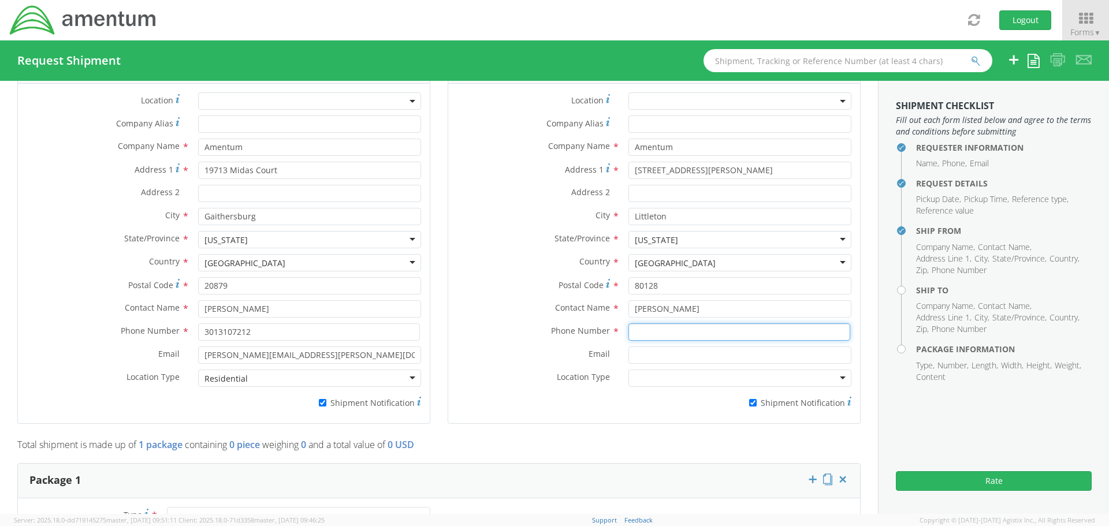
click at [656, 328] on input at bounding box center [740, 332] width 222 height 17
type input "7205443677"
click at [633, 347] on input "Email *" at bounding box center [740, 355] width 223 height 17
paste input "JJ.OBrien@amentum.com"
type input "JJ.OBrien@amentum.com"
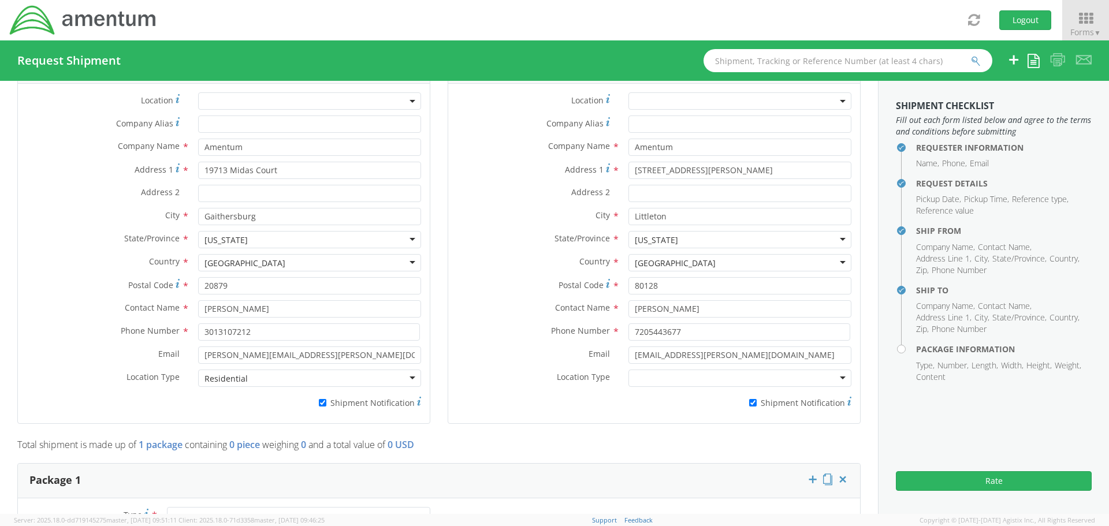
click at [636, 378] on div at bounding box center [740, 378] width 223 height 17
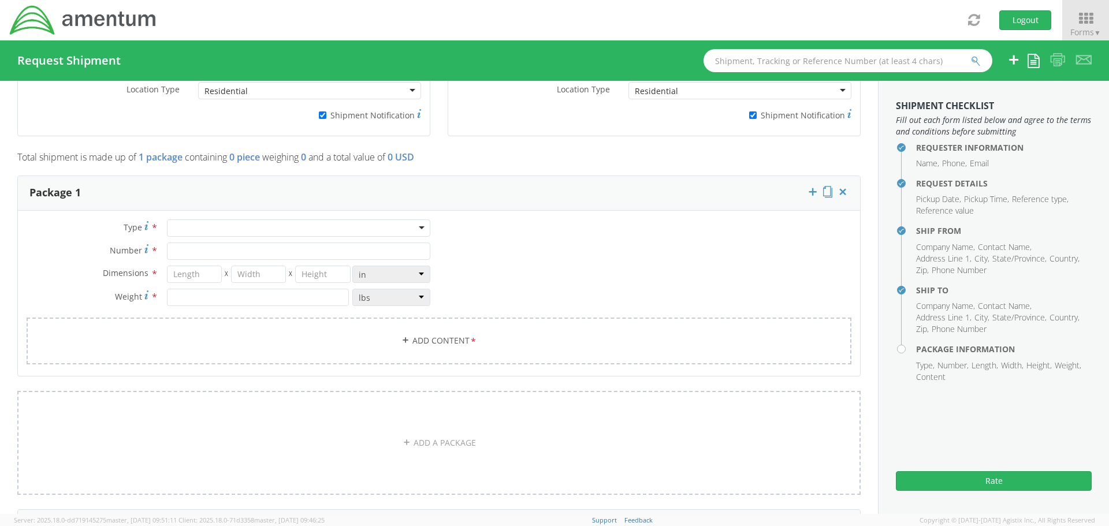
scroll to position [870, 0]
click at [229, 231] on div at bounding box center [298, 226] width 263 height 17
click at [194, 249] on input "Number *" at bounding box center [298, 249] width 263 height 17
type input "1"
click at [197, 270] on input "number" at bounding box center [194, 273] width 55 height 17
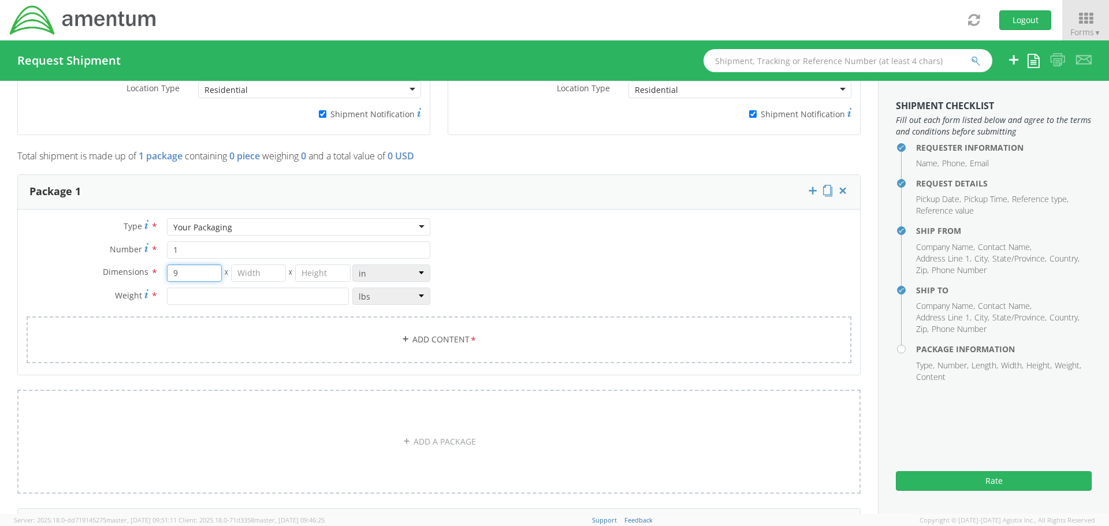
type input "9"
type input "6"
type input "4"
click at [191, 298] on input "number" at bounding box center [258, 296] width 182 height 17
type input "2"
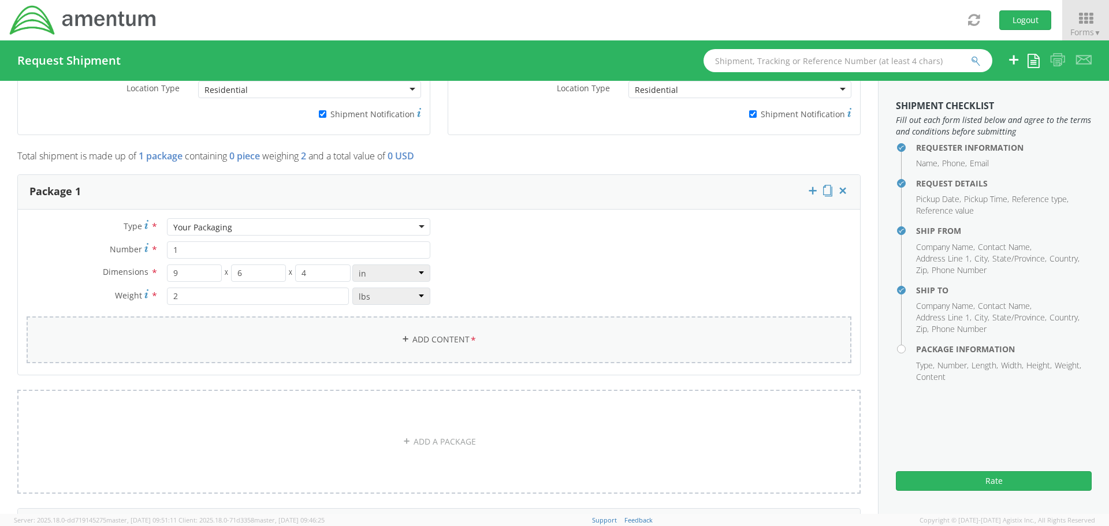
click at [408, 333] on link "Add Content *" at bounding box center [439, 340] width 825 height 47
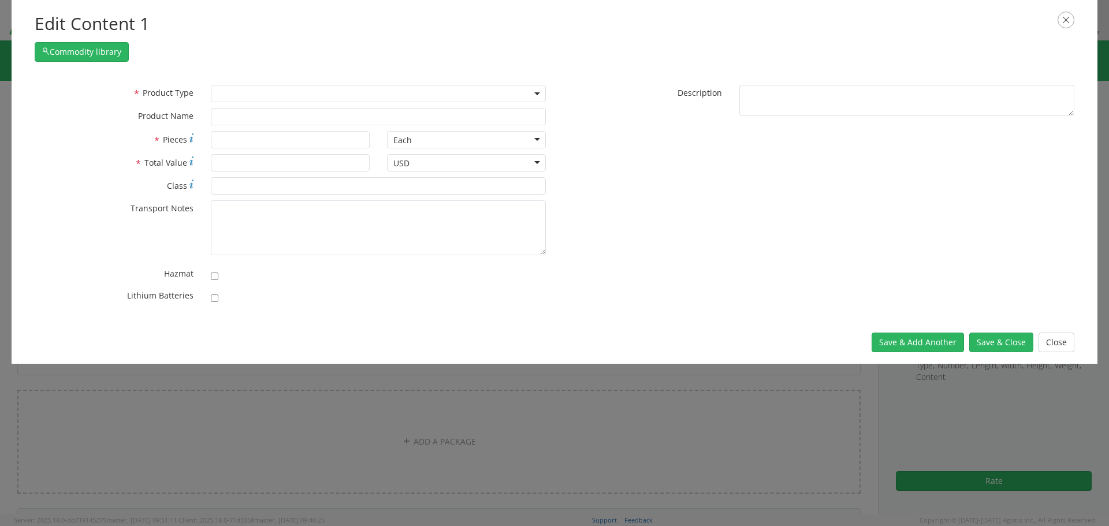
click at [281, 94] on span at bounding box center [378, 93] width 335 height 17
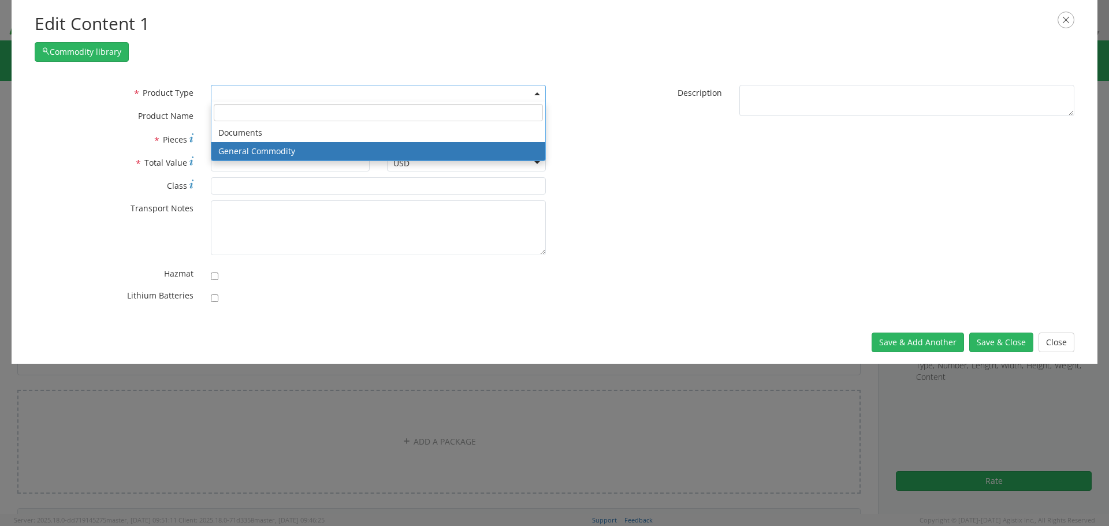
select select "COMMODITY"
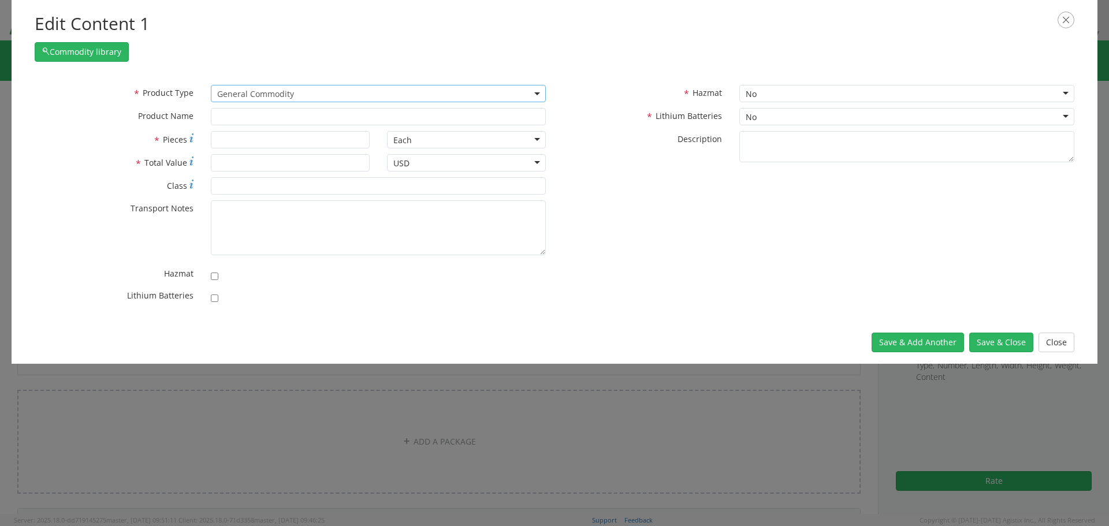
type input "General Commodity"
click at [231, 139] on input "* Pieces" at bounding box center [290, 139] width 159 height 17
type input "1"
click at [237, 162] on input "* Total Value" at bounding box center [290, 162] width 159 height 17
type input "350"
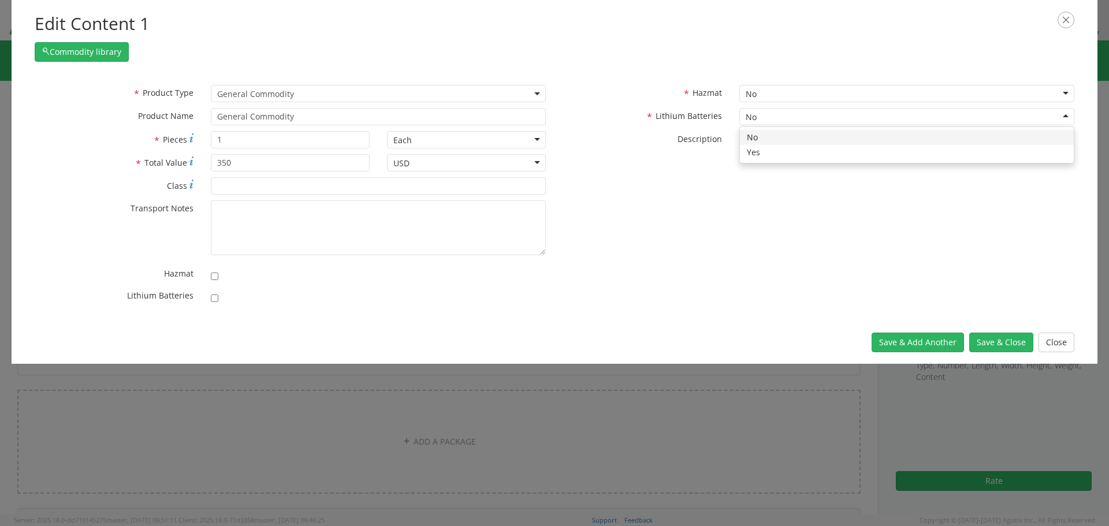
click at [767, 116] on div "No" at bounding box center [906, 116] width 335 height 17
checkbox input "true"
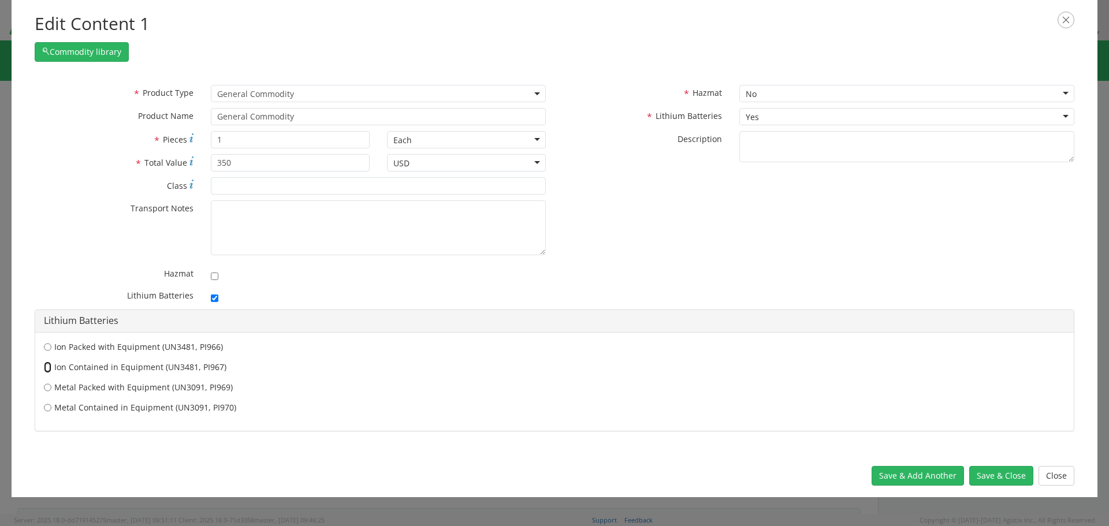
click at [47, 368] on input "Ion Contained in Equipment (UN3481, PI967)" at bounding box center [48, 368] width 8 height 12
radio input "true"
click at [1006, 478] on button "Save & Close" at bounding box center [1001, 476] width 64 height 20
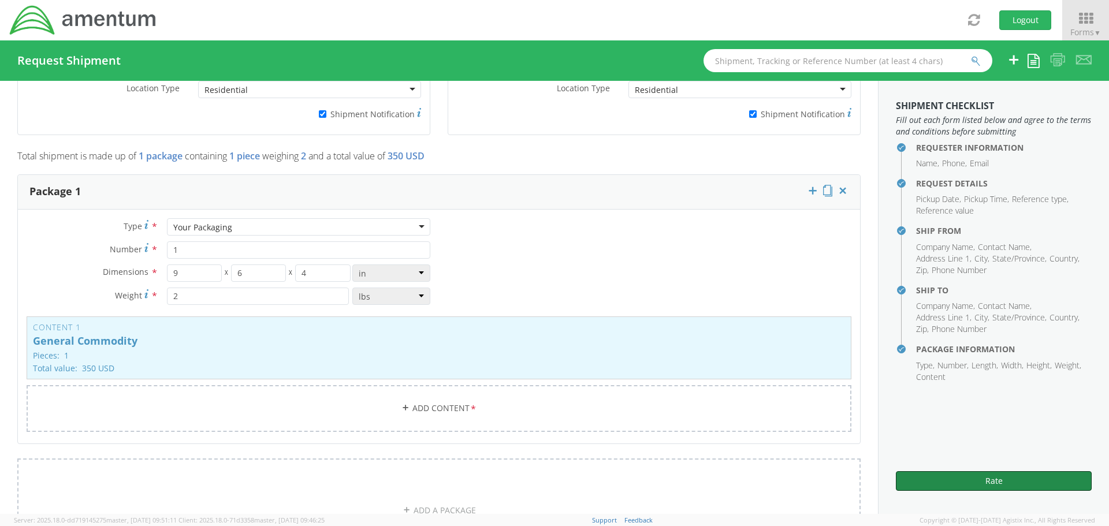
click at [1006, 478] on button "Rate" at bounding box center [994, 481] width 196 height 20
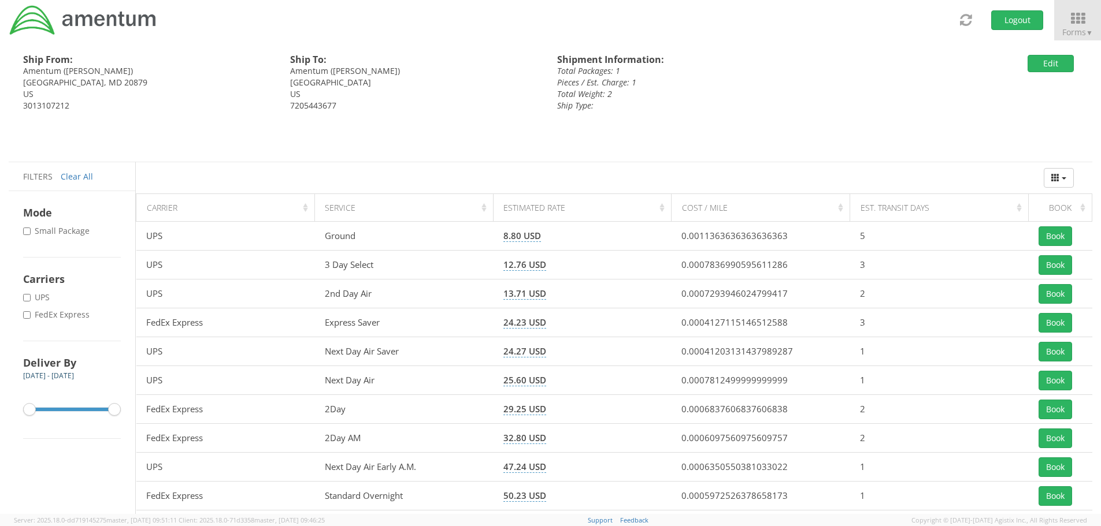
click at [79, 318] on label "* FedEx Express" at bounding box center [57, 315] width 69 height 12
click at [31, 318] on input "* FedEx Express" at bounding box center [27, 315] width 8 height 8
checkbox input "true"
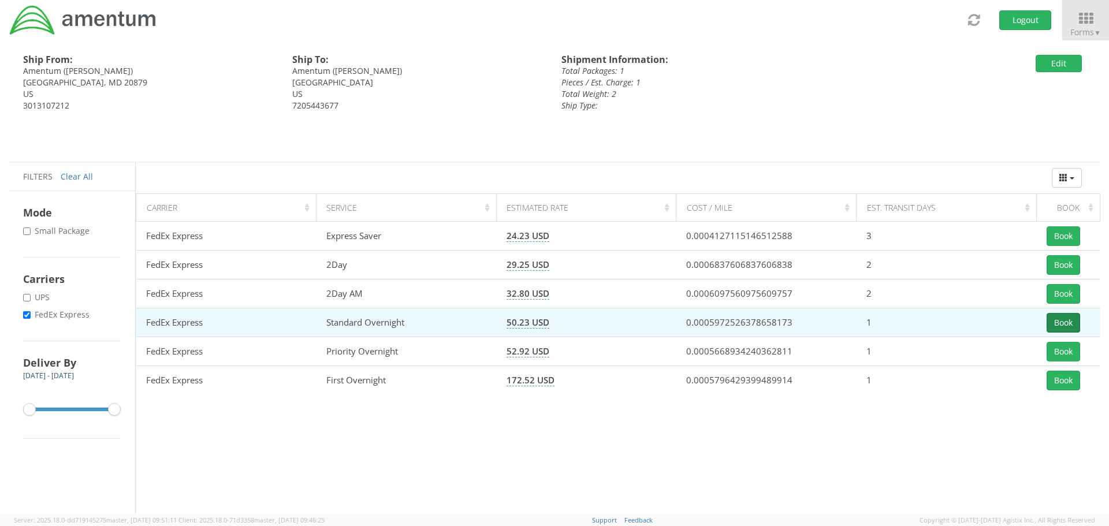
click at [1065, 323] on button "Book" at bounding box center [1064, 323] width 34 height 20
